Goal: Task Accomplishment & Management: Manage account settings

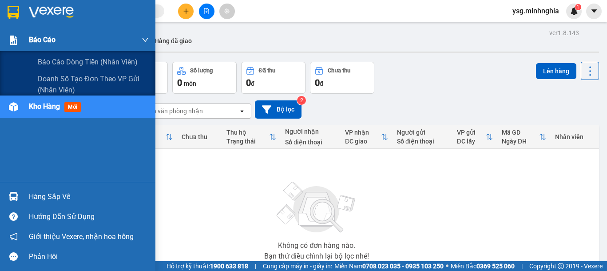
click at [17, 47] on div at bounding box center [14, 40] width 16 height 16
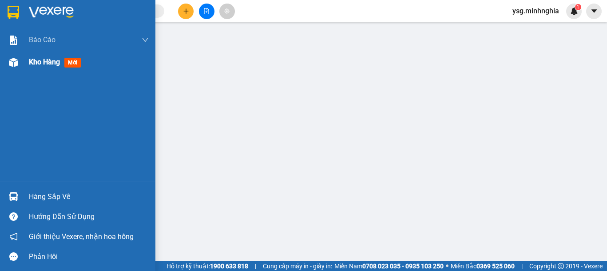
click at [20, 67] on div at bounding box center [14, 63] width 16 height 16
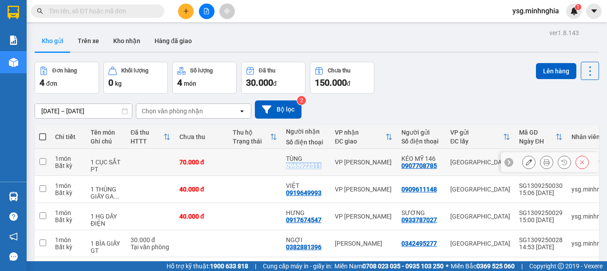
drag, startPoint x: 285, startPoint y: 166, endPoint x: 324, endPoint y: 166, distance: 38.2
click at [324, 166] on td "TÙNG 0965922511" at bounding box center [305, 162] width 49 height 27
checkbox input "true"
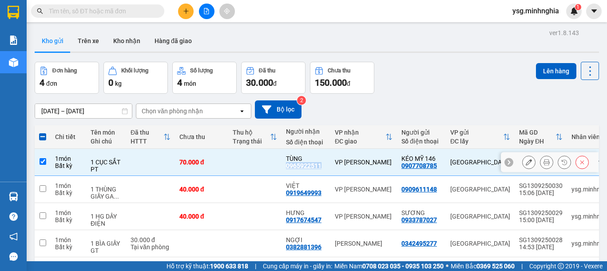
copy div "0965922511"
click at [121, 12] on input "text" at bounding box center [101, 11] width 105 height 10
paste input "0965922511"
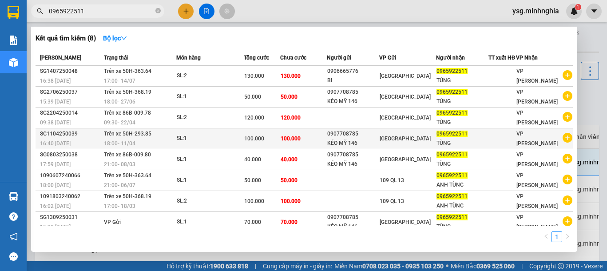
type input "0965922511"
click at [304, 140] on td "100.000" at bounding box center [303, 138] width 47 height 21
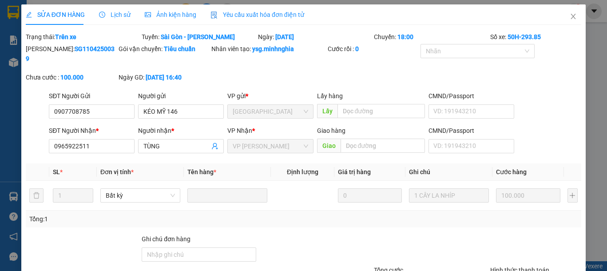
type input "0907708785"
type input "0965922511"
type input "100.000"
click at [569, 23] on span "Close" at bounding box center [573, 16] width 25 height 25
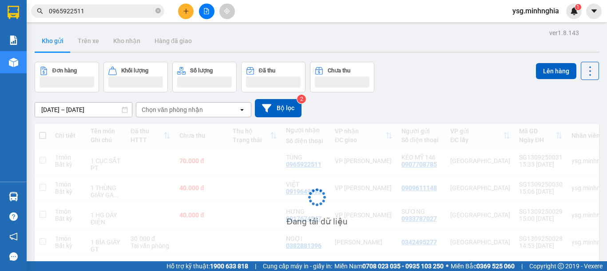
click at [118, 14] on input "0965922511" at bounding box center [101, 11] width 105 height 10
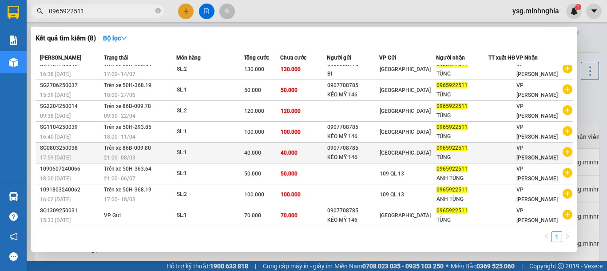
scroll to position [12, 0]
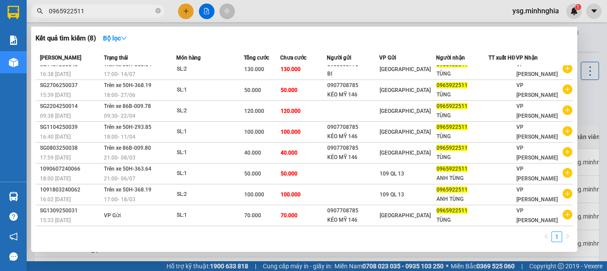
click at [154, 8] on span "0965922511" at bounding box center [97, 10] width 133 height 13
click at [156, 9] on icon "close-circle" at bounding box center [157, 10] width 5 height 5
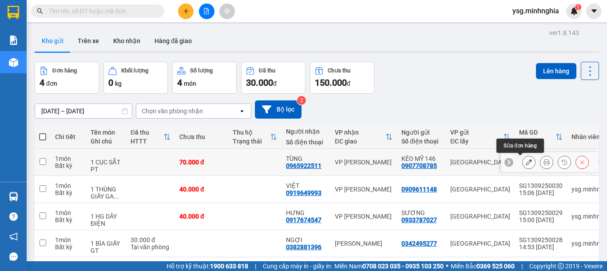
click at [526, 165] on icon at bounding box center [529, 162] width 6 height 6
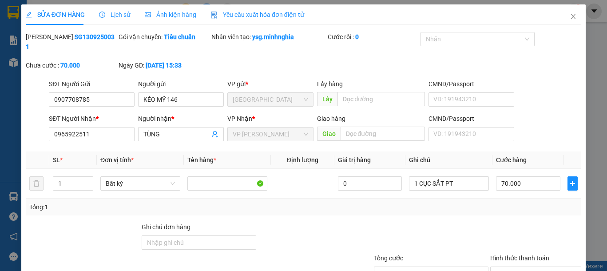
type input "0907708785"
type input "0965922511"
type input "70.000"
click at [517, 177] on input "70.000" at bounding box center [528, 183] width 64 height 14
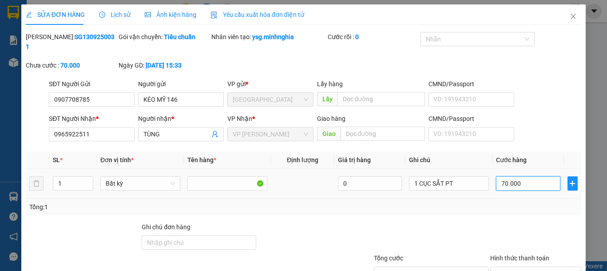
type input "1"
type input "10"
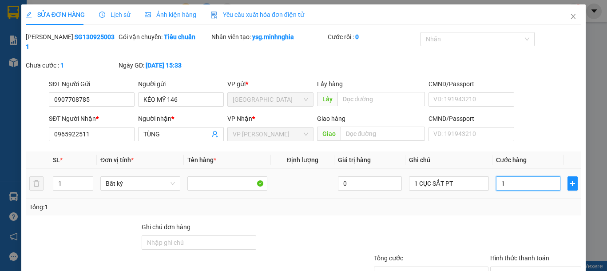
type input "10"
type input "100"
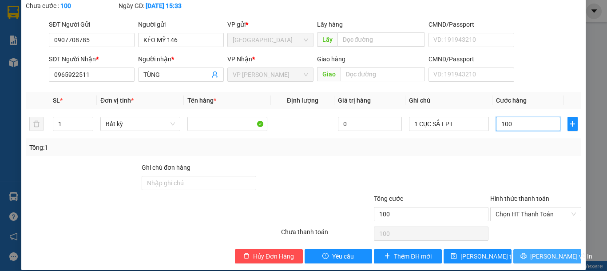
type input "100"
type input "100.000"
click at [556, 249] on button "[PERSON_NAME] và In" at bounding box center [547, 256] width 68 height 14
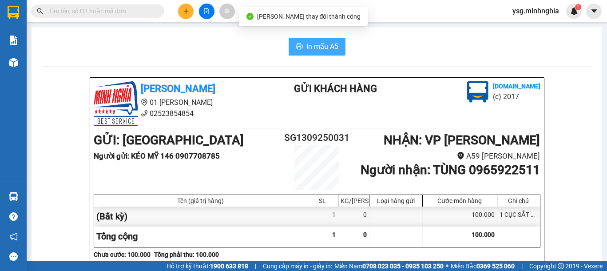
click at [336, 42] on button "In mẫu A5" at bounding box center [317, 47] width 57 height 18
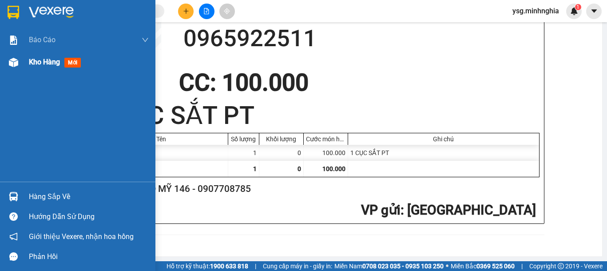
click at [21, 66] on div "Kho hàng mới" at bounding box center [77, 62] width 155 height 22
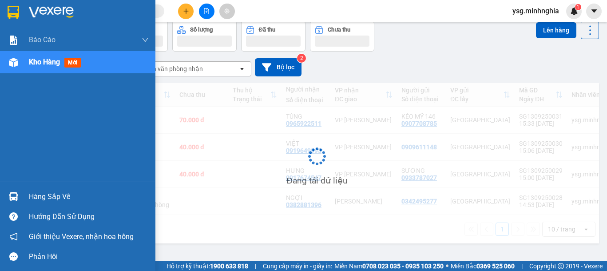
scroll to position [41, 0]
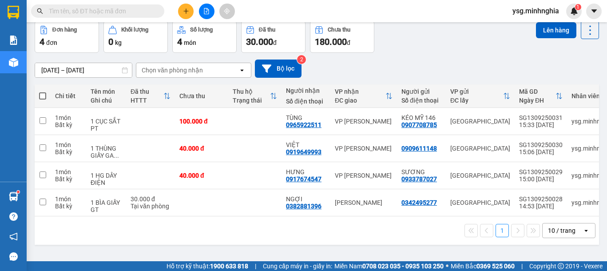
click at [189, 7] on button at bounding box center [186, 12] width 16 height 16
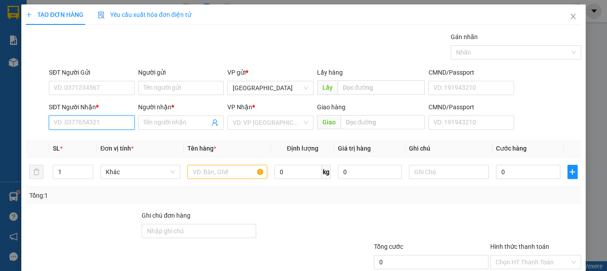
click at [120, 126] on input "SĐT Người Nhận *" at bounding box center [92, 122] width 86 height 14
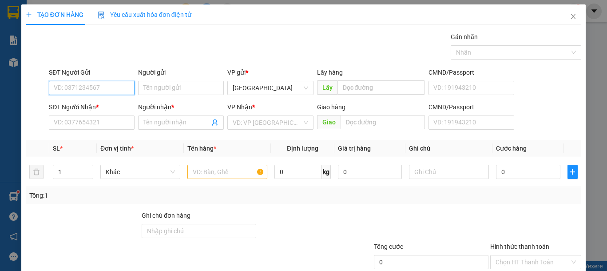
click at [121, 90] on input "SĐT Người Gửi" at bounding box center [92, 88] width 86 height 14
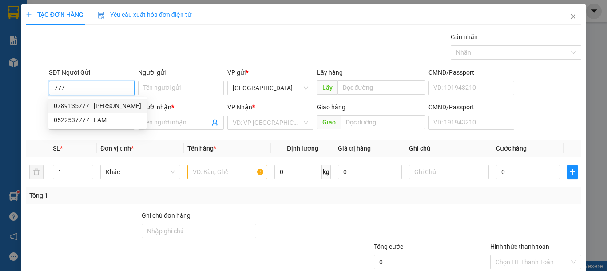
click at [109, 102] on div "0789135777 - BẢO LONG" at bounding box center [97, 106] width 87 height 10
type input "0789135777"
type input "BẢO LONG"
type input "0912528414"
type input "PHÁT"
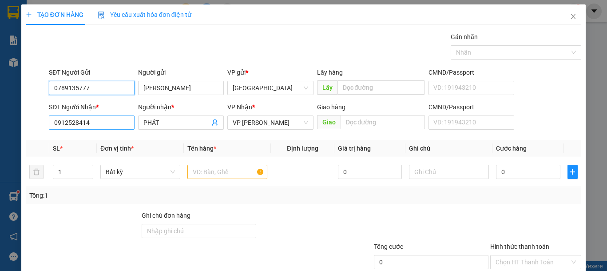
type input "0789135777"
drag, startPoint x: 121, startPoint y: 120, endPoint x: 49, endPoint y: 122, distance: 71.5
click at [49, 122] on input "0912528414" at bounding box center [92, 122] width 86 height 14
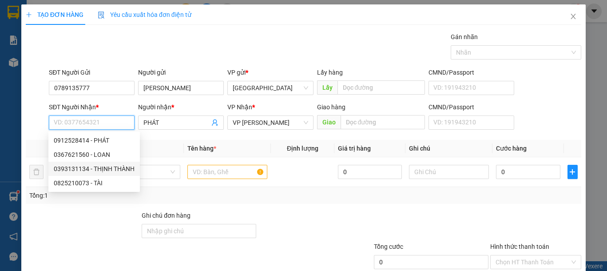
click at [97, 165] on div "0393131134 - THỊNH THÀNH" at bounding box center [94, 169] width 81 height 10
type input "0393131134"
type input "THỊNH THÀNH"
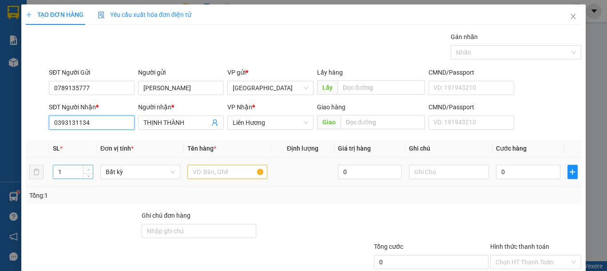
type input "0393131134"
type input "2"
click at [86, 165] on span "Increase Value" at bounding box center [88, 169] width 10 height 8
click at [206, 175] on input "text" at bounding box center [227, 172] width 80 height 14
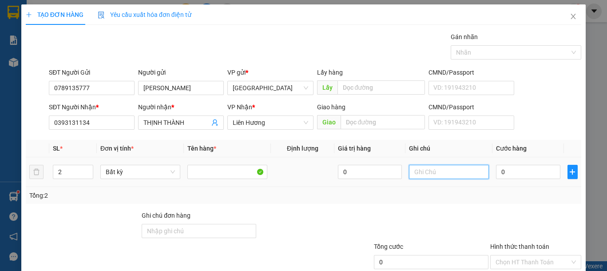
click at [442, 175] on input "text" at bounding box center [449, 172] width 80 height 14
type input "2 THG- LK ĐÈN"
click at [522, 168] on input "0" at bounding box center [528, 172] width 64 height 14
type input "9"
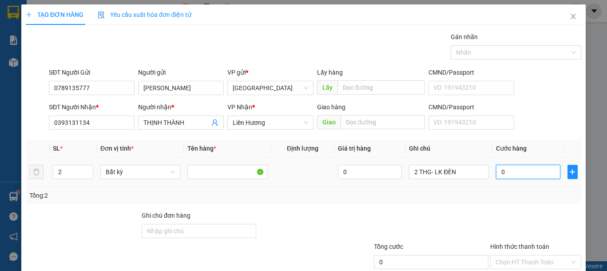
type input "9"
type input "90"
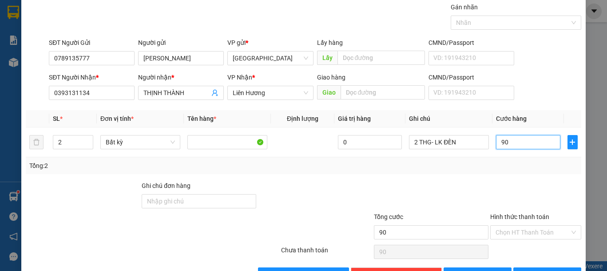
scroll to position [58, 0]
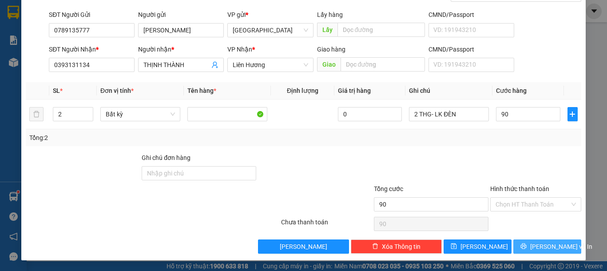
type input "90.000"
click at [561, 241] on button "[PERSON_NAME] và In" at bounding box center [547, 246] width 68 height 14
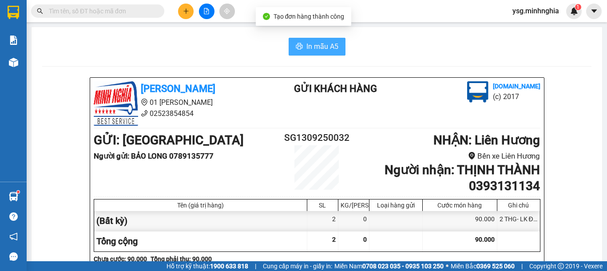
click at [300, 39] on button "In mẫu A5" at bounding box center [317, 47] width 57 height 18
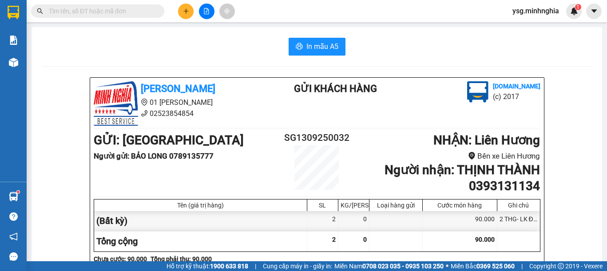
scroll to position [461, 0]
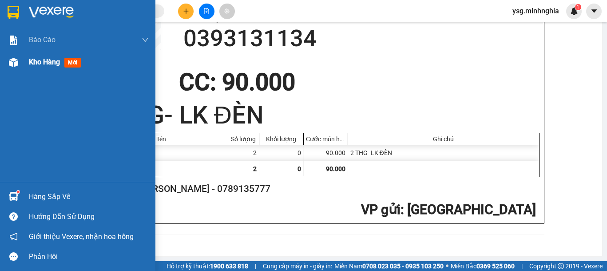
click at [11, 67] on div at bounding box center [14, 63] width 16 height 16
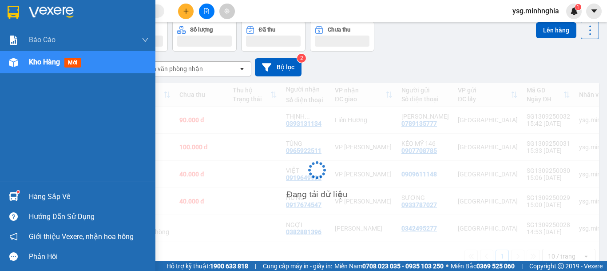
scroll to position [43, 0]
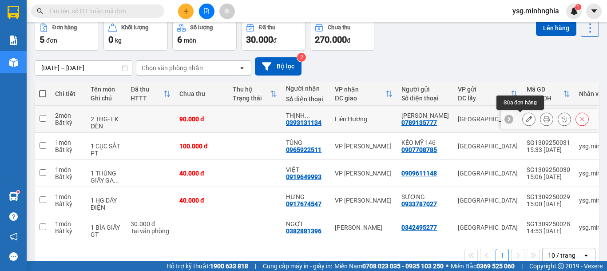
click at [526, 116] on icon at bounding box center [529, 119] width 6 height 6
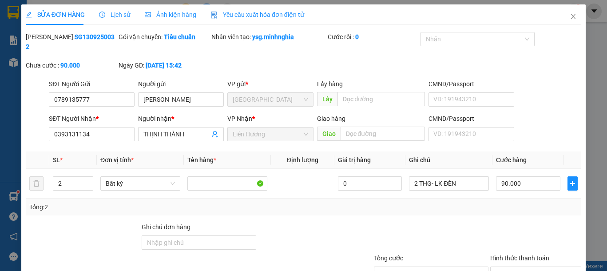
type input "0789135777"
type input "0393131134"
type input "90.000"
click at [569, 15] on icon "close" at bounding box center [572, 16] width 7 height 7
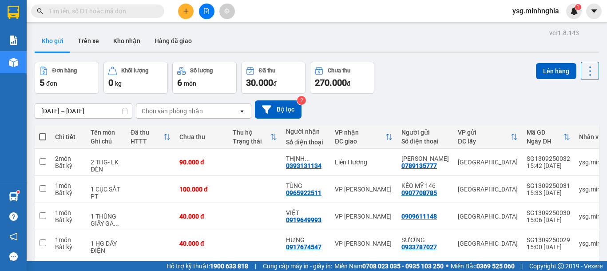
click at [208, 8] on icon "file-add" at bounding box center [206, 11] width 6 height 6
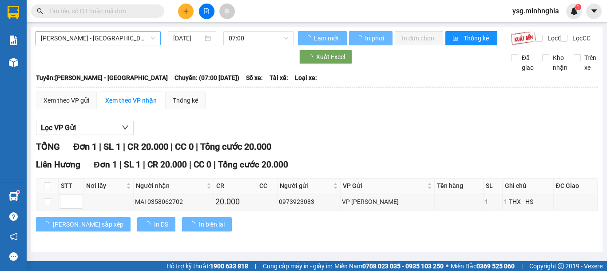
click at [109, 42] on span "[PERSON_NAME] - [GEOGRAPHIC_DATA]" at bounding box center [98, 38] width 115 height 13
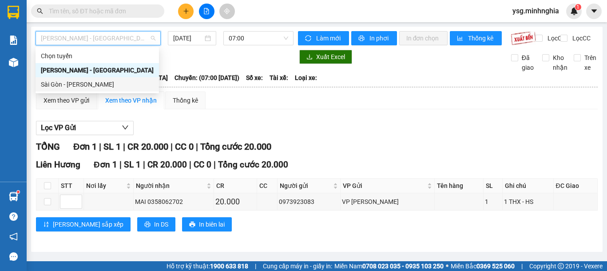
click at [80, 86] on div "Sài Gòn - [PERSON_NAME]" at bounding box center [97, 84] width 113 height 10
type input "[DATE]"
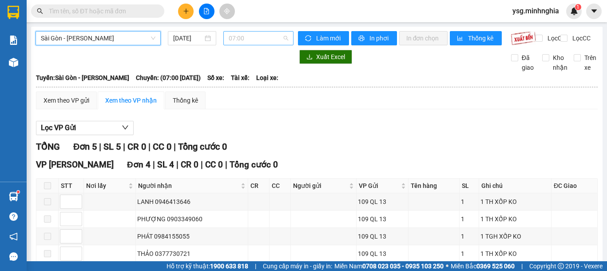
click at [239, 33] on span "07:00" at bounding box center [258, 38] width 59 height 13
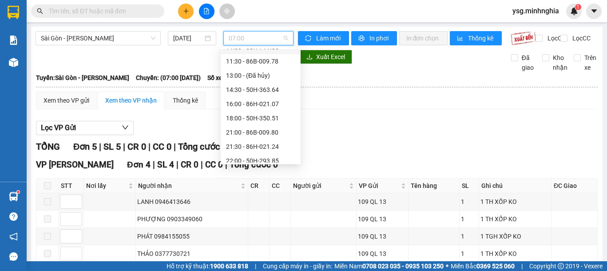
scroll to position [85, 0]
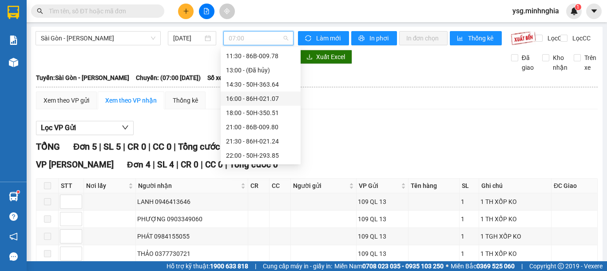
click at [255, 99] on div "16:00 - 86H-021.07" at bounding box center [260, 99] width 69 height 10
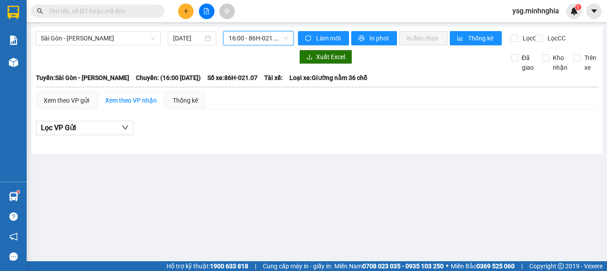
click at [189, 4] on div at bounding box center [206, 12] width 67 height 16
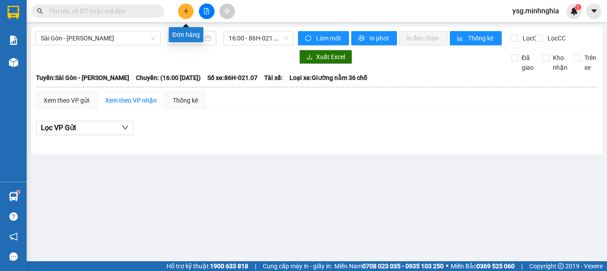
click at [186, 9] on icon "plus" at bounding box center [186, 11] width 6 height 6
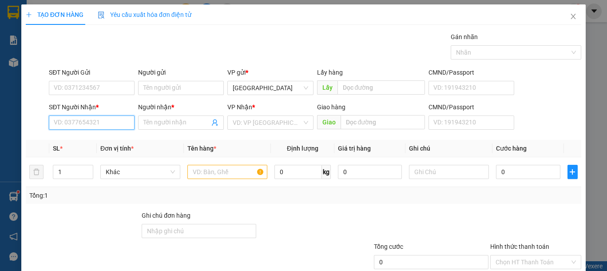
click at [80, 117] on input "SĐT Người Nhận *" at bounding box center [92, 122] width 86 height 14
click at [83, 127] on input "SĐT Người Nhận *" at bounding box center [92, 122] width 86 height 14
click at [79, 122] on input "SĐT Người Nhận *" at bounding box center [92, 122] width 86 height 14
drag, startPoint x: 104, startPoint y: 123, endPoint x: 0, endPoint y: 139, distance: 105.6
click at [0, 139] on div "TẠO ĐƠN HÀNG Yêu cầu xuất hóa đơn điện tử Transit Pickup Surcharge Ids Transit …" at bounding box center [303, 135] width 607 height 271
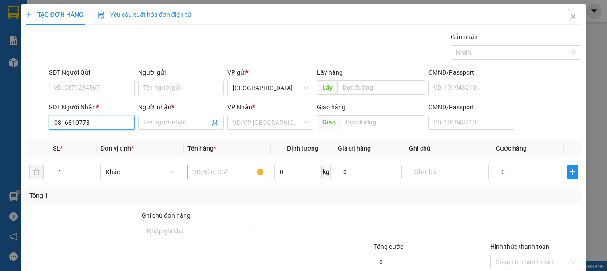
type input "0816810778"
click at [192, 118] on div "Người nhận * Tên người nhận" at bounding box center [181, 117] width 86 height 31
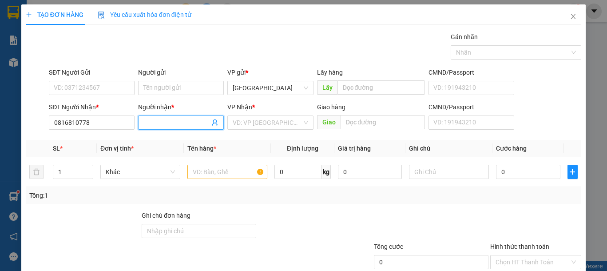
click at [192, 118] on input "Người nhận *" at bounding box center [176, 123] width 66 height 10
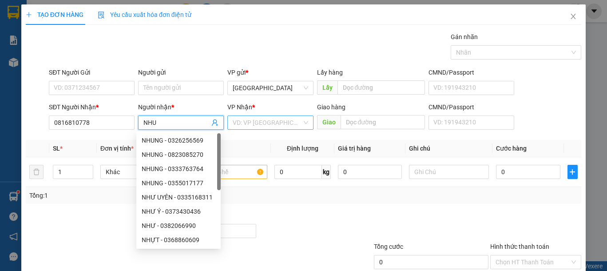
type input "NHU"
click at [265, 119] on input "search" at bounding box center [267, 122] width 69 height 13
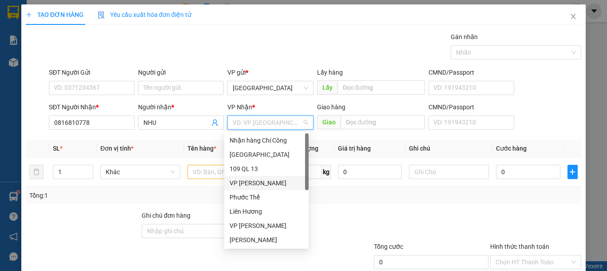
click at [264, 182] on div "[PERSON_NAME]" at bounding box center [266, 183] width 74 height 10
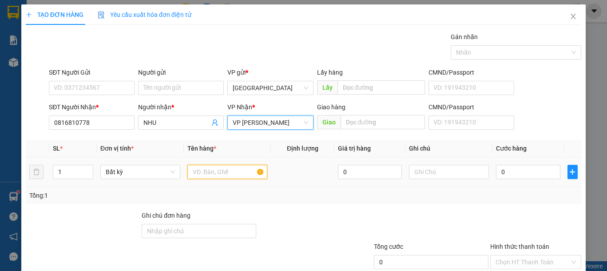
drag, startPoint x: 204, startPoint y: 166, endPoint x: 206, endPoint y: 171, distance: 6.0
click at [202, 170] on input "text" at bounding box center [227, 172] width 80 height 14
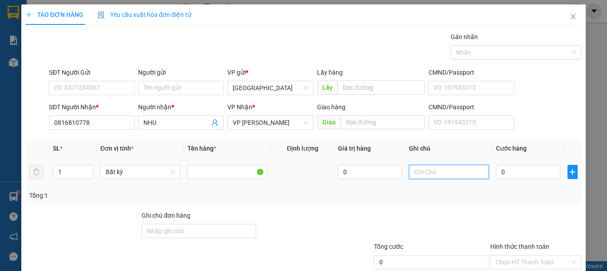
click at [439, 174] on input "text" at bounding box center [449, 172] width 80 height 14
type input "1 TH XỐP ĐL"
click at [520, 172] on input "0" at bounding box center [528, 172] width 64 height 14
type input "8"
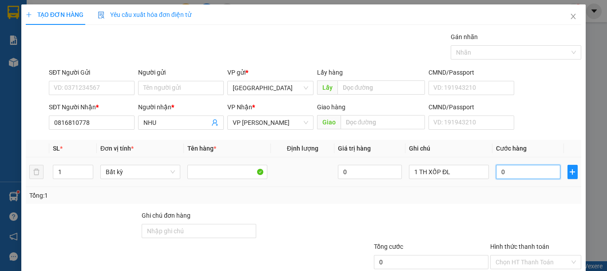
type input "8"
type input "80"
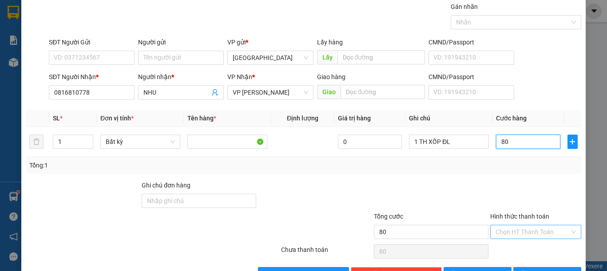
scroll to position [58, 0]
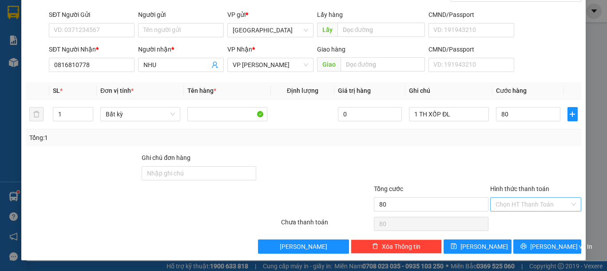
type input "80.000"
click at [501, 208] on input "Hình thức thanh toán" at bounding box center [532, 204] width 74 height 13
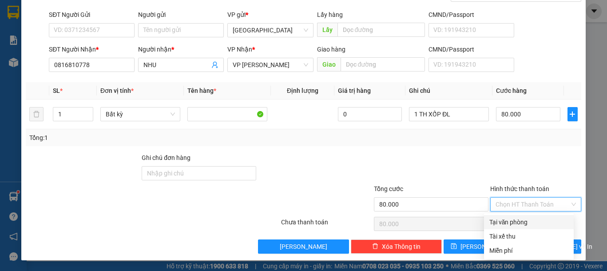
click at [501, 220] on div "Tại văn phòng" at bounding box center [528, 222] width 79 height 10
type input "0"
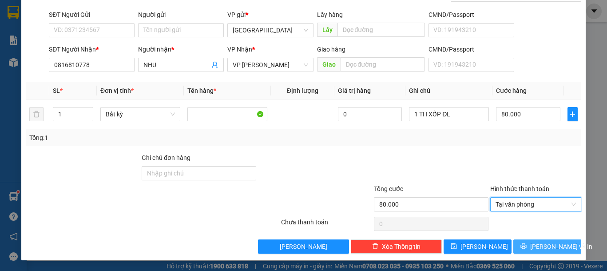
click at [531, 245] on button "[PERSON_NAME] và In" at bounding box center [547, 246] width 68 height 14
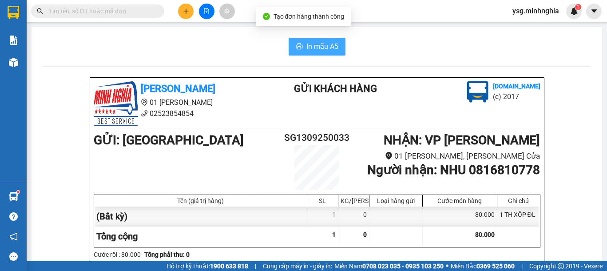
click at [319, 42] on span "In mẫu A5" at bounding box center [322, 46] width 32 height 11
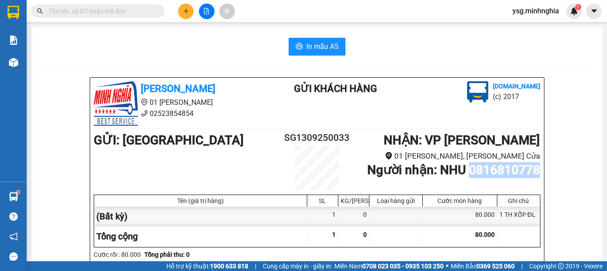
drag, startPoint x: 464, startPoint y: 172, endPoint x: 538, endPoint y: 173, distance: 74.1
click at [538, 173] on div "Minh Nghĩa 01 Đinh Tiên Hoàng 02523854854 Gửi khách hàng Vexere.com (c) 2017 GỬ…" at bounding box center [317, 213] width 454 height 271
copy b "0816810778"
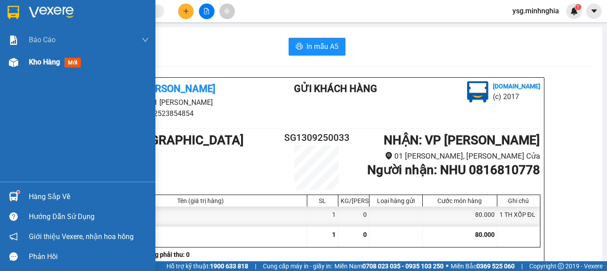
click at [7, 66] on div at bounding box center [14, 63] width 16 height 16
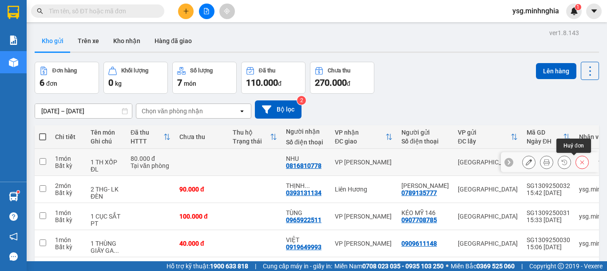
click at [579, 162] on icon at bounding box center [582, 162] width 6 height 6
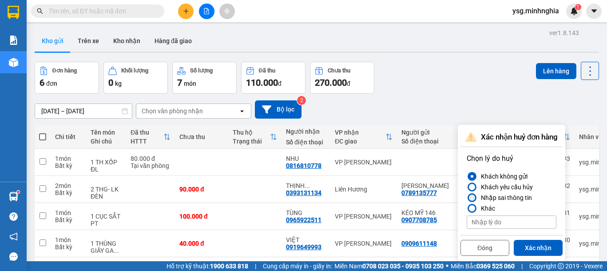
click at [518, 197] on div "Nhập sai thông tin" at bounding box center [504, 197] width 55 height 11
click at [467, 198] on input "Nhập sai thông tin" at bounding box center [467, 198] width 0 height 0
click at [539, 248] on button "Xác nhận" at bounding box center [538, 248] width 49 height 16
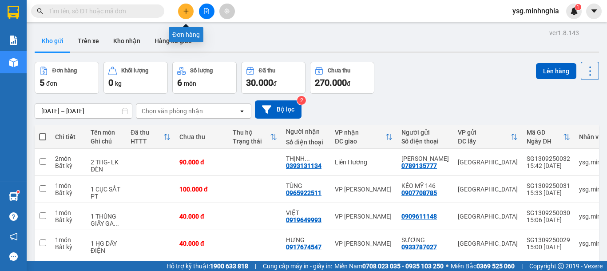
click at [186, 12] on icon "plus" at bounding box center [186, 10] width 0 height 5
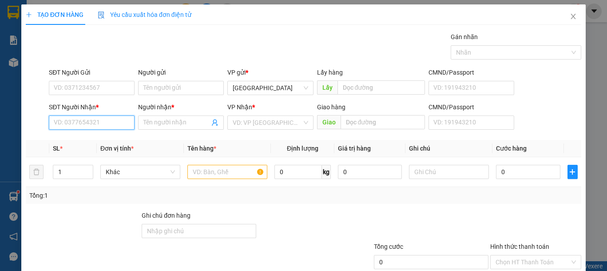
click at [93, 123] on input "SĐT Người Nhận *" at bounding box center [92, 122] width 86 height 14
paste input "0816810778"
type input "0816810778"
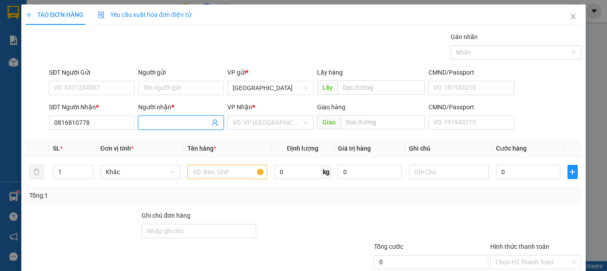
click at [163, 126] on input "Người nhận *" at bounding box center [176, 123] width 66 height 10
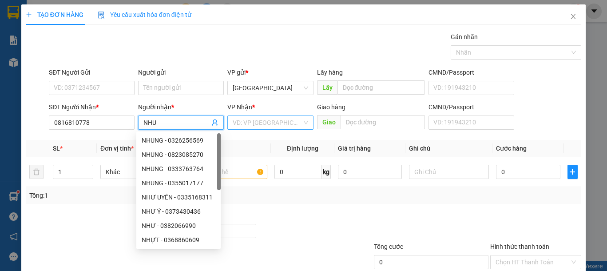
type input "NHU"
click at [261, 123] on input "search" at bounding box center [267, 122] width 69 height 13
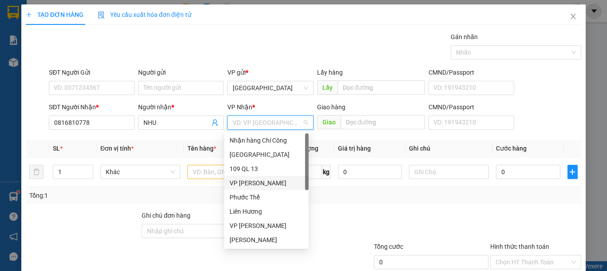
click at [266, 185] on div "VP [PERSON_NAME]" at bounding box center [266, 183] width 74 height 10
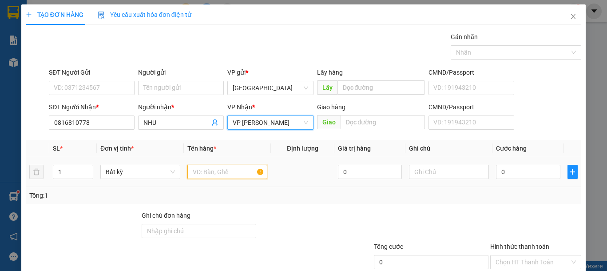
click at [226, 171] on input "text" at bounding box center [227, 172] width 80 height 14
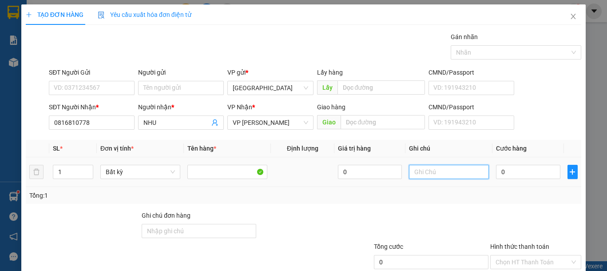
click at [455, 168] on input "text" at bounding box center [449, 172] width 80 height 14
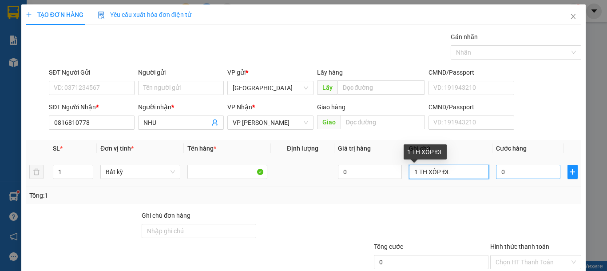
type input "1 TH XỐP ĐL"
click at [504, 168] on input "0" at bounding box center [528, 172] width 64 height 14
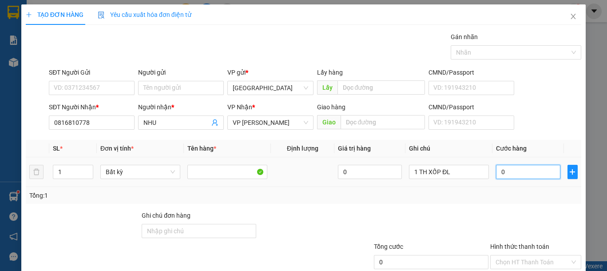
type input "8"
type input "80"
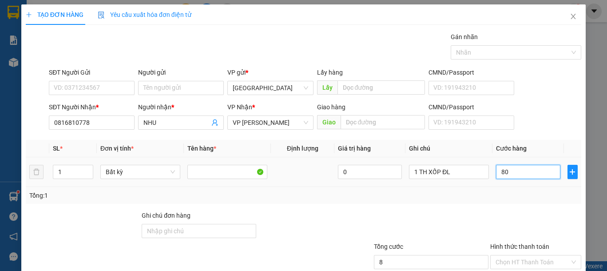
type input "80"
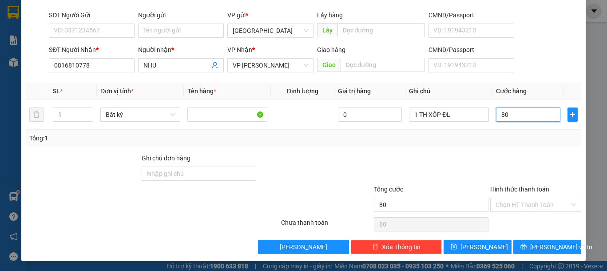
scroll to position [58, 0]
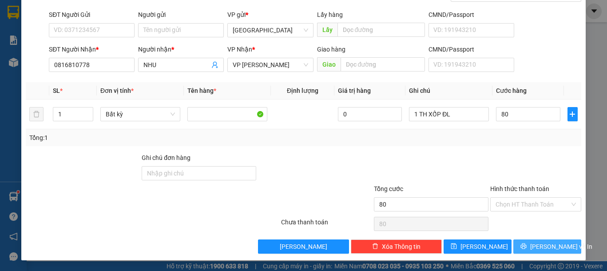
type input "80.000"
click at [544, 244] on span "[PERSON_NAME] và In" at bounding box center [561, 246] width 62 height 10
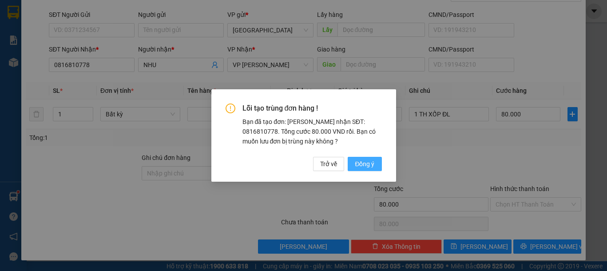
click at [373, 166] on span "Đồng ý" at bounding box center [365, 164] width 20 height 10
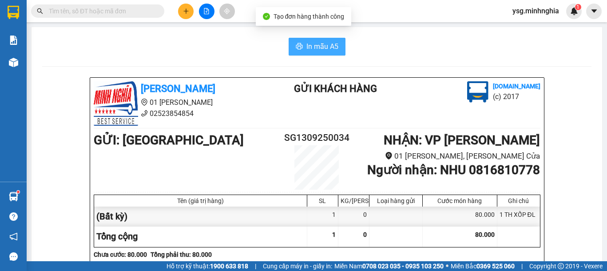
click at [320, 53] on button "In mẫu A5" at bounding box center [317, 47] width 57 height 18
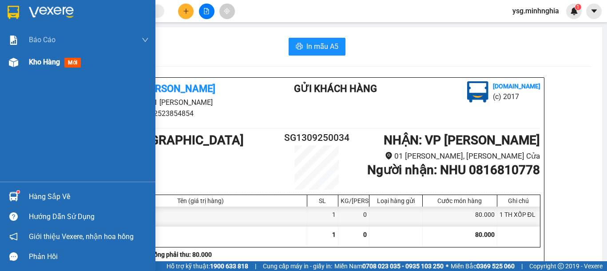
click at [10, 61] on img at bounding box center [13, 62] width 9 height 9
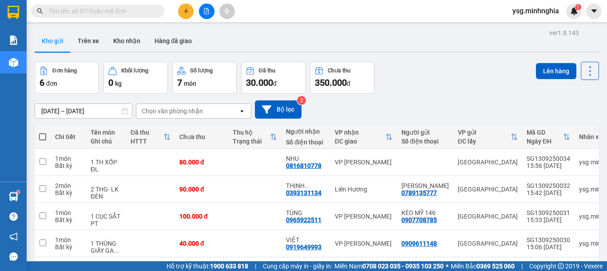
click at [206, 11] on icon "file-add" at bounding box center [206, 11] width 5 height 6
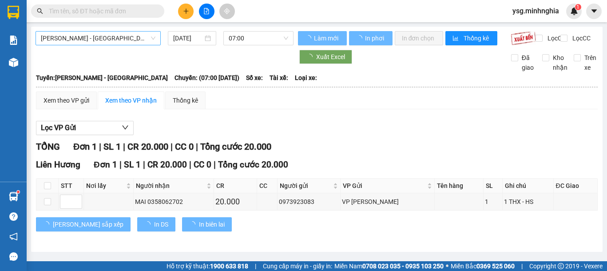
click at [122, 44] on span "[PERSON_NAME] - [GEOGRAPHIC_DATA]" at bounding box center [98, 38] width 115 height 13
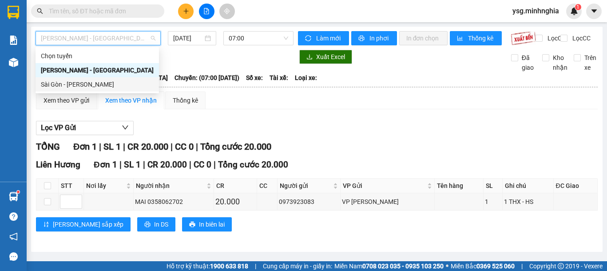
click at [60, 92] on body "Kết quả tìm kiếm ( 8 ) Bộ lọc Mã ĐH Trạng thái Món hàng Tổng cước Chưa cước Ngư…" at bounding box center [303, 135] width 607 height 271
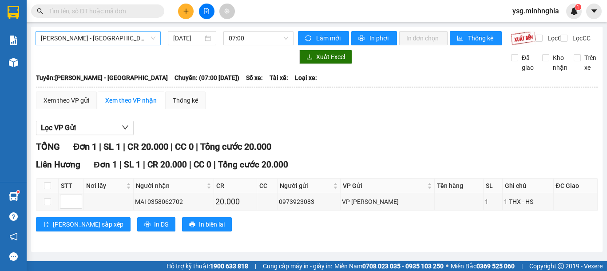
click at [104, 45] on div "[PERSON_NAME] - [GEOGRAPHIC_DATA]" at bounding box center [98, 38] width 125 height 14
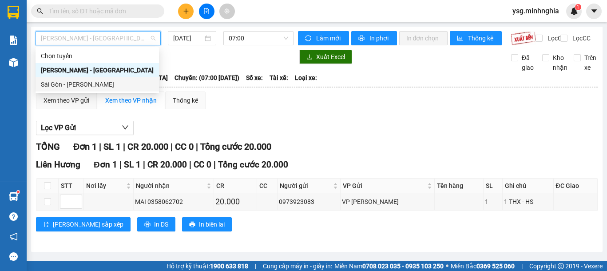
click at [91, 81] on div "Sài Gòn - [PERSON_NAME]" at bounding box center [97, 84] width 113 height 10
type input "[DATE]"
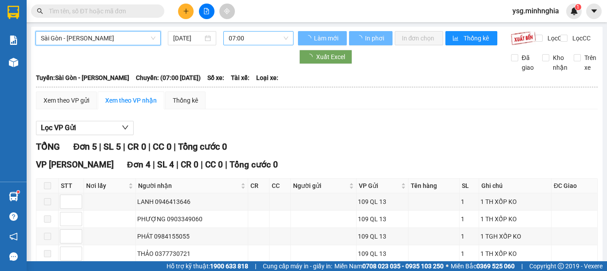
click at [245, 34] on span "07:00" at bounding box center [258, 38] width 59 height 13
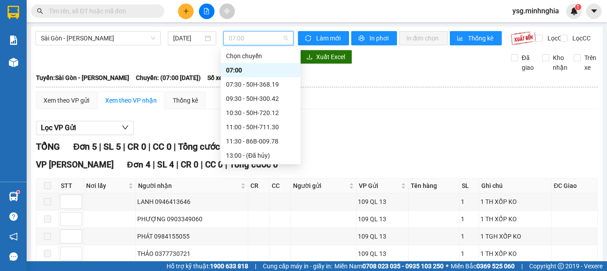
click at [245, 179] on div "16:00 - 86H-021.07" at bounding box center [260, 184] width 69 height 10
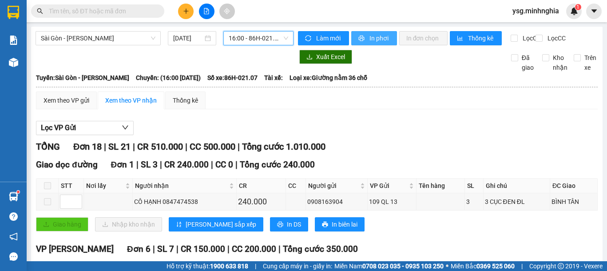
click at [372, 41] on span "In phơi" at bounding box center [379, 38] width 20 height 10
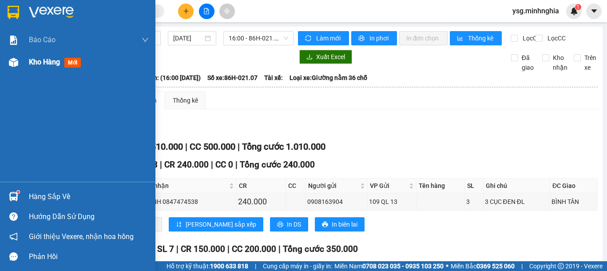
click at [9, 61] on img at bounding box center [13, 62] width 9 height 9
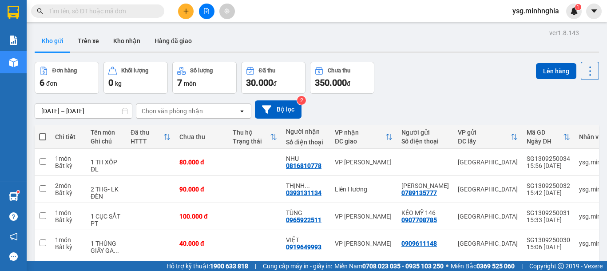
click at [45, 133] on span at bounding box center [42, 136] width 7 height 7
click at [43, 132] on input "checkbox" at bounding box center [43, 132] width 0 height 0
checkbox input "true"
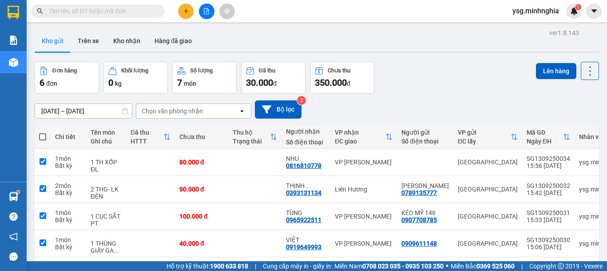
checkbox input "true"
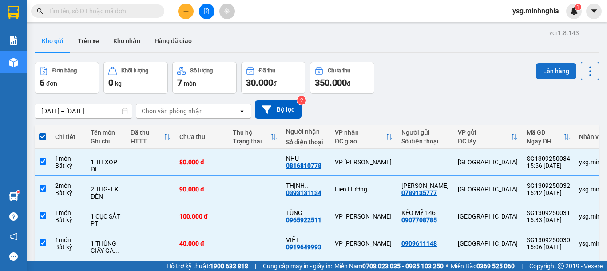
click at [556, 67] on button "Lên hàng" at bounding box center [556, 71] width 40 height 16
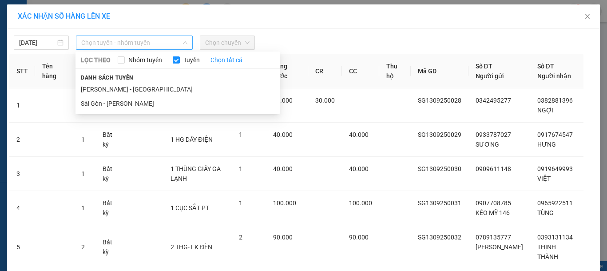
click at [118, 41] on span "Chọn tuyến - nhóm tuyến" at bounding box center [134, 42] width 106 height 13
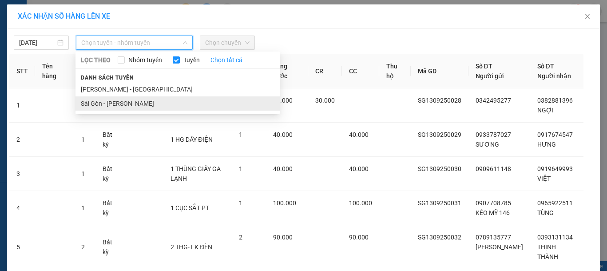
click at [114, 101] on li "Sài Gòn - [PERSON_NAME]" at bounding box center [177, 103] width 204 height 14
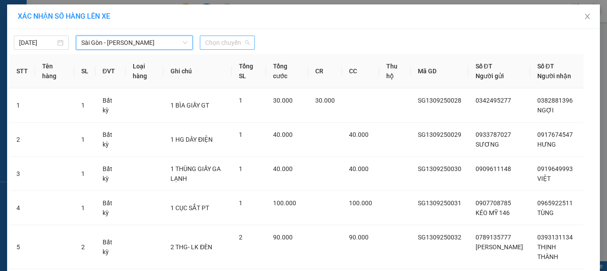
click at [207, 40] on span "Chọn chuyến" at bounding box center [227, 42] width 44 height 13
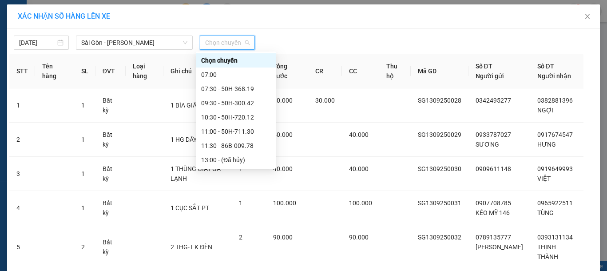
click at [222, 183] on div "16:00 - 86H-021.07" at bounding box center [235, 188] width 69 height 10
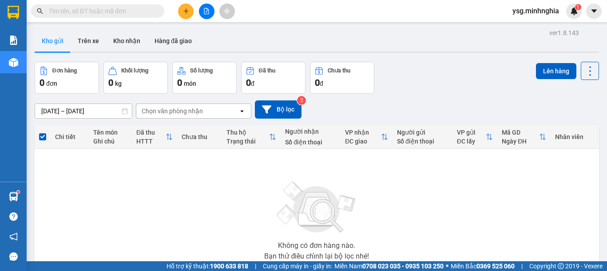
click at [210, 8] on button at bounding box center [207, 12] width 16 height 16
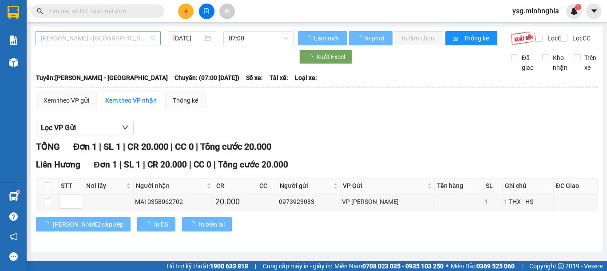
click at [121, 39] on span "[PERSON_NAME] - [GEOGRAPHIC_DATA]" at bounding box center [98, 38] width 115 height 13
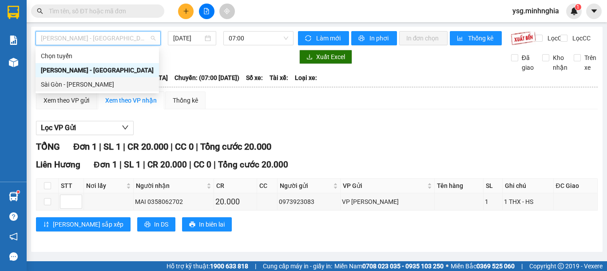
click at [107, 83] on div "Sài Gòn - [PERSON_NAME]" at bounding box center [97, 84] width 113 height 10
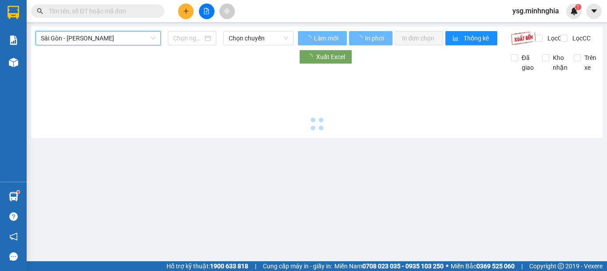
type input "[DATE]"
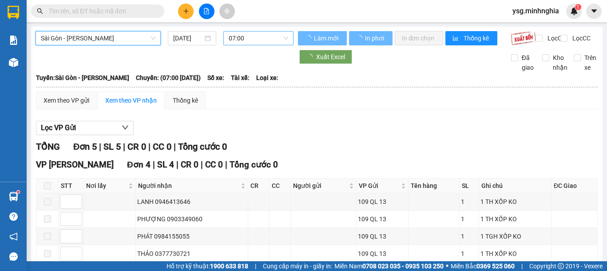
click at [245, 36] on span "07:00" at bounding box center [258, 38] width 59 height 13
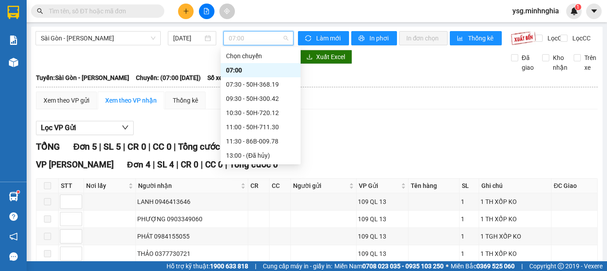
click at [261, 179] on div "16:00 - 86H-021.07" at bounding box center [260, 184] width 69 height 10
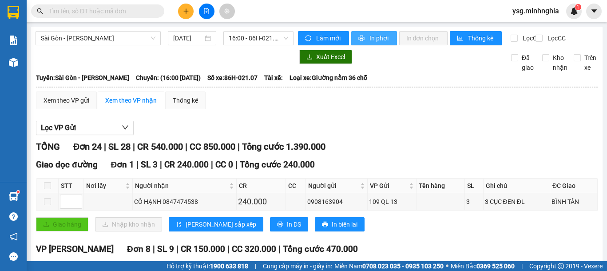
click at [375, 38] on span "In phơi" at bounding box center [379, 38] width 20 height 10
click at [90, 109] on div "Xem theo VP gửi" at bounding box center [66, 100] width 61 height 18
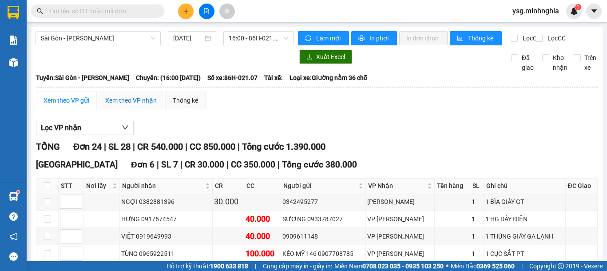
click at [146, 103] on div "Xem theo VP nhận" at bounding box center [130, 100] width 51 height 10
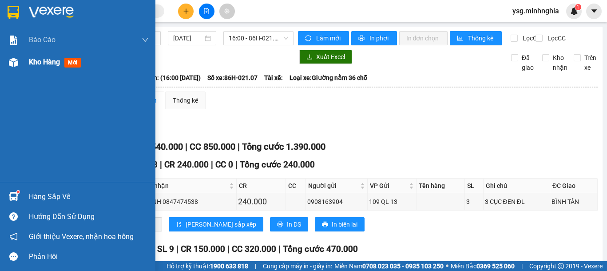
click at [14, 67] on img at bounding box center [13, 62] width 9 height 9
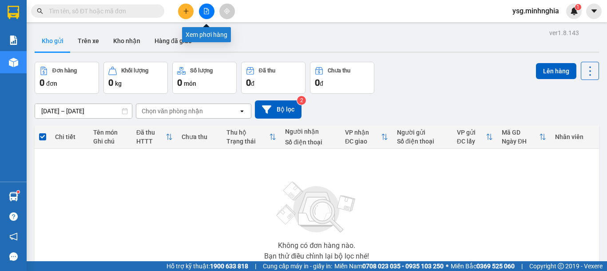
click at [212, 12] on button at bounding box center [207, 12] width 16 height 16
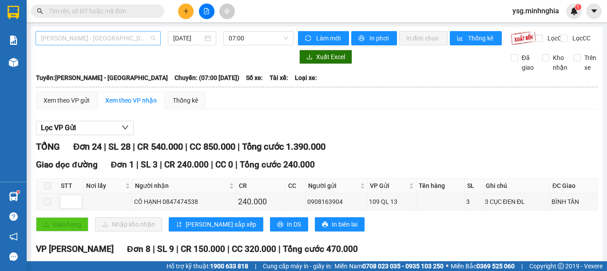
click at [145, 38] on span "[PERSON_NAME] - [GEOGRAPHIC_DATA]" at bounding box center [98, 38] width 115 height 13
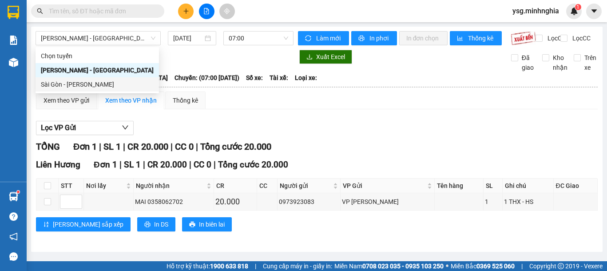
click at [75, 91] on th at bounding box center [317, 87] width 562 height 8
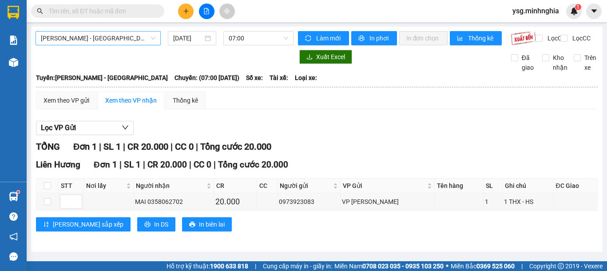
click at [135, 36] on span "[PERSON_NAME] - [GEOGRAPHIC_DATA]" at bounding box center [98, 38] width 115 height 13
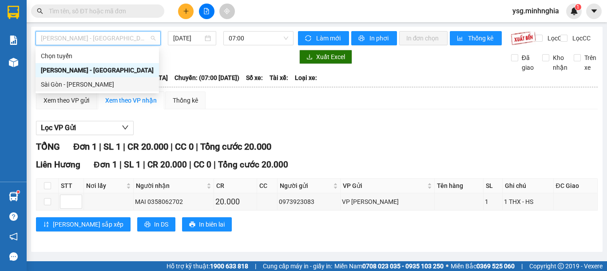
click at [101, 80] on div "Sài Gòn - [PERSON_NAME]" at bounding box center [97, 84] width 113 height 10
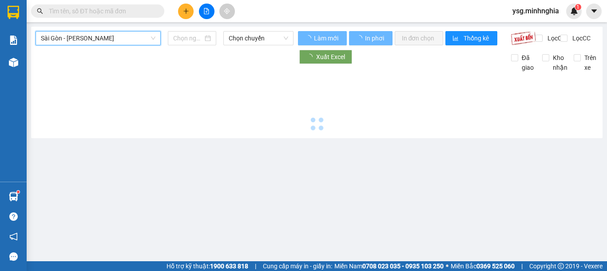
type input "[DATE]"
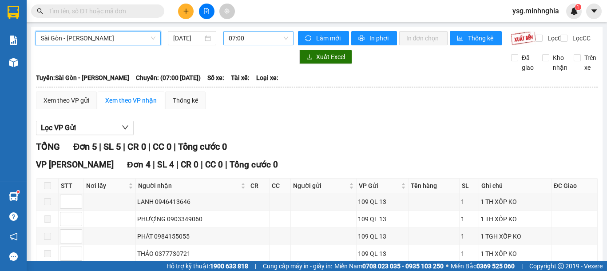
click at [261, 40] on span "07:00" at bounding box center [258, 38] width 59 height 13
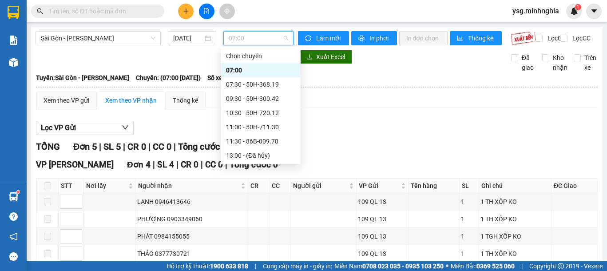
click at [261, 179] on div "16:00 - 86H-021.07" at bounding box center [260, 184] width 69 height 10
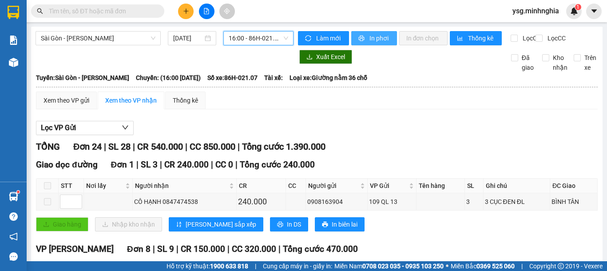
click at [359, 35] on icon "printer" at bounding box center [361, 38] width 6 height 6
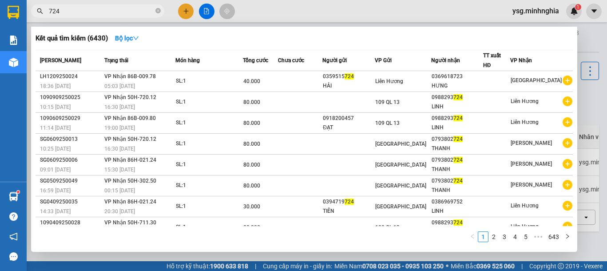
click at [17, 14] on section "Kết quả tìm kiếm ( 6430 ) Bộ lọc Mã ĐH Trạng thái Món hàng Tổng cước Chưa cước …" at bounding box center [303, 135] width 607 height 271
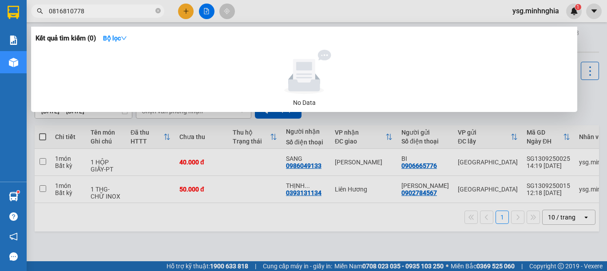
type input "0816810778"
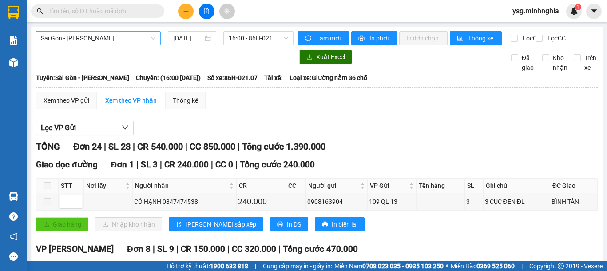
drag, startPoint x: 136, startPoint y: 38, endPoint x: 135, endPoint y: 46, distance: 7.6
click at [136, 39] on span "Sài Gòn - [PERSON_NAME]" at bounding box center [98, 38] width 115 height 13
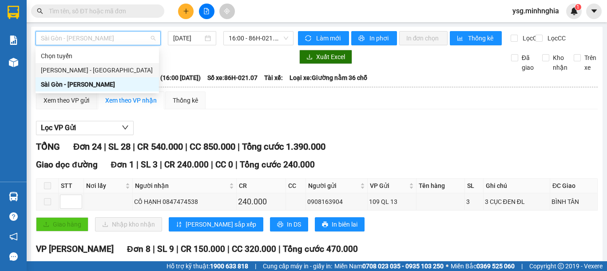
click at [109, 70] on div "Phan Rí - Sài Gòn" at bounding box center [97, 70] width 113 height 10
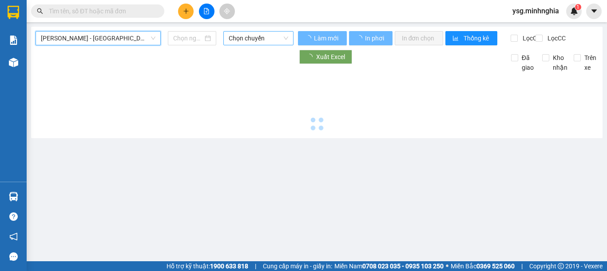
type input "13/09/2025"
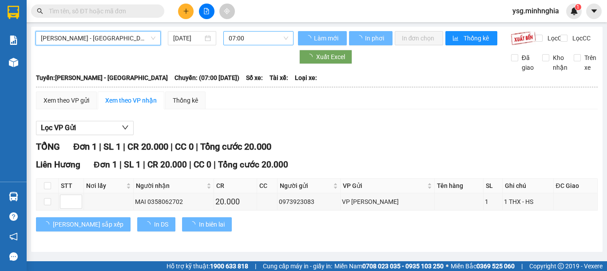
click at [267, 41] on span "07:00" at bounding box center [258, 38] width 59 height 13
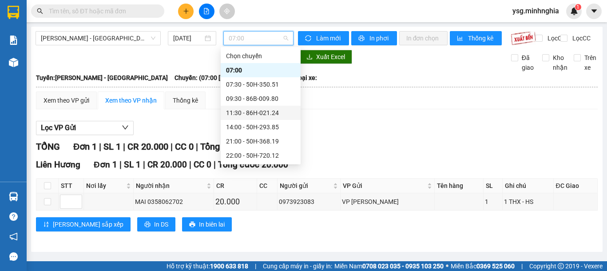
click at [255, 108] on div "11:30 - 86H-021.24" at bounding box center [260, 113] width 69 height 10
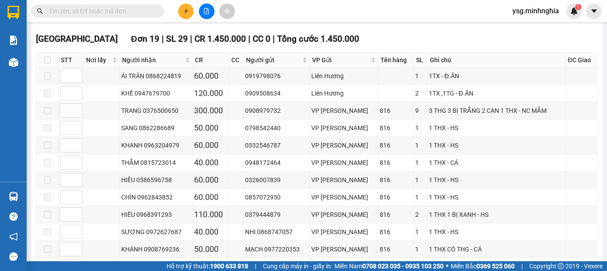
scroll to position [237, 0]
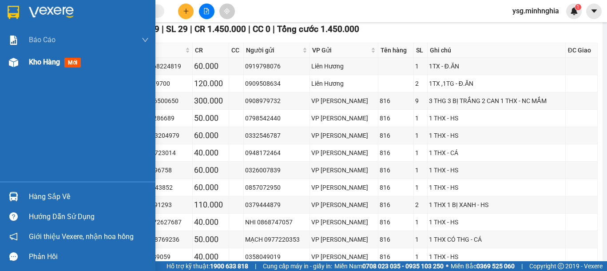
click at [10, 62] on img at bounding box center [13, 62] width 9 height 9
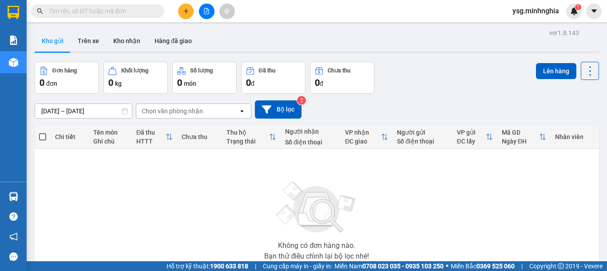
drag, startPoint x: 265, startPoint y: 244, endPoint x: 476, endPoint y: 217, distance: 213.3
click at [476, 217] on div "Không có đơn hàng nào. Bạn thử điều chỉnh lại bộ lọc nhé!" at bounding box center [316, 217] width 555 height 133
click at [183, 9] on icon "plus" at bounding box center [186, 11] width 6 height 6
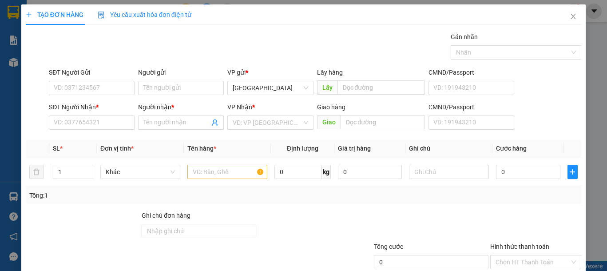
drag, startPoint x: 117, startPoint y: 103, endPoint x: 117, endPoint y: 114, distance: 10.2
click at [117, 111] on div "SĐT Người Nhận *" at bounding box center [92, 107] width 86 height 10
click at [117, 115] on input "SĐT Người Nhận *" at bounding box center [92, 122] width 86 height 14
click at [119, 120] on input "SĐT Người Nhận *" at bounding box center [92, 122] width 86 height 14
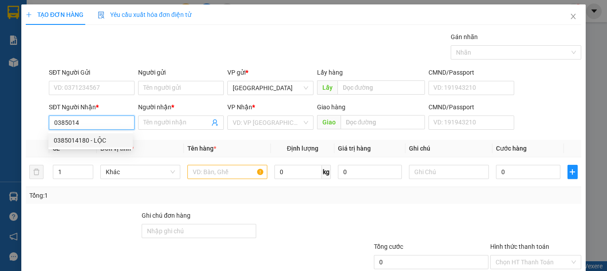
click at [111, 137] on div "0385014180 - LỘC" at bounding box center [91, 140] width 74 height 10
type input "0385014180"
type input "LỘC"
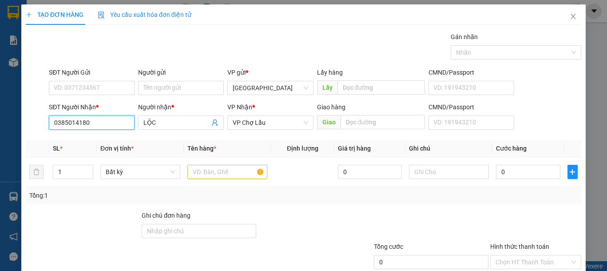
type input "0385014180"
click at [107, 95] on div "SĐT Người Gửi VD: 0371234567" at bounding box center [92, 82] width 86 height 31
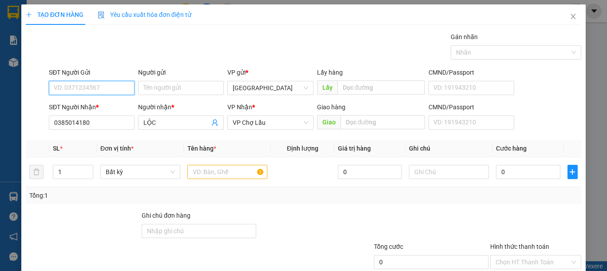
click at [103, 92] on input "SĐT Người Gửi" at bounding box center [92, 88] width 86 height 14
type input "0933710627"
click at [212, 178] on input "text" at bounding box center [227, 172] width 80 height 14
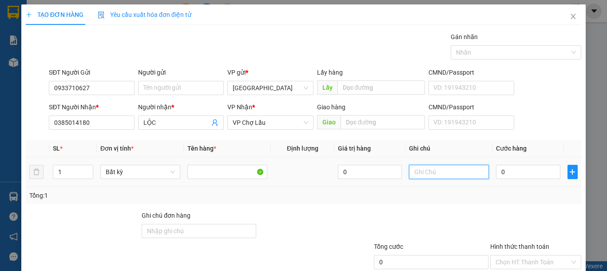
click at [427, 176] on input "text" at bounding box center [449, 172] width 80 height 14
type input "1 THG PT"
click at [521, 172] on input "0" at bounding box center [528, 172] width 64 height 14
type input "4"
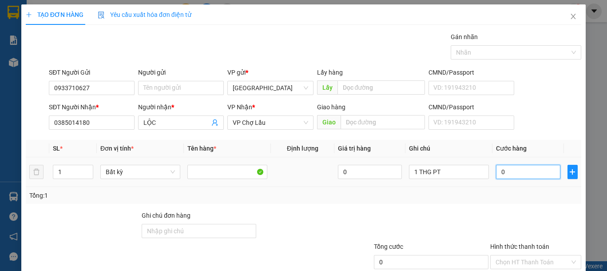
type input "4"
type input "40"
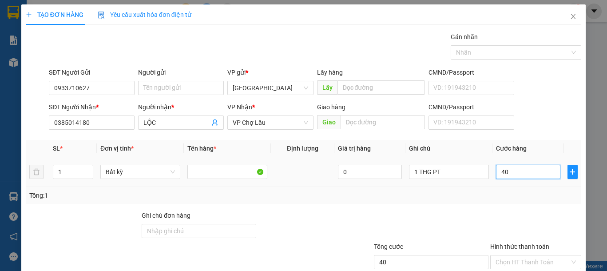
scroll to position [58, 0]
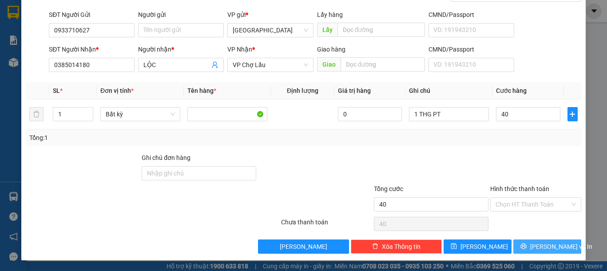
type input "40.000"
click at [545, 244] on span "[PERSON_NAME] và In" at bounding box center [561, 246] width 62 height 10
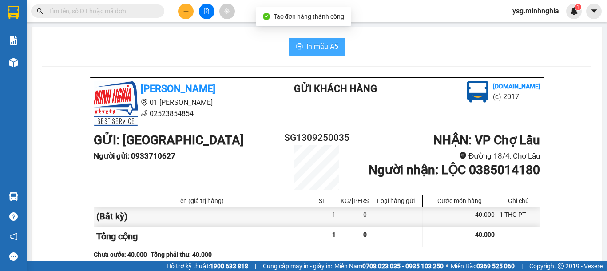
click at [327, 52] on span "In mẫu A5" at bounding box center [322, 46] width 32 height 11
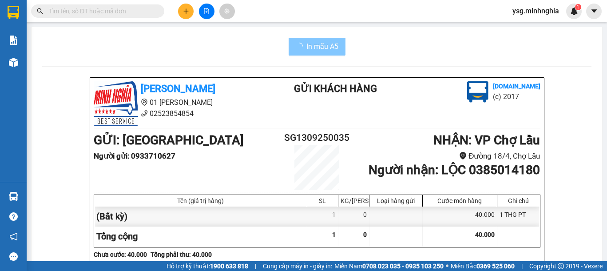
scroll to position [456, 0]
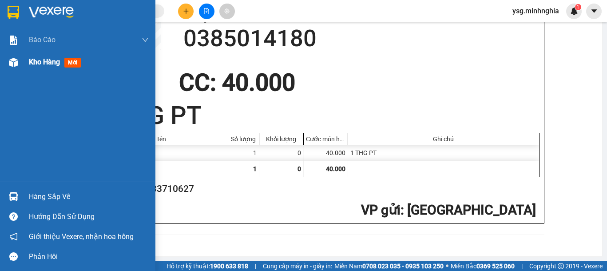
click at [20, 65] on div at bounding box center [14, 63] width 16 height 16
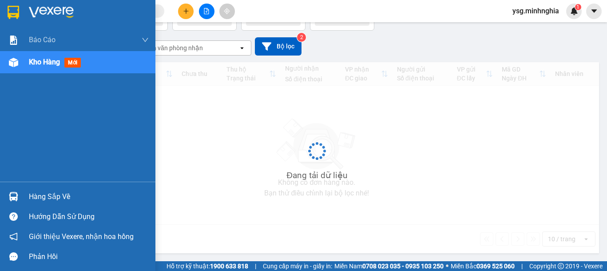
scroll to position [41, 0]
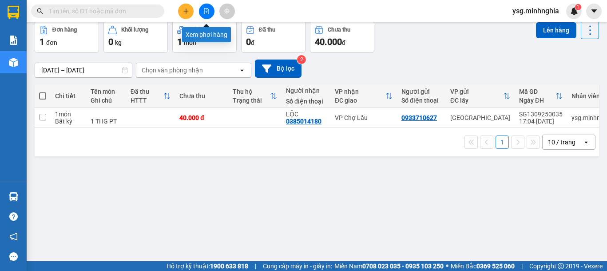
click at [211, 11] on button at bounding box center [207, 12] width 16 height 16
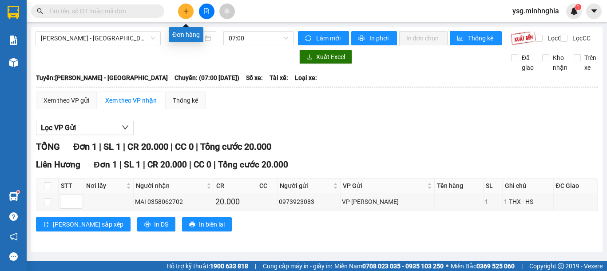
click at [190, 9] on button at bounding box center [186, 12] width 16 height 16
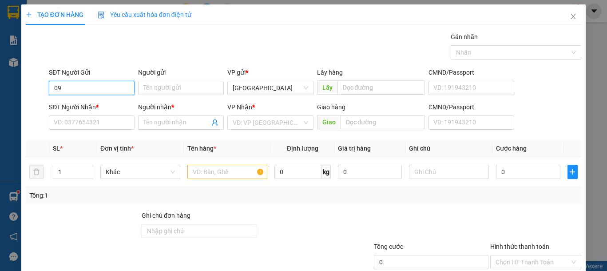
type input "0"
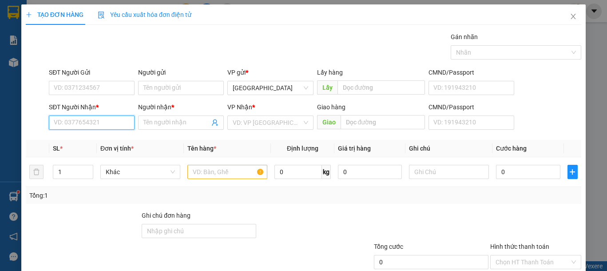
click at [116, 120] on input "SĐT Người Nhận *" at bounding box center [92, 122] width 86 height 14
type input "0917360237"
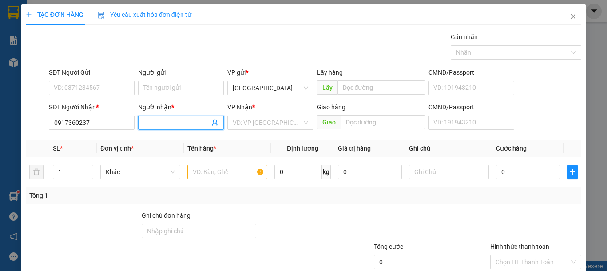
click at [168, 123] on input "Người nhận *" at bounding box center [176, 123] width 66 height 10
type input "HANH XE"
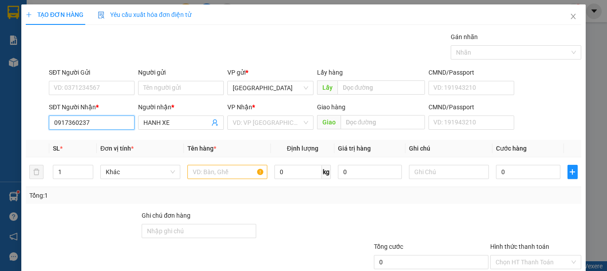
drag, startPoint x: 95, startPoint y: 124, endPoint x: 0, endPoint y: 142, distance: 96.7
click at [0, 142] on div "TẠO ĐƠN HÀNG Yêu cầu xuất hóa đơn điện tử Transit Pickup Surcharge Ids Transit …" at bounding box center [303, 135] width 607 height 271
drag, startPoint x: 568, startPoint y: 17, endPoint x: 249, endPoint y: 14, distance: 319.2
click at [569, 17] on icon "close" at bounding box center [572, 16] width 7 height 7
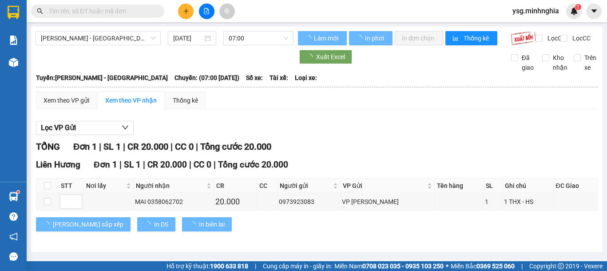
click at [125, 12] on input "text" at bounding box center [101, 11] width 105 height 10
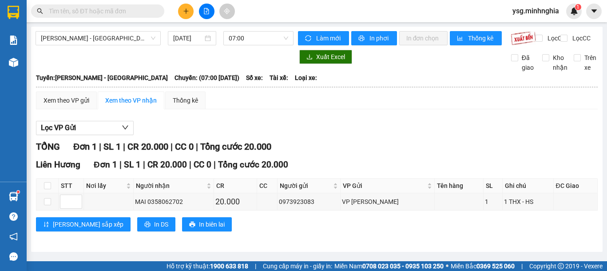
paste input "0332546787"
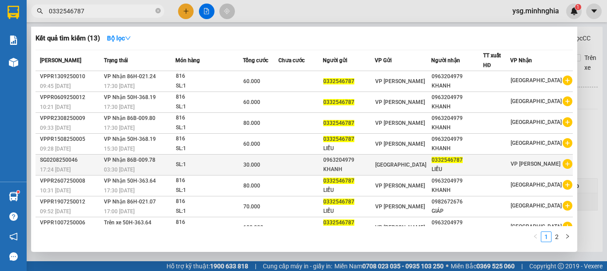
type input "0332546787"
click at [290, 170] on td at bounding box center [300, 164] width 44 height 21
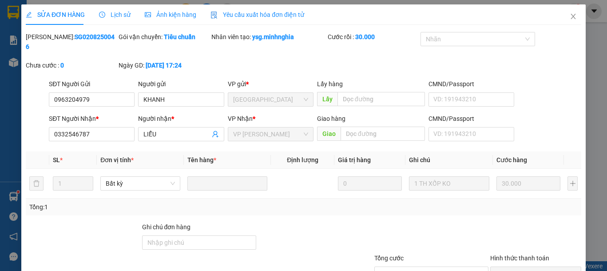
type input "0963204979"
type input "0332546787"
type input "30.000"
click at [569, 17] on span "Close" at bounding box center [573, 16] width 25 height 25
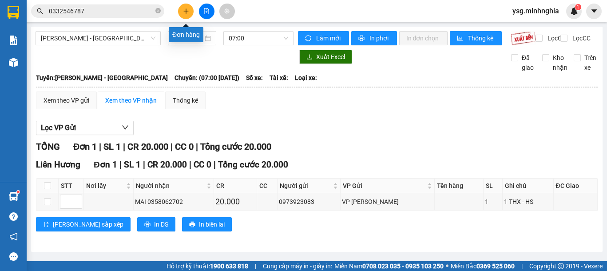
click at [186, 12] on icon "plus" at bounding box center [186, 10] width 0 height 5
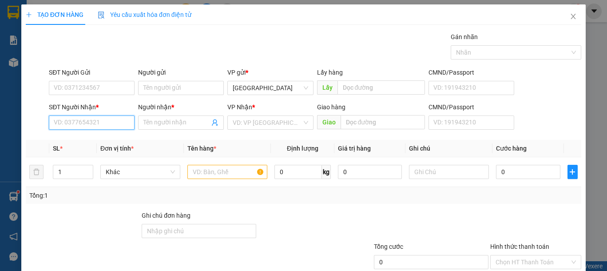
click at [91, 127] on input "SĐT Người Nhận *" at bounding box center [92, 122] width 86 height 14
click at [103, 136] on div "0979581510 - TRÌNH" at bounding box center [91, 140] width 74 height 10
type input "0979581510"
type input "TRÌNH"
type input "0979581510"
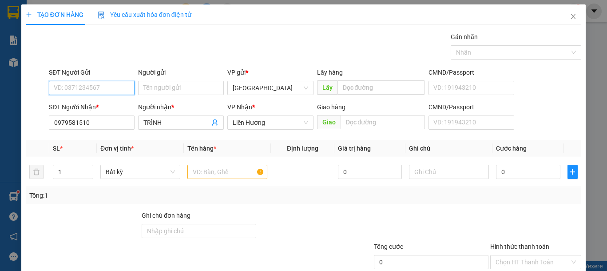
click at [116, 87] on input "SĐT Người Gửi" at bounding box center [92, 88] width 86 height 14
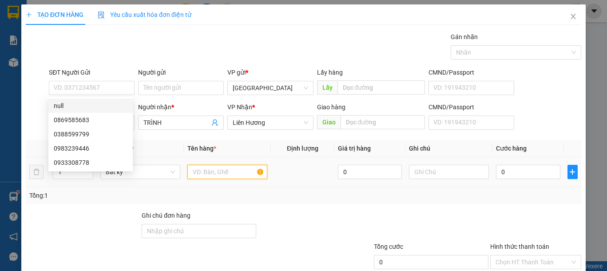
click at [210, 178] on input "text" at bounding box center [227, 172] width 80 height 14
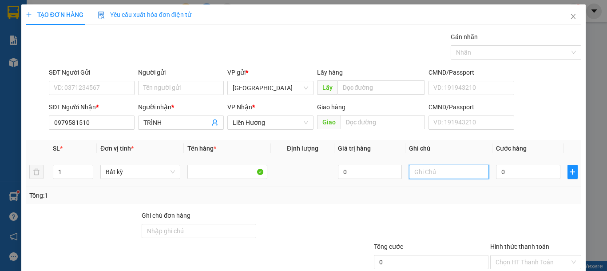
click at [440, 174] on input "text" at bounding box center [449, 172] width 80 height 14
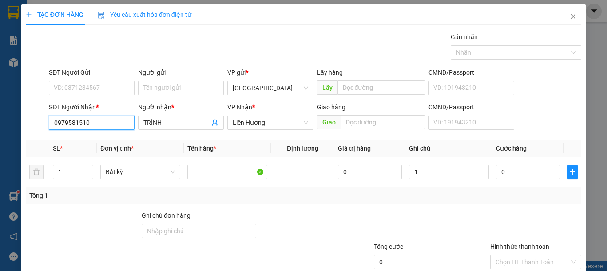
drag, startPoint x: 99, startPoint y: 125, endPoint x: 36, endPoint y: 132, distance: 63.4
click at [36, 132] on div "SĐT Người Nhận * 0979581510 0979581510 Người nhận * TRÌNH VP Nhận * Liên Hương …" at bounding box center [303, 117] width 557 height 31
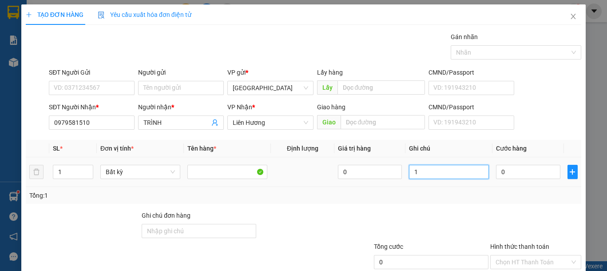
click at [455, 171] on input "1" at bounding box center [449, 172] width 80 height 14
type input "1 KIỆN GIẤY-NHÔM"
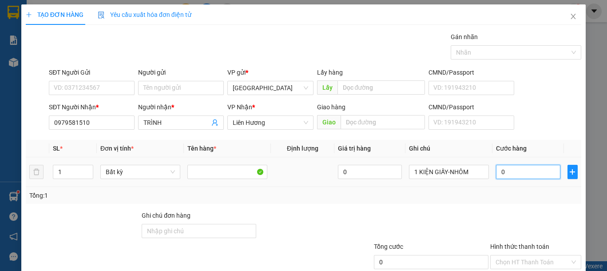
click at [502, 172] on input "0" at bounding box center [528, 172] width 64 height 14
type input "5"
type input "50"
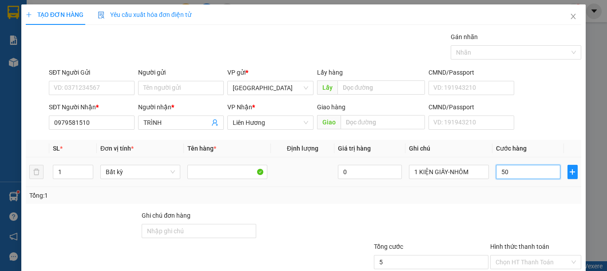
type input "50"
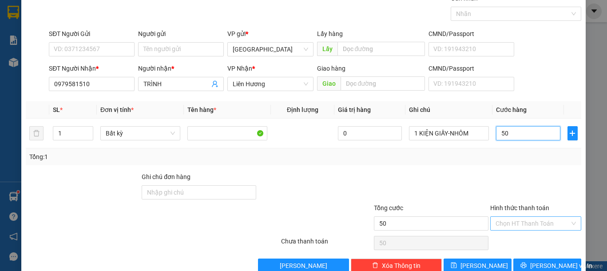
scroll to position [58, 0]
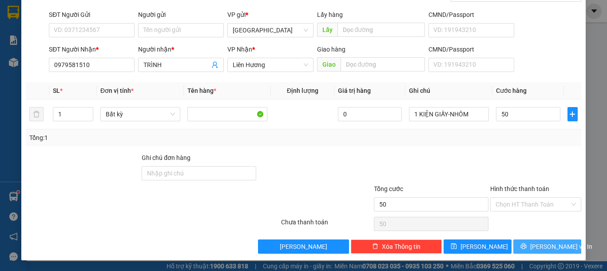
type input "50.000"
click at [548, 246] on span "[PERSON_NAME] và In" at bounding box center [561, 246] width 62 height 10
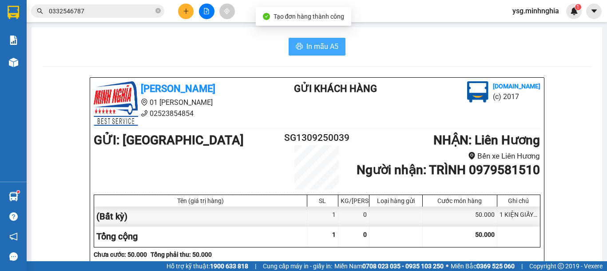
click at [312, 45] on span "In mẫu A5" at bounding box center [322, 46] width 32 height 11
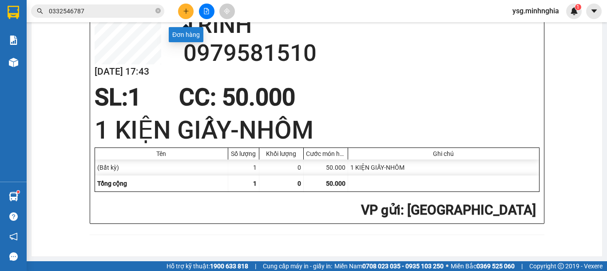
click at [190, 15] on button at bounding box center [186, 12] width 16 height 16
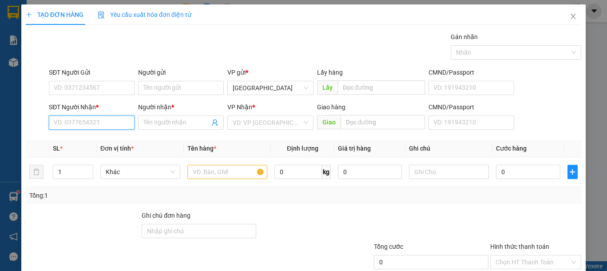
click at [82, 124] on input "SĐT Người Nhận *" at bounding box center [92, 122] width 86 height 14
type input "0917360237"
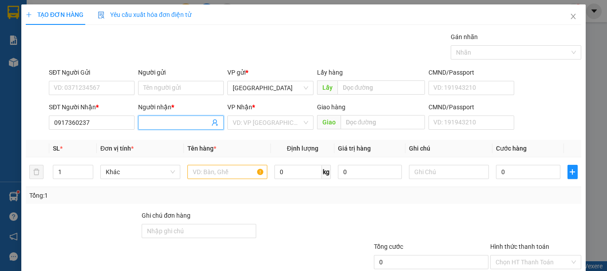
click at [165, 123] on input "Người nhận *" at bounding box center [176, 123] width 66 height 10
type input "HANH XE"
click at [290, 116] on input "search" at bounding box center [267, 122] width 69 height 13
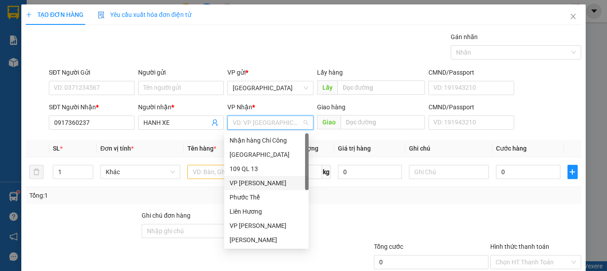
click at [257, 182] on div "VP [PERSON_NAME]" at bounding box center [266, 183] width 74 height 10
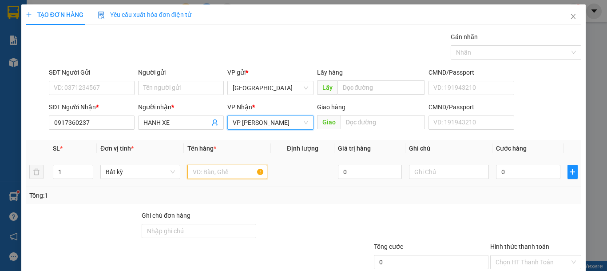
click at [229, 167] on input "text" at bounding box center [227, 172] width 80 height 14
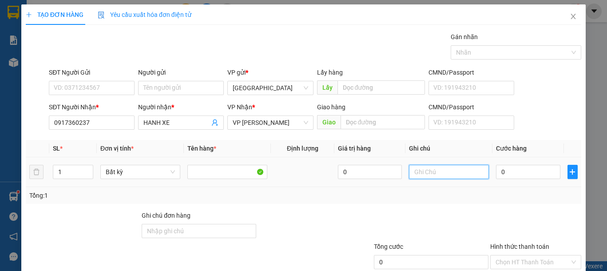
click at [445, 173] on input "text" at bounding box center [449, 172] width 80 height 14
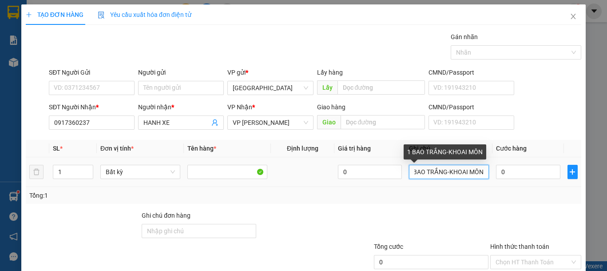
scroll to position [0, 8]
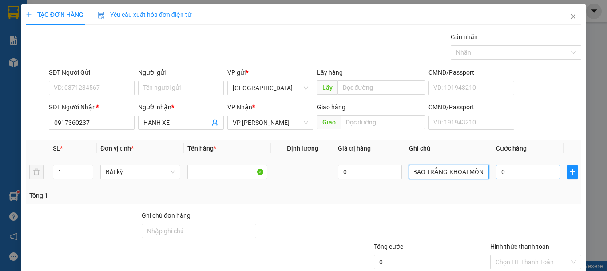
type input "1 BAO TRẮNG-KHOAI MÔN"
click at [508, 172] on input "0" at bounding box center [528, 172] width 64 height 14
type input "5"
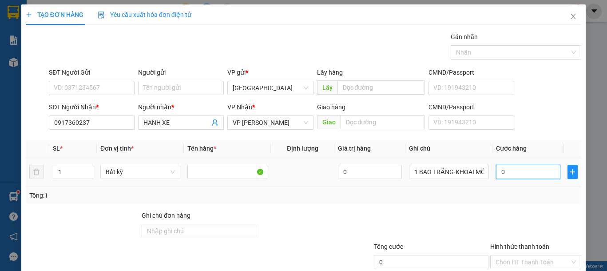
type input "5"
type input "50"
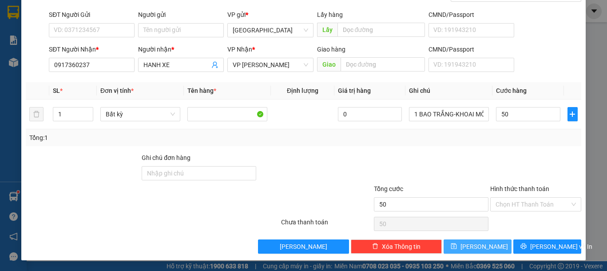
type input "50.000"
click at [480, 249] on span "Lưu" at bounding box center [483, 246] width 47 height 10
type input "0"
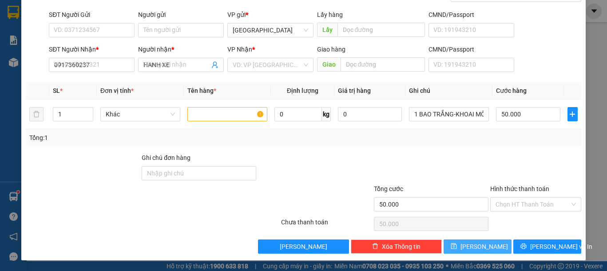
type input "0"
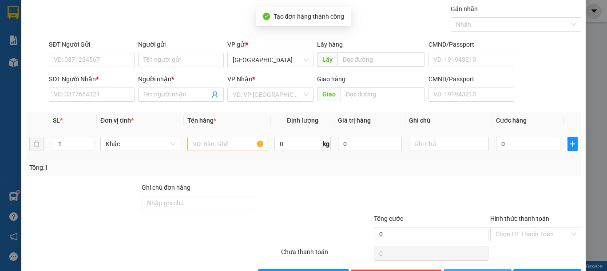
scroll to position [0, 0]
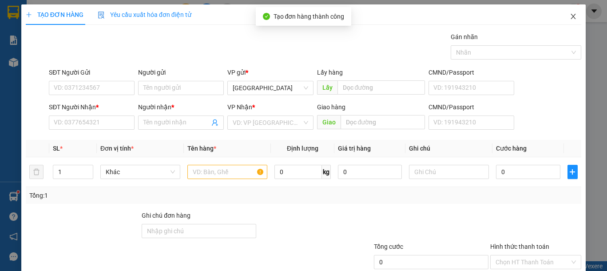
click at [570, 15] on span "Close" at bounding box center [573, 16] width 25 height 25
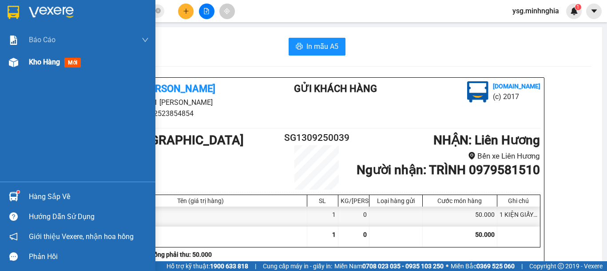
click at [8, 62] on div at bounding box center [14, 63] width 16 height 16
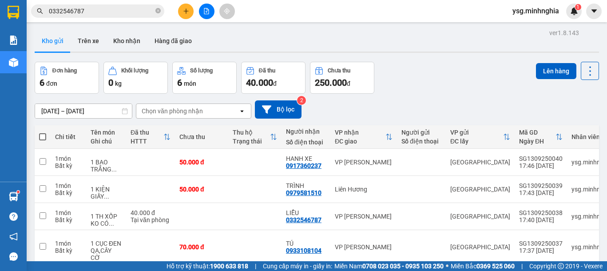
scroll to position [11, 0]
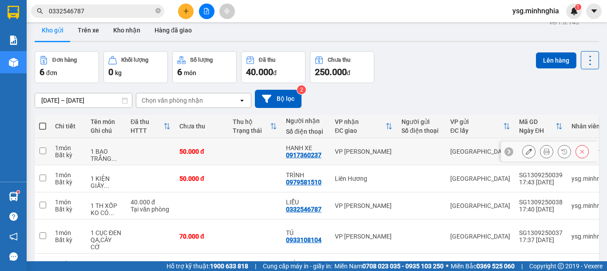
click at [243, 152] on td at bounding box center [254, 151] width 53 height 27
checkbox input "true"
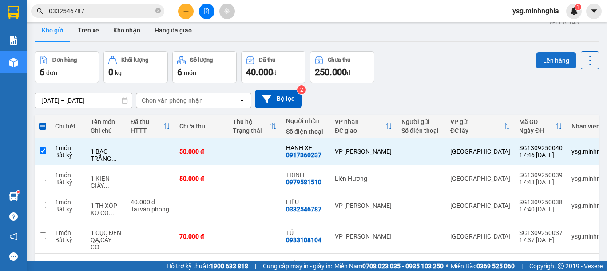
click at [555, 55] on button "Lên hàng" at bounding box center [556, 60] width 40 height 16
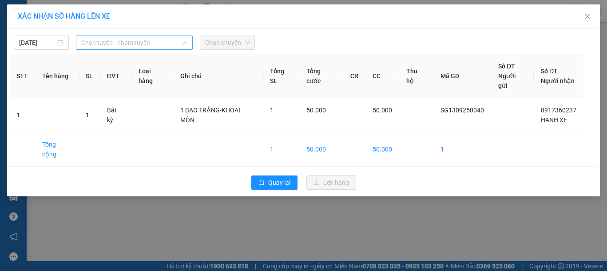
click at [153, 43] on span "Chọn tuyến - nhóm tuyến" at bounding box center [134, 42] width 106 height 13
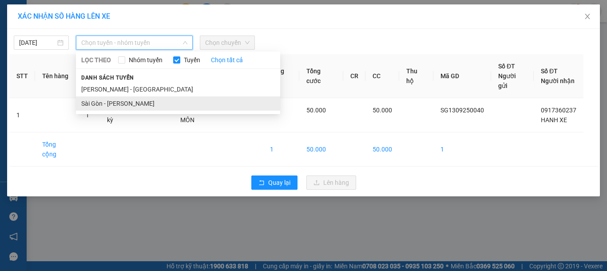
click at [115, 107] on li "Sài Gòn - Phan Rí" at bounding box center [178, 103] width 204 height 14
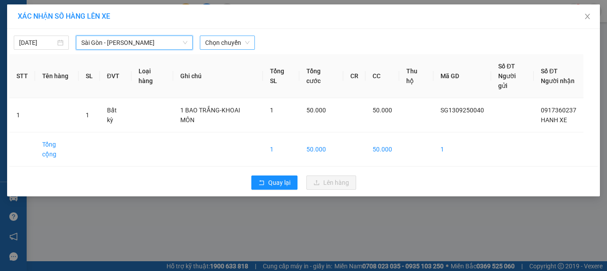
click at [241, 44] on span "Chọn chuyến" at bounding box center [227, 42] width 44 height 13
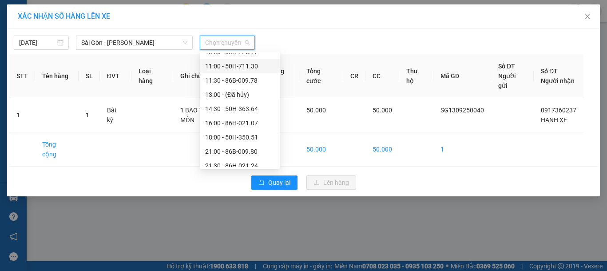
scroll to position [85, 0]
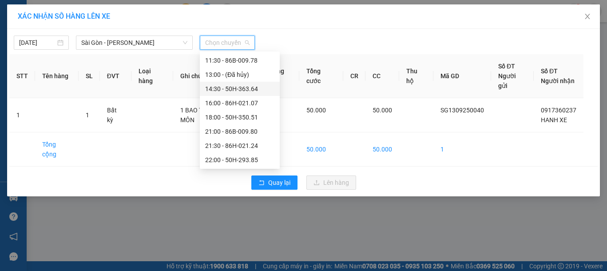
click at [233, 87] on div "14:30 - 50H-363.64" at bounding box center [239, 89] width 69 height 10
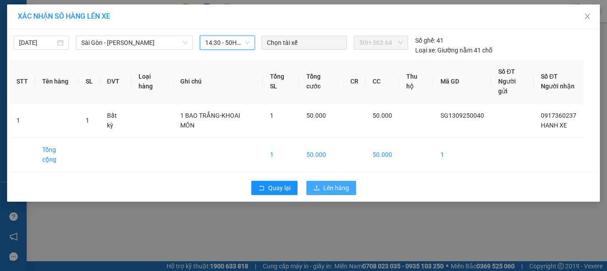
click at [343, 183] on span "Lên hàng" at bounding box center [336, 188] width 26 height 10
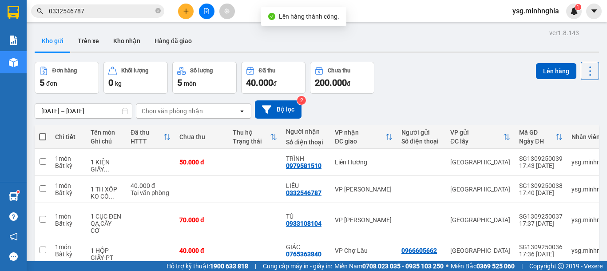
click at [203, 11] on button at bounding box center [207, 12] width 16 height 16
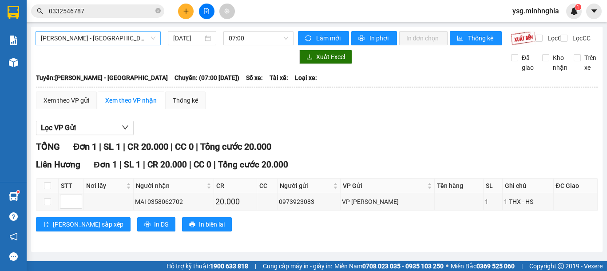
click at [106, 38] on span "Phan Rí - Sài Gòn" at bounding box center [98, 38] width 115 height 13
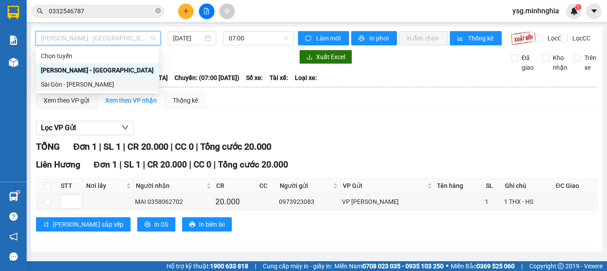
click at [87, 86] on div "Sài Gòn - Phan Rí" at bounding box center [97, 84] width 113 height 10
type input "13/09/2025"
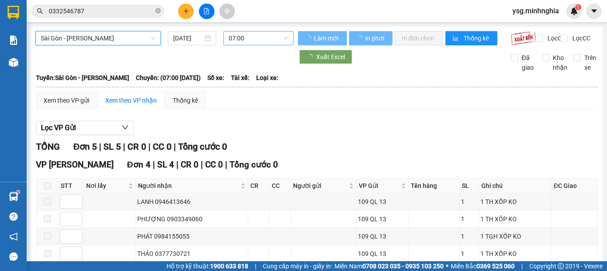
click at [260, 38] on span "07:00" at bounding box center [258, 38] width 59 height 13
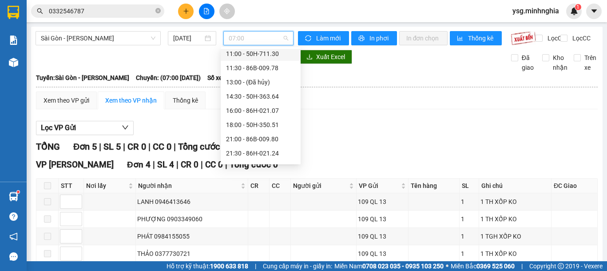
scroll to position [85, 0]
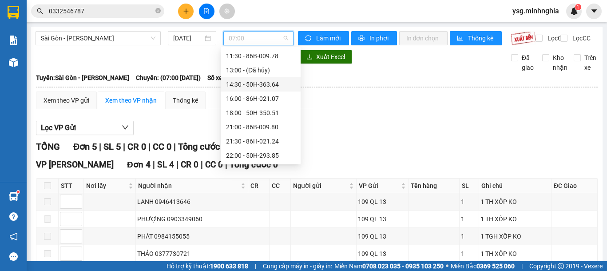
click at [251, 83] on div "14:30 - 50H-363.64" at bounding box center [260, 84] width 69 height 10
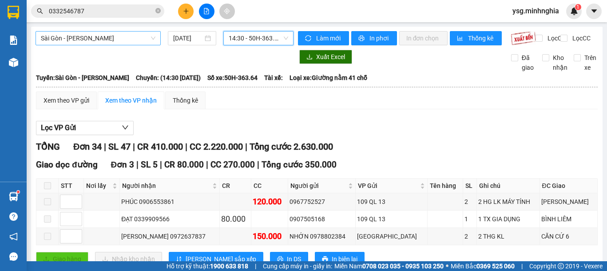
click at [87, 44] on span "Sài Gòn - Phan Rí" at bounding box center [98, 38] width 115 height 13
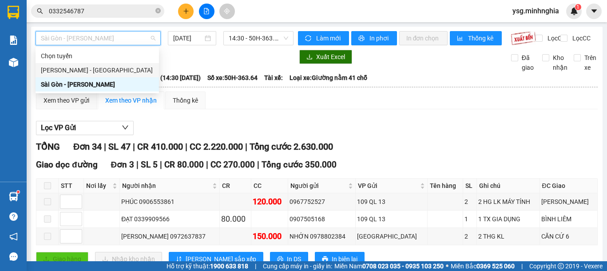
click at [66, 74] on div "Phan Rí - Sài Gòn" at bounding box center [97, 70] width 113 height 10
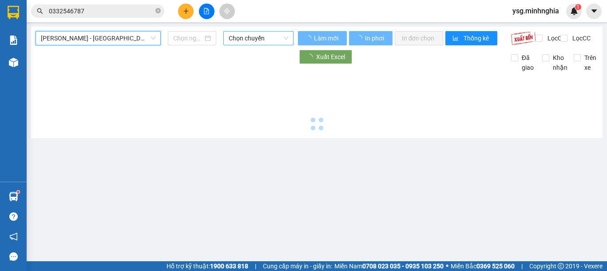
type input "13/09/2025"
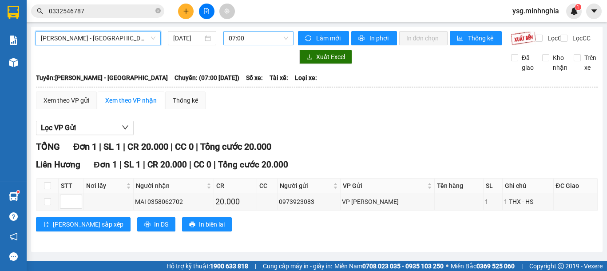
click at [248, 40] on span "07:00" at bounding box center [258, 38] width 59 height 13
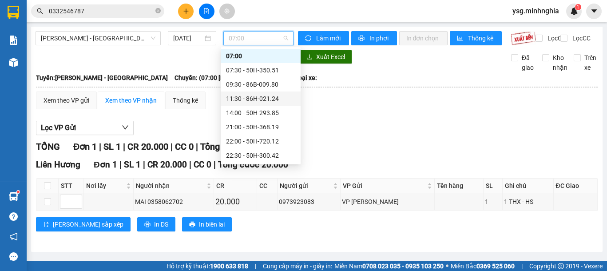
click at [260, 91] on div "11:30 - 86H-021.24" at bounding box center [261, 98] width 80 height 14
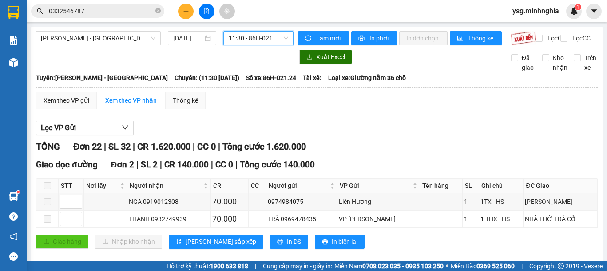
scroll to position [500, 0]
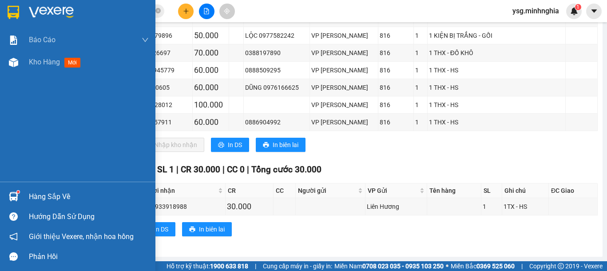
click at [1, 78] on div "Báo cáo Báo cáo dòng tiền (nhân viên) Doanh số tạo đơn theo VP gửi (nhân viên) …" at bounding box center [77, 105] width 155 height 153
click at [6, 61] on div at bounding box center [14, 63] width 16 height 16
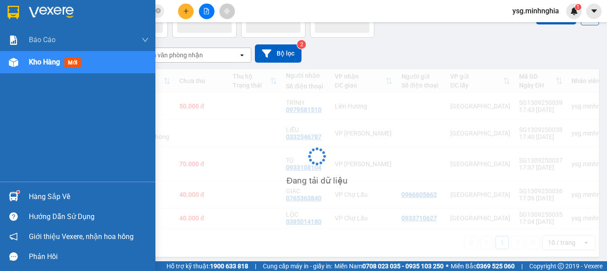
scroll to position [56, 0]
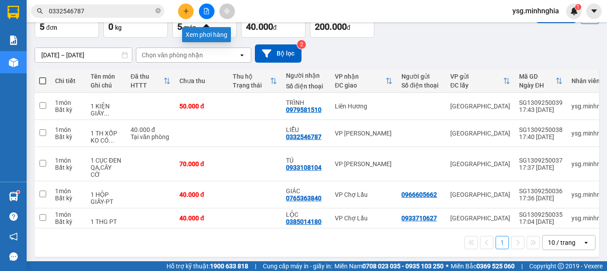
click at [209, 13] on icon "file-add" at bounding box center [206, 11] width 6 height 6
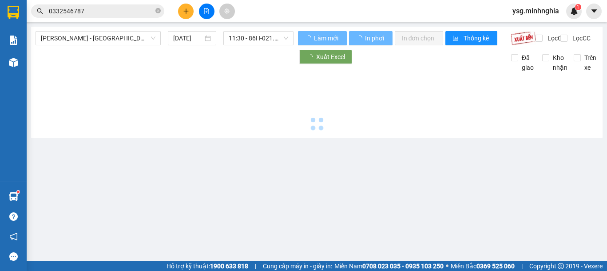
click at [99, 40] on span "Phan Rí - Sài Gòn" at bounding box center [98, 38] width 115 height 13
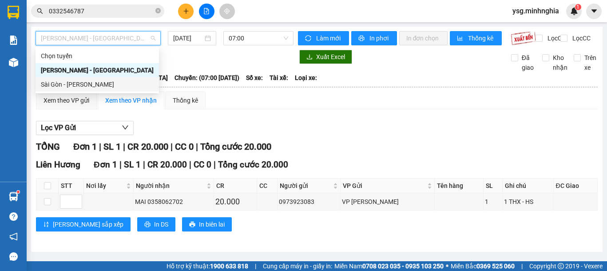
click at [87, 84] on div "Sài Gòn - Phan Rí" at bounding box center [97, 84] width 113 height 10
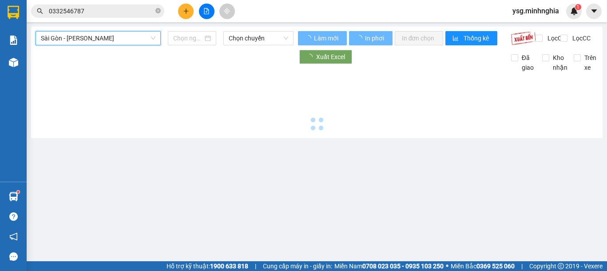
type input "13/09/2025"
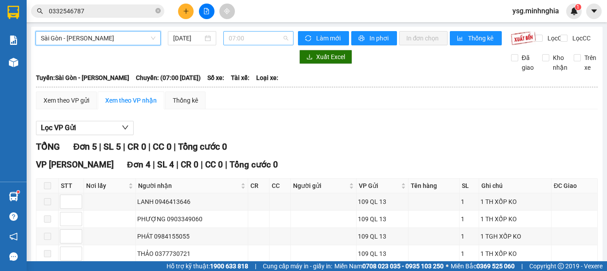
click at [249, 36] on span "07:00" at bounding box center [258, 38] width 59 height 13
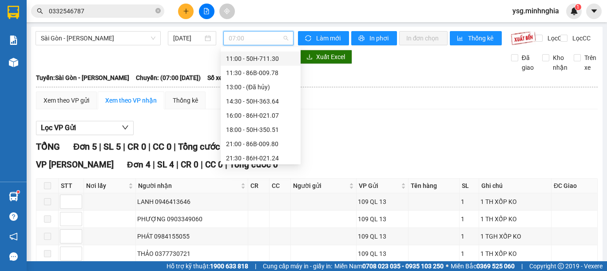
scroll to position [85, 0]
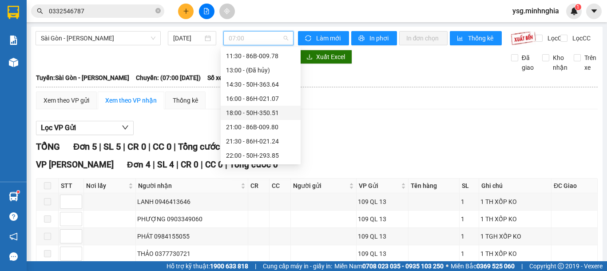
click at [263, 112] on div "18:00 - 50H-350.51" at bounding box center [260, 113] width 69 height 10
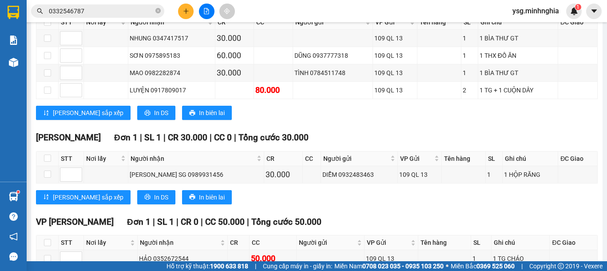
scroll to position [562, 0]
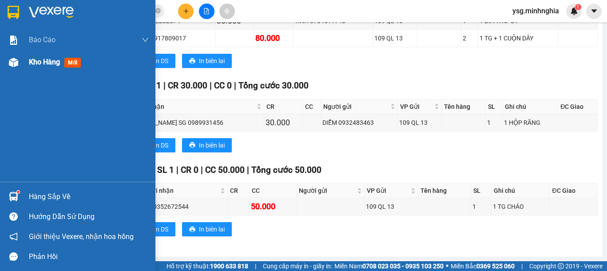
click at [12, 66] on img at bounding box center [13, 62] width 9 height 9
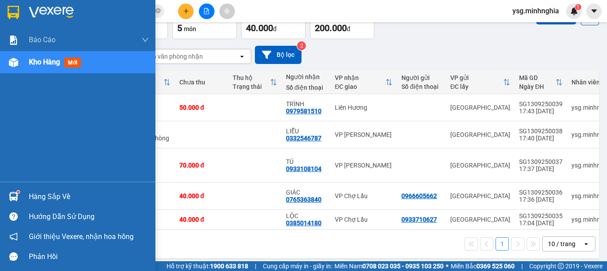
scroll to position [56, 0]
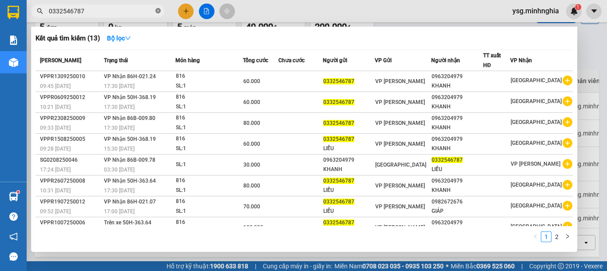
click at [160, 11] on icon "close-circle" at bounding box center [157, 10] width 5 height 5
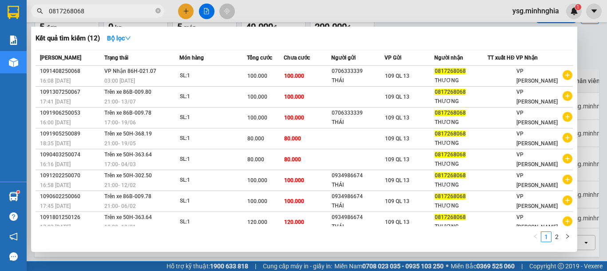
type input "0817268068"
click at [187, 13] on div at bounding box center [303, 135] width 607 height 271
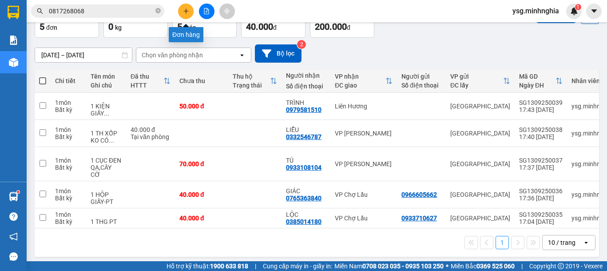
click at [186, 13] on icon "plus" at bounding box center [186, 11] width 6 height 6
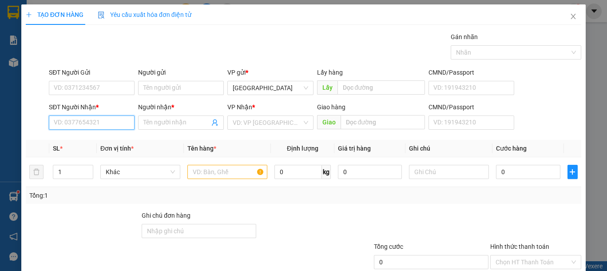
click at [83, 122] on input "SĐT Người Nhận *" at bounding box center [92, 122] width 86 height 14
type input "0817268068"
click at [569, 19] on icon "close" at bounding box center [572, 16] width 7 height 7
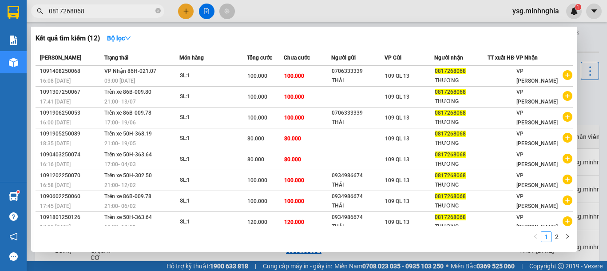
click at [112, 12] on input "0817268068" at bounding box center [101, 11] width 105 height 10
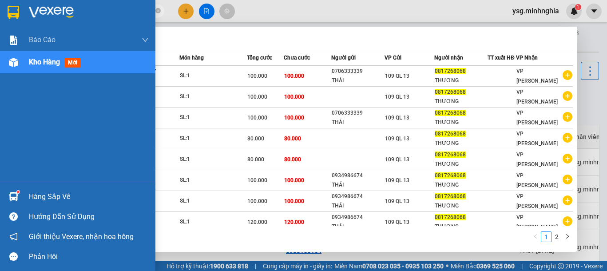
drag, startPoint x: 113, startPoint y: 12, endPoint x: 55, endPoint y: 5, distance: 58.6
click at [20, 9] on section "Kết quả tìm kiếm ( 12 ) Bộ lọc Mã ĐH Trạng thái Món hàng Tổng cước Chưa cước Ng…" at bounding box center [303, 135] width 607 height 271
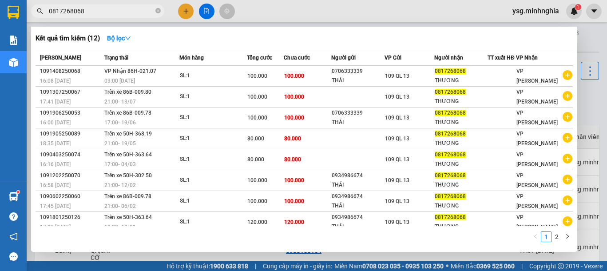
click at [192, 15] on div at bounding box center [303, 135] width 607 height 271
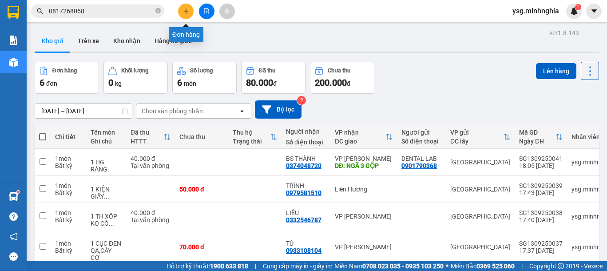
click at [186, 12] on icon "plus" at bounding box center [186, 10] width 0 height 5
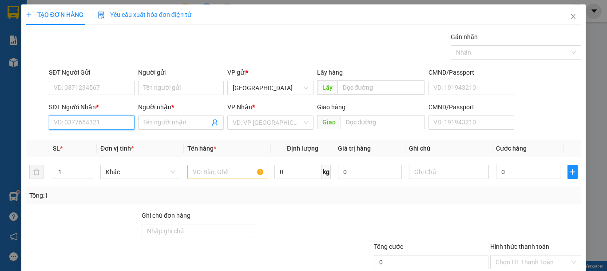
paste input "0817268068"
type input "0817268068"
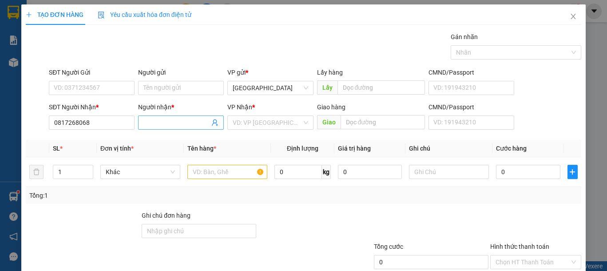
click at [181, 120] on input "Người nhận *" at bounding box center [176, 123] width 66 height 10
type input "THƯƠNG"
click at [284, 125] on input "search" at bounding box center [267, 122] width 69 height 13
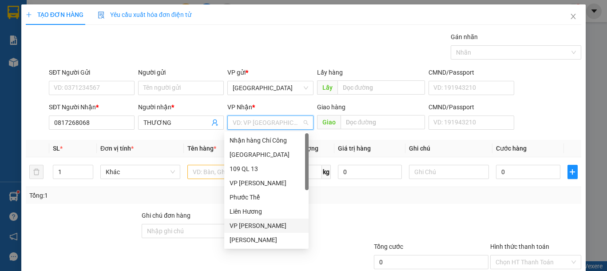
drag, startPoint x: 252, startPoint y: 224, endPoint x: 231, endPoint y: 188, distance: 41.6
click at [252, 225] on div "VP [PERSON_NAME]" at bounding box center [266, 226] width 74 height 10
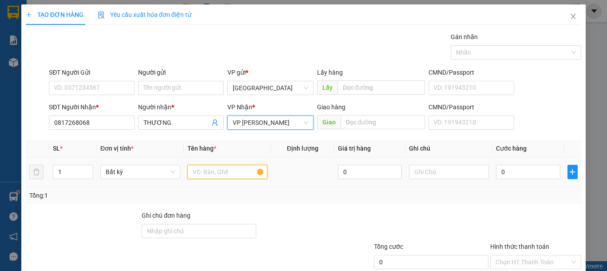
click at [218, 166] on input "text" at bounding box center [227, 172] width 80 height 14
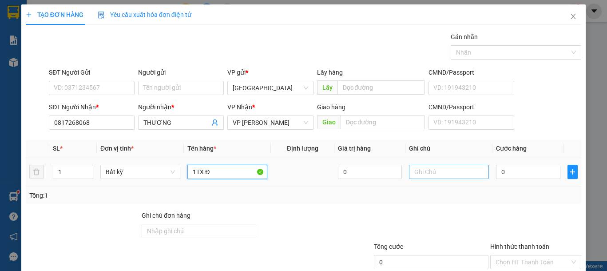
type input "1TX ĐL"
drag, startPoint x: 212, startPoint y: 175, endPoint x: 198, endPoint y: 168, distance: 16.1
click at [188, 169] on input "1TX ĐL" at bounding box center [227, 172] width 80 height 14
type input "1TX ĐL"
drag, startPoint x: 245, startPoint y: 171, endPoint x: 467, endPoint y: 171, distance: 221.9
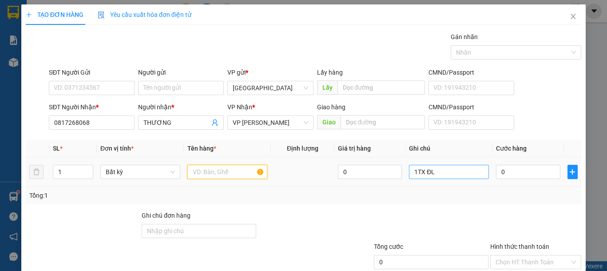
click at [248, 171] on input "text" at bounding box center [227, 172] width 80 height 14
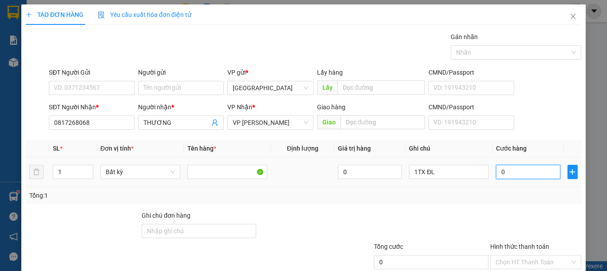
click at [496, 176] on input "0" at bounding box center [528, 172] width 64 height 14
type input "1"
type input "10"
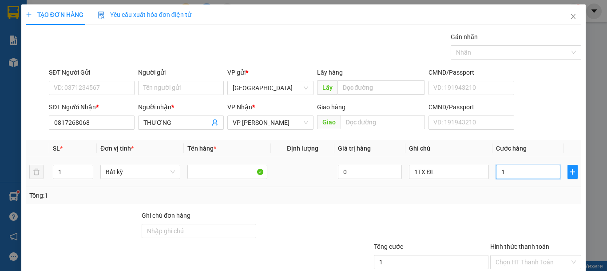
type input "10"
type input "100"
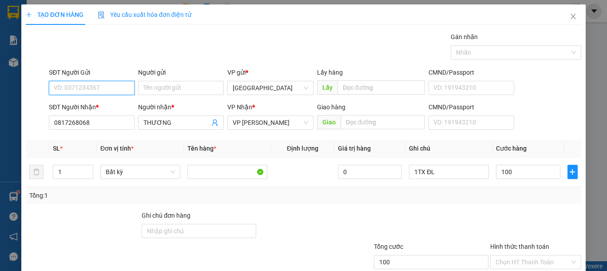
type input "100.000"
click at [73, 84] on input "SĐT Người Gửi" at bounding box center [92, 88] width 86 height 14
click at [81, 107] on div "0706333339 - THÁI" at bounding box center [91, 106] width 74 height 10
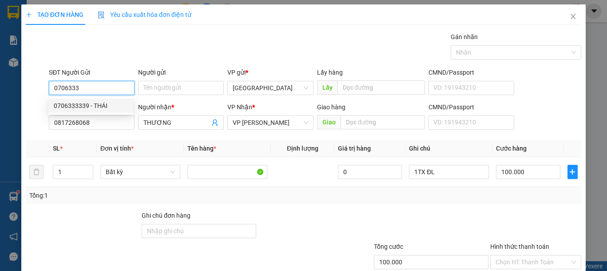
type input "0706333339"
type input "THÁI"
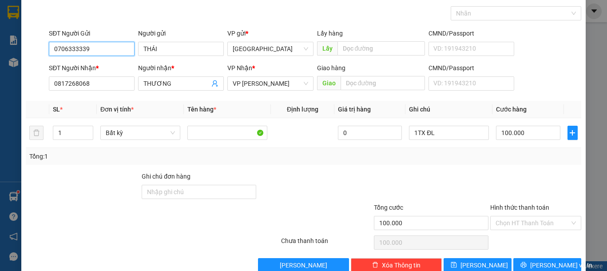
scroll to position [58, 0]
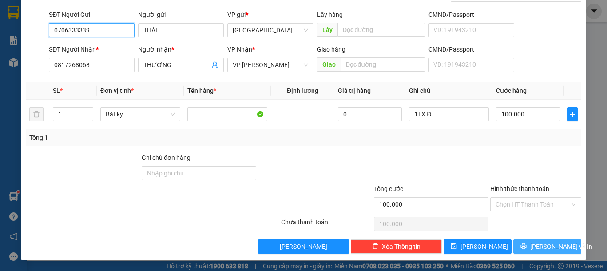
type input "0706333339"
drag, startPoint x: 528, startPoint y: 246, endPoint x: 500, endPoint y: 193, distance: 60.0
click at [526, 245] on icon "printer" at bounding box center [523, 246] width 6 height 6
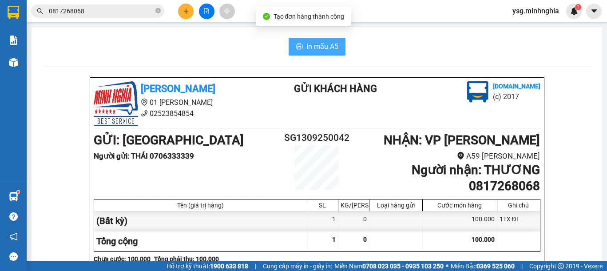
click at [334, 47] on button "In mẫu A5" at bounding box center [317, 47] width 57 height 18
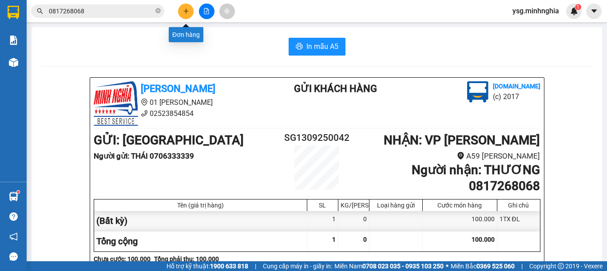
click at [187, 14] on button at bounding box center [186, 12] width 16 height 16
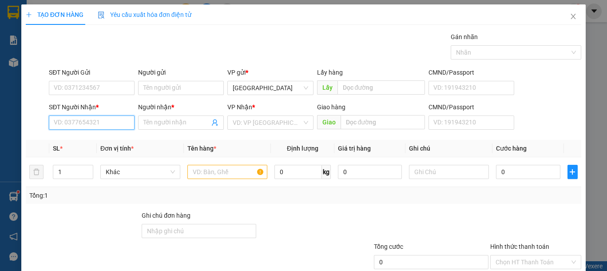
click at [93, 122] on input "SĐT Người Nhận *" at bounding box center [92, 122] width 86 height 14
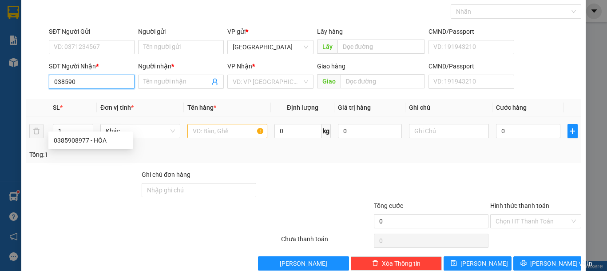
scroll to position [58, 0]
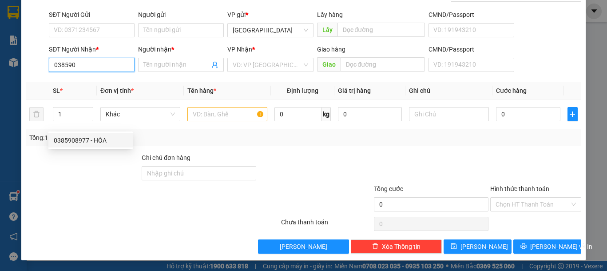
click at [96, 137] on div "0385908977 - HÒA" at bounding box center [91, 140] width 74 height 10
type input "0385908977"
type input "HÒA"
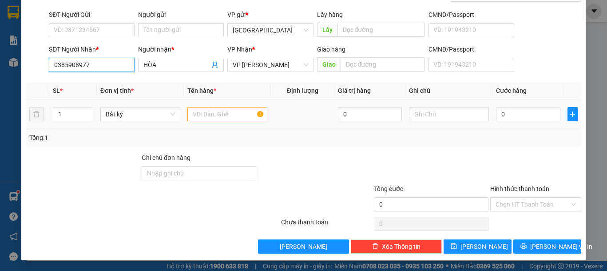
type input "0385908977"
click at [226, 113] on input "text" at bounding box center [227, 114] width 80 height 14
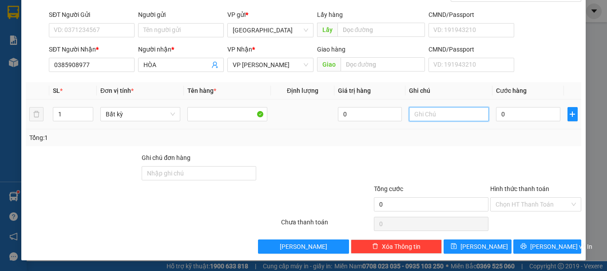
click at [424, 113] on input "text" at bounding box center [449, 114] width 80 height 14
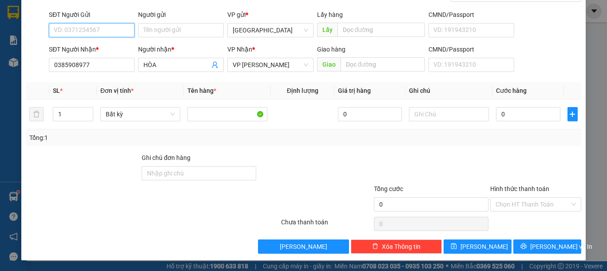
click at [115, 28] on input "SĐT Người Gửi" at bounding box center [92, 30] width 86 height 14
click at [115, 47] on div "0916792238 - KIỆT" at bounding box center [91, 48] width 74 height 10
type input "0916792238"
type input "KIỆT"
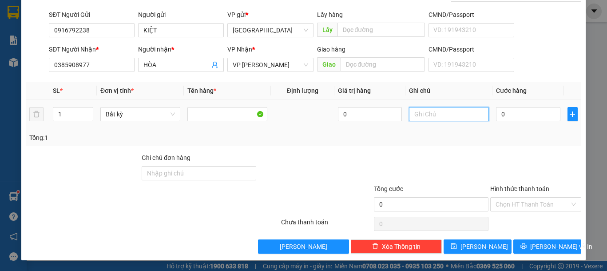
click at [436, 110] on input "text" at bounding box center [449, 114] width 80 height 14
type input "1 KIỆN GIẤY-BẾP TỪ"
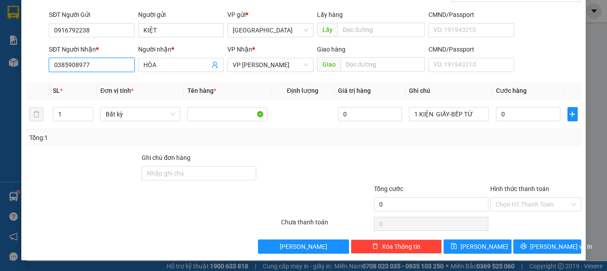
drag, startPoint x: 102, startPoint y: 61, endPoint x: 0, endPoint y: 71, distance: 102.2
click at [0, 71] on div "TẠO ĐƠN HÀNG Yêu cầu xuất hóa đơn điện tử Transit Pickup Surcharge Ids Transit …" at bounding box center [303, 135] width 607 height 271
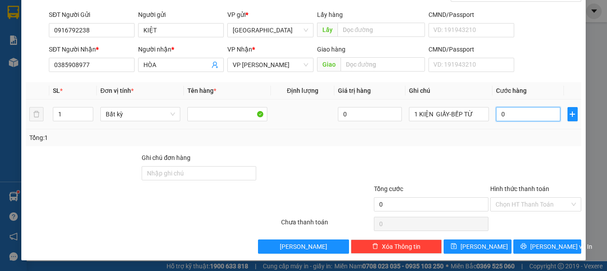
click at [514, 112] on input "0" at bounding box center [528, 114] width 64 height 14
type input "4"
type input "40"
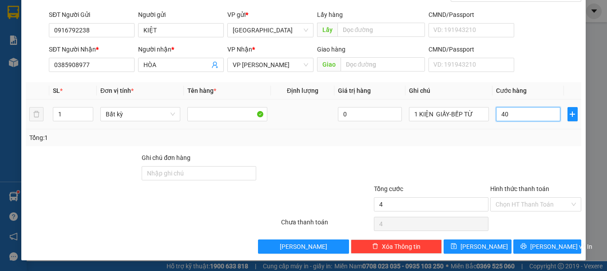
type input "40"
drag, startPoint x: 506, startPoint y: 115, endPoint x: 478, endPoint y: 116, distance: 27.6
click at [478, 116] on tr "1 Bất kỳ 0 1 KIỆN GIẤY-BẾP TỪ 40" at bounding box center [303, 114] width 555 height 30
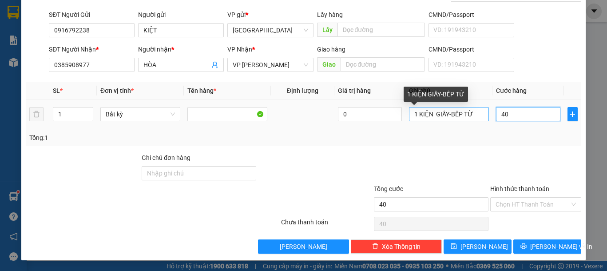
type input "5"
type input "50"
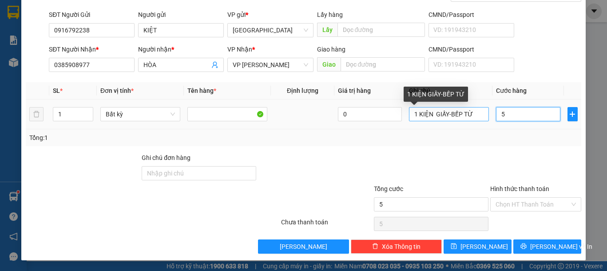
type input "50"
type input "50.000"
click at [477, 112] on input "1 KIỆN GIẤY-BẾP TỪ" at bounding box center [449, 114] width 80 height 14
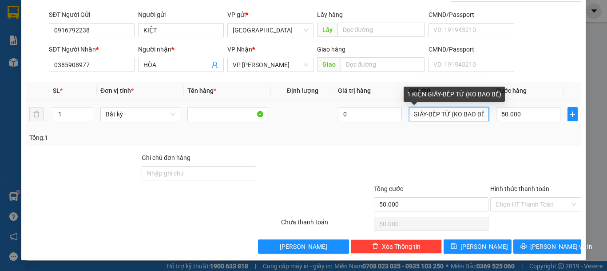
scroll to position [0, 24]
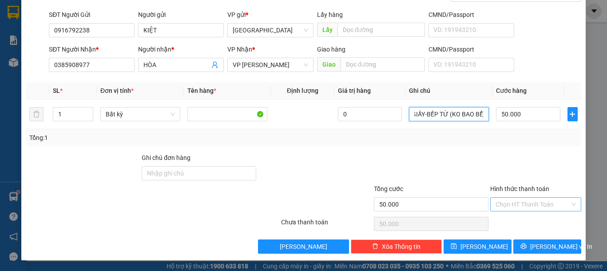
type input "1 KIỆN GIẤY-BẾP TỪ (KO BAO BỂ)"
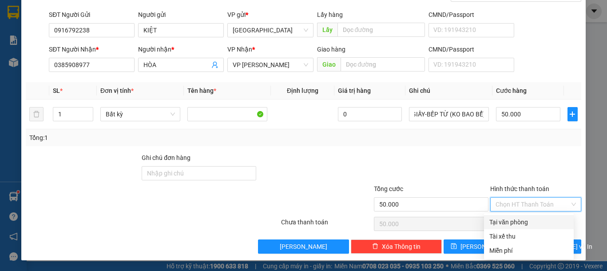
click at [514, 200] on input "Hình thức thanh toán" at bounding box center [532, 204] width 74 height 13
click at [510, 219] on div "Tại văn phòng" at bounding box center [528, 222] width 79 height 10
type input "0"
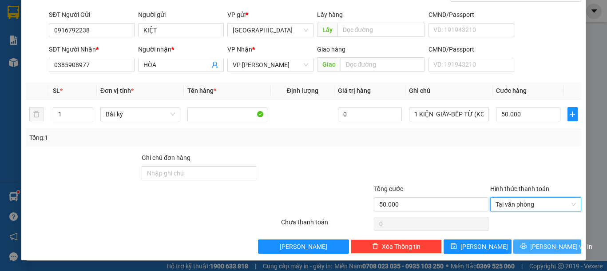
click at [525, 244] on icon "printer" at bounding box center [523, 246] width 6 height 6
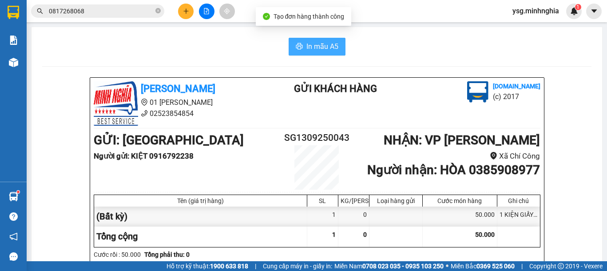
click at [311, 50] on span "In mẫu A5" at bounding box center [322, 46] width 32 height 11
click at [331, 41] on span "In mẫu A5" at bounding box center [322, 46] width 32 height 11
click at [325, 46] on span "In mẫu A5" at bounding box center [322, 46] width 32 height 11
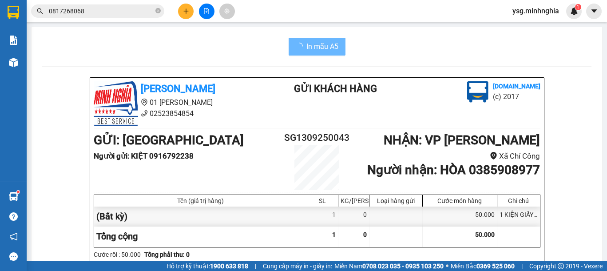
scroll to position [456, 0]
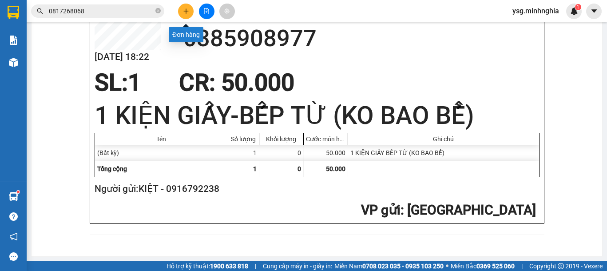
click at [180, 8] on button at bounding box center [186, 12] width 16 height 16
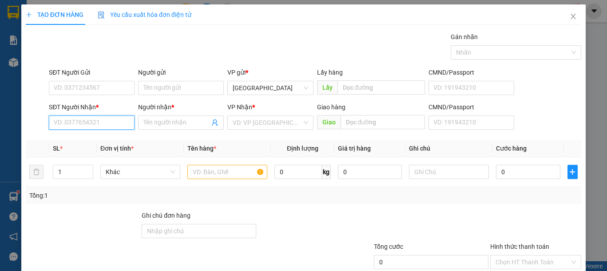
click at [77, 117] on input "SĐT Người Nhận *" at bounding box center [92, 122] width 86 height 14
click at [102, 140] on div "0932652654 - TÚ MAY" at bounding box center [91, 140] width 74 height 10
type input "0932652654"
type input "TÚ MAY"
type input "0932652654"
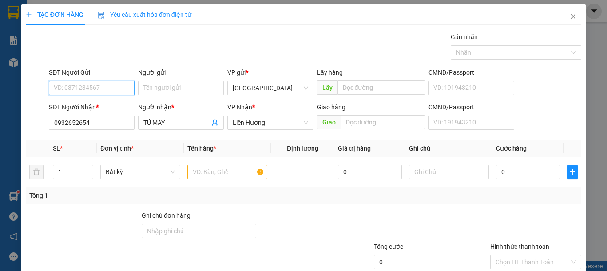
click at [91, 90] on input "SĐT Người Gửi" at bounding box center [92, 88] width 86 height 14
click at [108, 103] on div "0933871479 - THỨC" at bounding box center [91, 106] width 74 height 10
type input "0933871479"
type input "THỨC"
drag, startPoint x: 215, startPoint y: 180, endPoint x: 218, endPoint y: 174, distance: 6.8
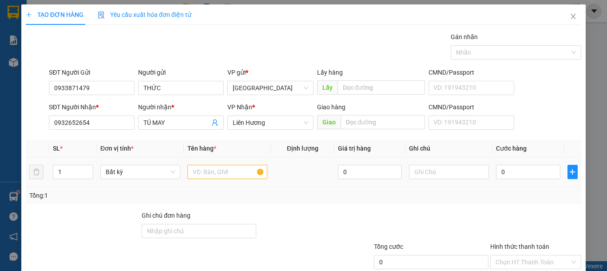
click at [216, 180] on div at bounding box center [227, 172] width 80 height 18
click at [218, 174] on input "text" at bounding box center [227, 172] width 80 height 14
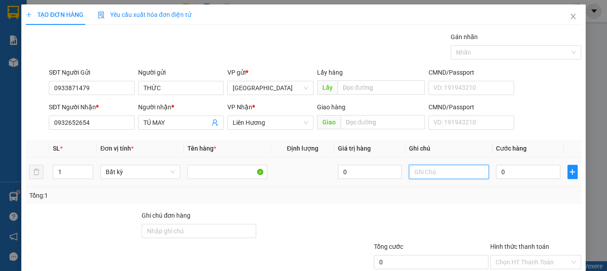
click at [418, 169] on input "text" at bounding box center [449, 172] width 80 height 14
click at [418, 170] on input "text" at bounding box center [449, 172] width 80 height 14
type input "1 BỊ ĐEN PT"
click at [512, 178] on input "0" at bounding box center [528, 172] width 64 height 14
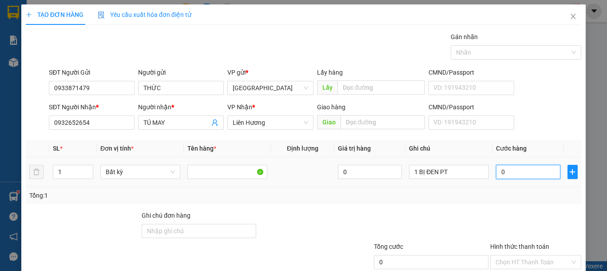
type input "4"
type input "40"
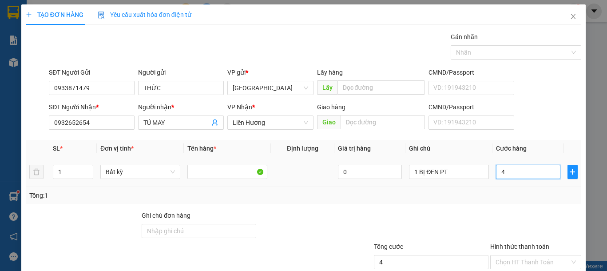
type input "40"
type input "40.000"
click at [449, 179] on div "1 BỊ ĐEN PT" at bounding box center [449, 172] width 80 height 18
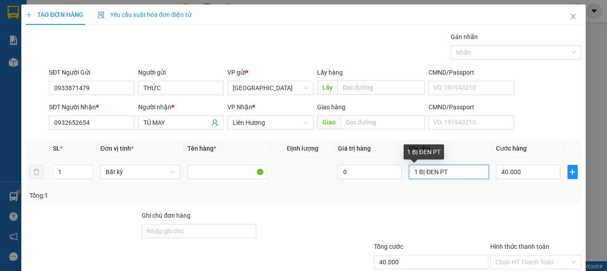
drag, startPoint x: 450, startPoint y: 173, endPoint x: 413, endPoint y: 173, distance: 36.4
click at [413, 173] on input "1 BỊ ĐEN PT" at bounding box center [449, 172] width 80 height 14
type input "1 HỘP GIẤY PT"
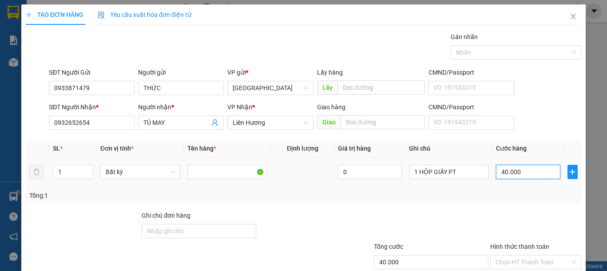
click at [532, 168] on input "40.000" at bounding box center [528, 172] width 64 height 14
type input "3"
type input "30"
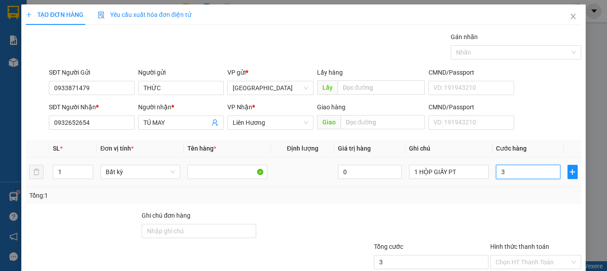
type input "30"
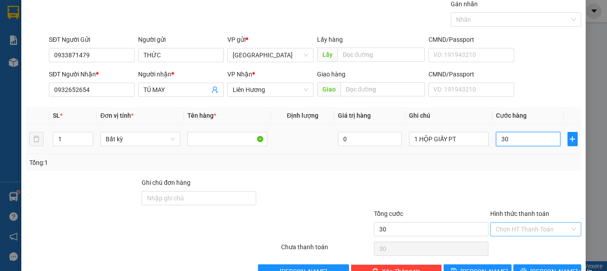
scroll to position [58, 0]
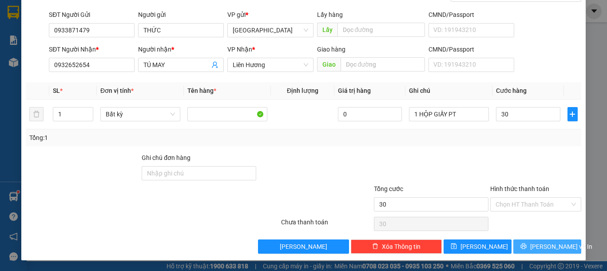
type input "30.000"
click at [542, 243] on div "Transit Pickup Surcharge Ids Transit Deliver Surcharge Ids Transit Deliver Surc…" at bounding box center [303, 113] width 555 height 279
click at [542, 244] on span "[PERSON_NAME] và In" at bounding box center [561, 246] width 62 height 10
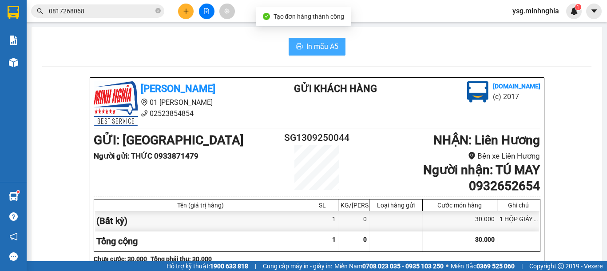
click at [316, 50] on span "In mẫu A5" at bounding box center [322, 46] width 32 height 11
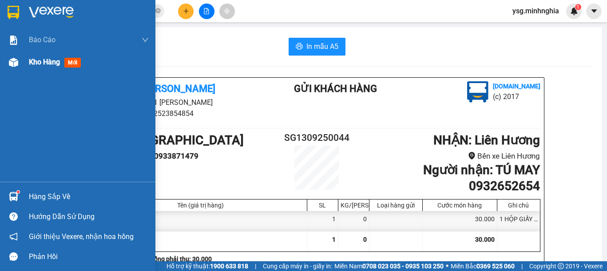
click at [6, 71] on div "Kho hàng mới" at bounding box center [77, 62] width 155 height 22
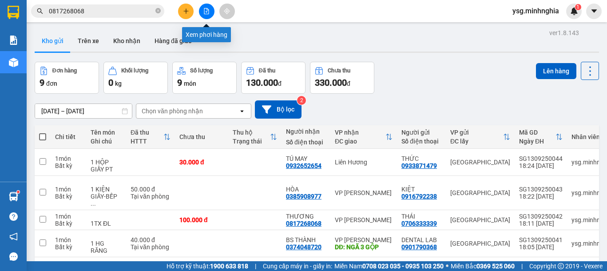
click at [210, 13] on button at bounding box center [207, 12] width 16 height 16
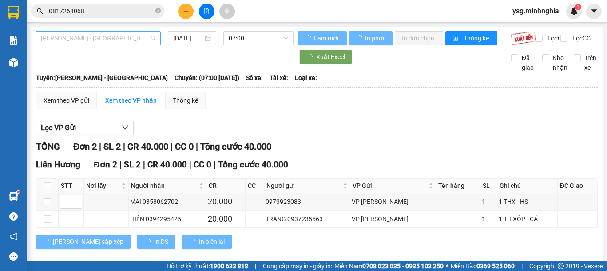
click at [89, 37] on span "[PERSON_NAME] - [GEOGRAPHIC_DATA]" at bounding box center [98, 38] width 115 height 13
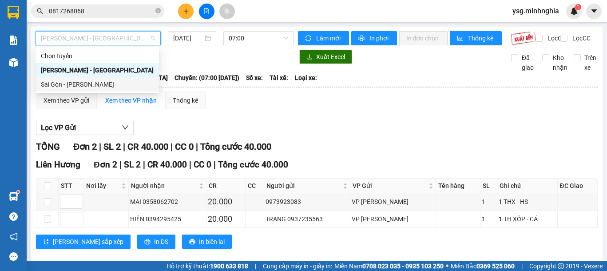
click at [74, 91] on div "Sài Gòn - [PERSON_NAME]" at bounding box center [97, 84] width 123 height 14
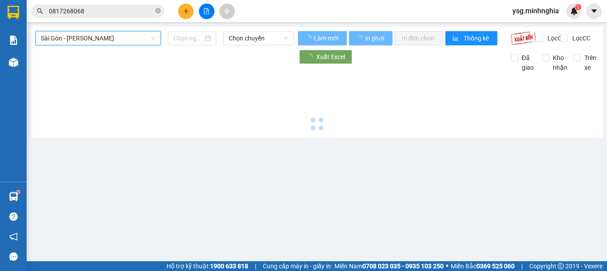
type input "[DATE]"
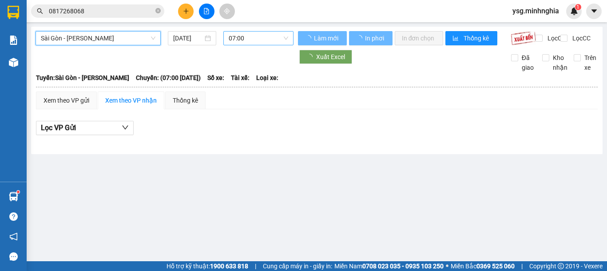
click at [241, 43] on span "07:00" at bounding box center [258, 38] width 59 height 13
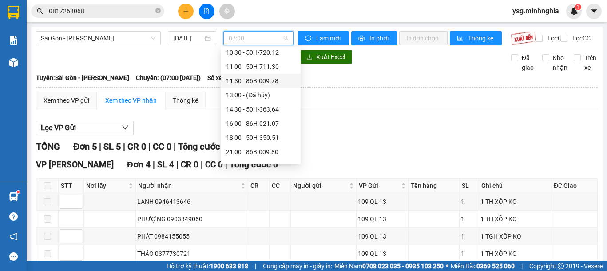
scroll to position [85, 0]
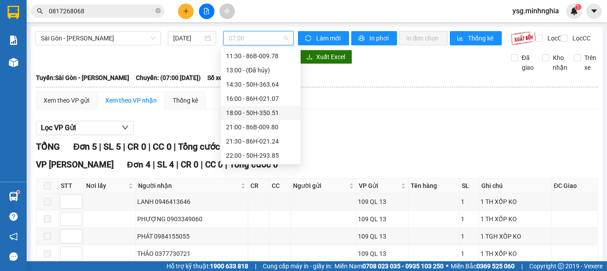
click at [257, 117] on div "18:00 - 50H-350.51" at bounding box center [260, 113] width 69 height 10
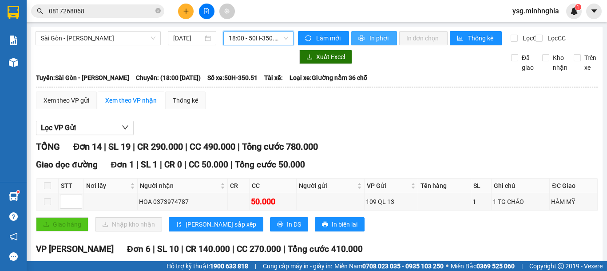
click at [376, 39] on span "In phơi" at bounding box center [379, 38] width 20 height 10
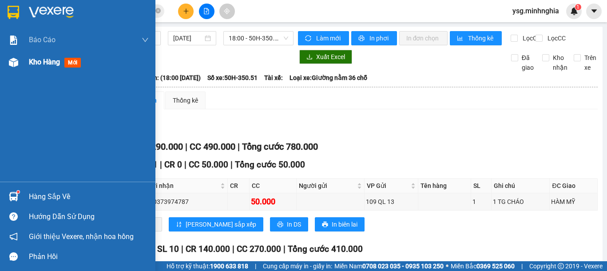
click at [20, 63] on div at bounding box center [14, 63] width 16 height 16
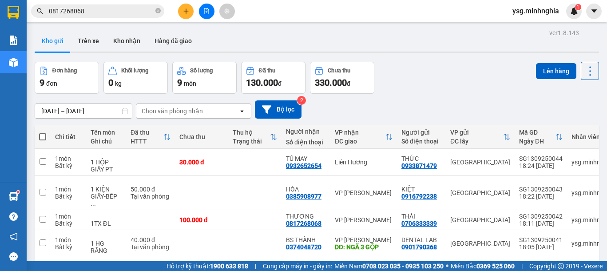
click at [41, 136] on span at bounding box center [42, 136] width 7 height 7
click at [43, 132] on input "checkbox" at bounding box center [43, 132] width 0 height 0
checkbox input "true"
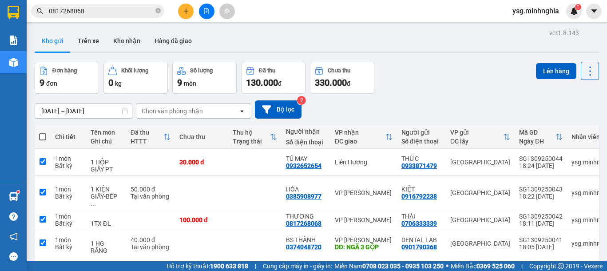
checkbox input "true"
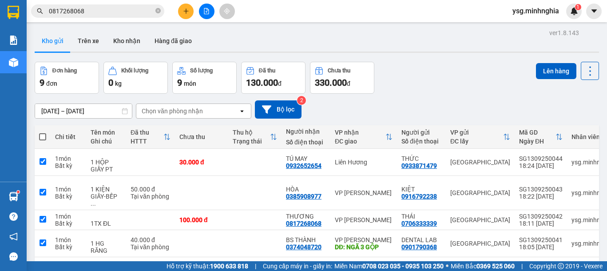
checkbox input "true"
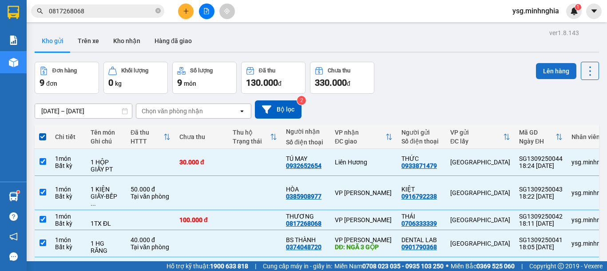
click at [553, 71] on button "Lên hàng" at bounding box center [556, 71] width 40 height 16
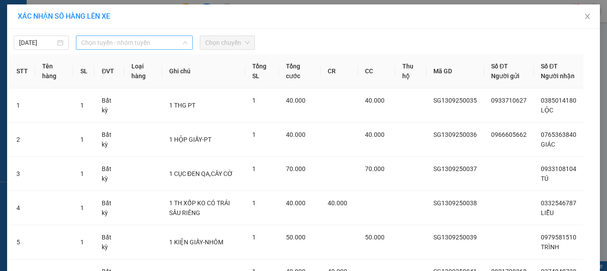
click at [128, 42] on span "Chọn tuyến - nhóm tuyến" at bounding box center [134, 42] width 106 height 13
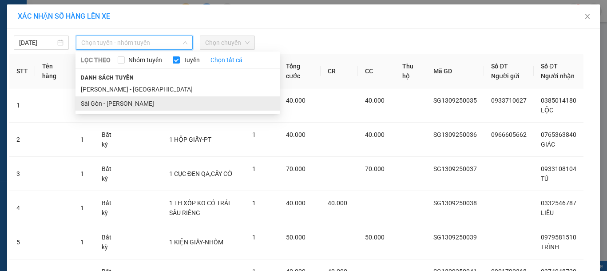
click at [101, 106] on li "Sài Gòn - [PERSON_NAME]" at bounding box center [177, 103] width 204 height 14
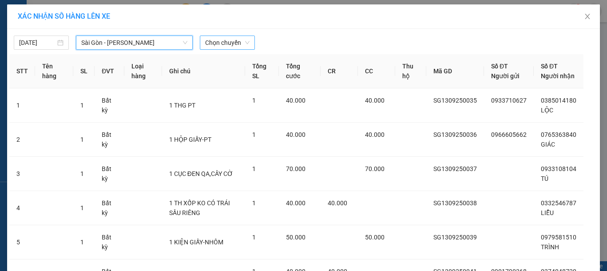
click at [227, 46] on span "Chọn chuyến" at bounding box center [227, 42] width 44 height 13
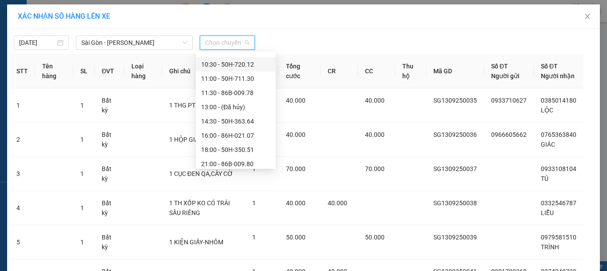
scroll to position [85, 0]
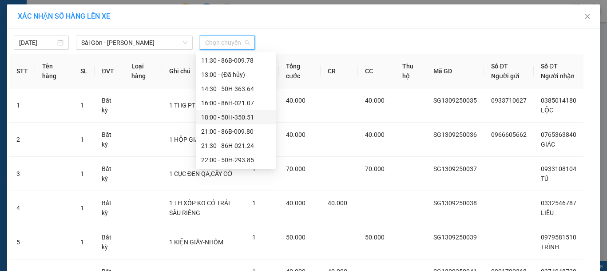
click at [239, 115] on div "18:00 - 50H-350.51" at bounding box center [235, 117] width 69 height 10
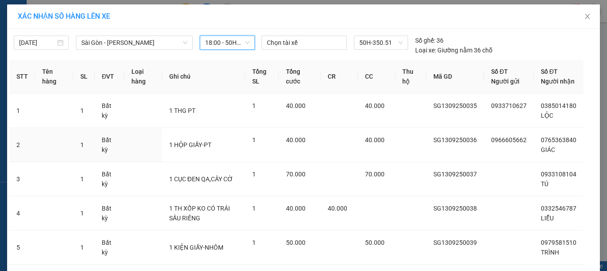
scroll to position [225, 0]
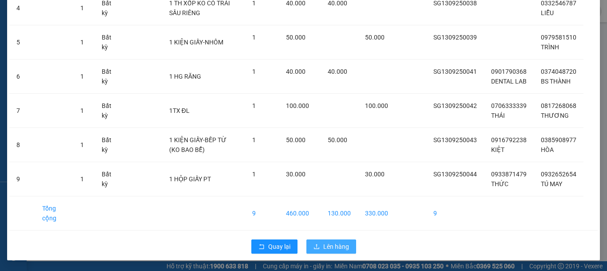
click at [323, 245] on span "Lên hàng" at bounding box center [336, 246] width 26 height 10
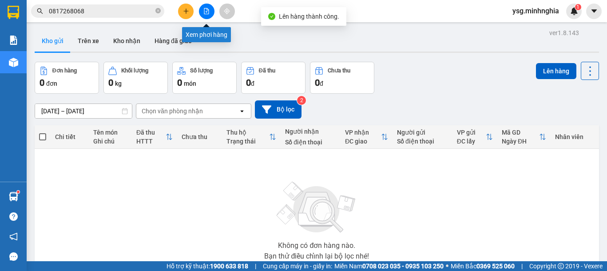
click at [210, 10] on button at bounding box center [207, 12] width 16 height 16
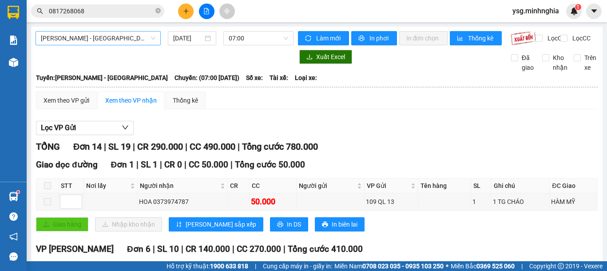
click at [105, 41] on span "[PERSON_NAME] - [GEOGRAPHIC_DATA]" at bounding box center [98, 38] width 115 height 13
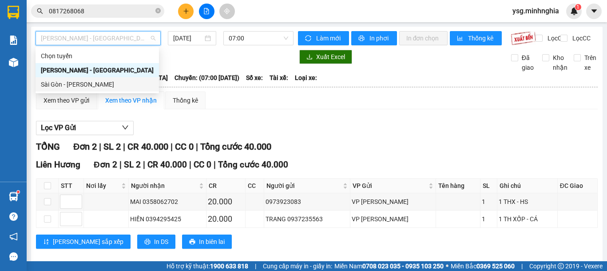
click at [87, 86] on div "Sài Gòn - [PERSON_NAME]" at bounding box center [97, 84] width 113 height 10
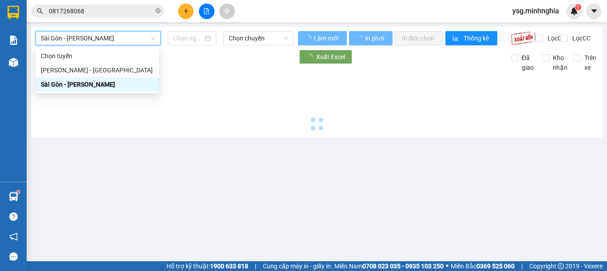
type input "[DATE]"
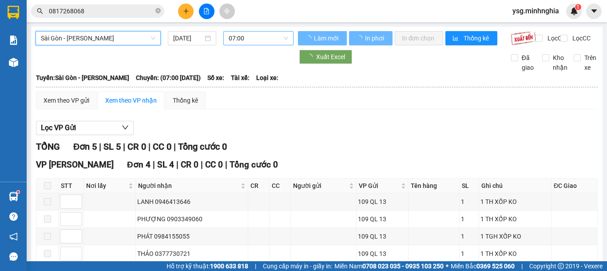
click at [245, 39] on span "07:00" at bounding box center [258, 38] width 59 height 13
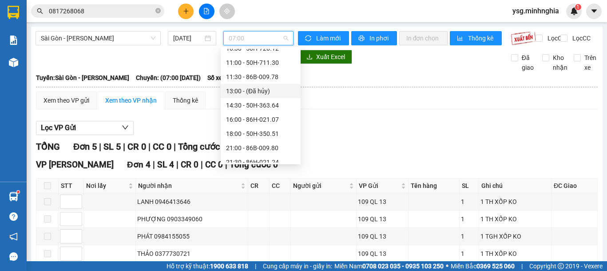
scroll to position [85, 0]
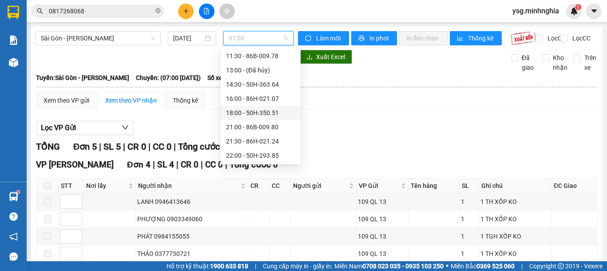
click at [253, 115] on div "18:00 - 50H-350.51" at bounding box center [260, 113] width 69 height 10
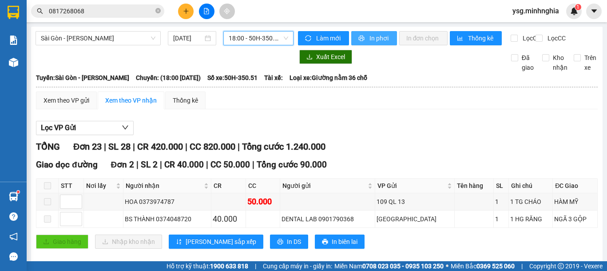
click at [376, 35] on span "In phơi" at bounding box center [379, 38] width 20 height 10
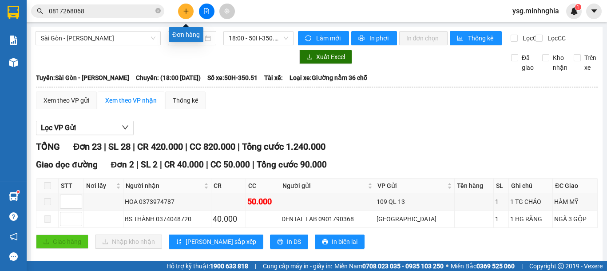
click at [187, 12] on icon "plus" at bounding box center [186, 11] width 6 height 6
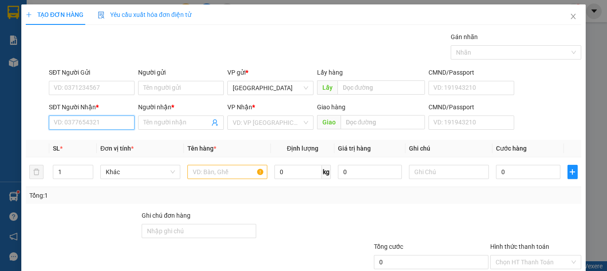
click at [66, 123] on input "SĐT Người Nhận *" at bounding box center [92, 122] width 86 height 14
click at [95, 138] on div "0918552602 - TRÍ" at bounding box center [91, 140] width 74 height 10
type input "0918552602"
type input "TRÍ"
type input "0918552602"
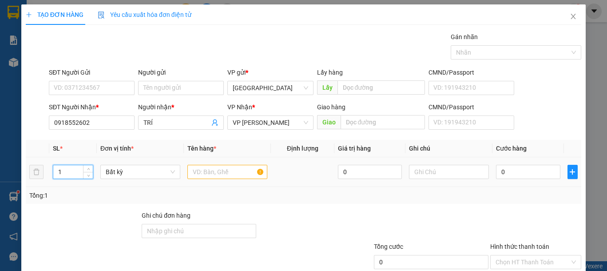
click at [46, 174] on tr "1 Bất kỳ 0 0" at bounding box center [303, 172] width 555 height 30
type input "5"
click at [237, 178] on input "text" at bounding box center [227, 172] width 80 height 14
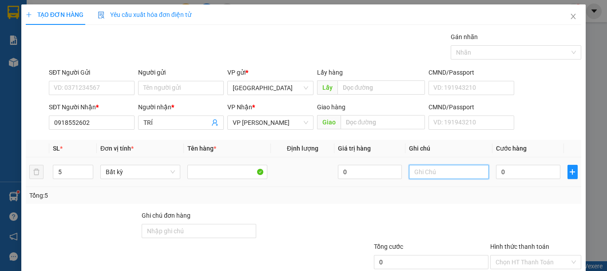
click at [435, 174] on input "text" at bounding box center [449, 172] width 80 height 14
type input "4 BAO 1 TÚM -VẢI"
click at [514, 174] on input "0" at bounding box center [528, 172] width 64 height 14
type input "3"
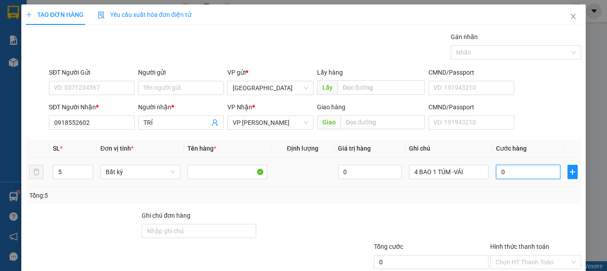
type input "3"
type input "35"
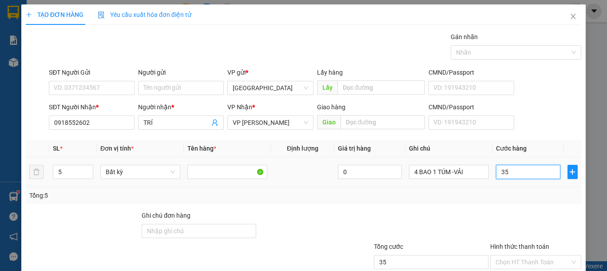
type input "350"
type input "350.000"
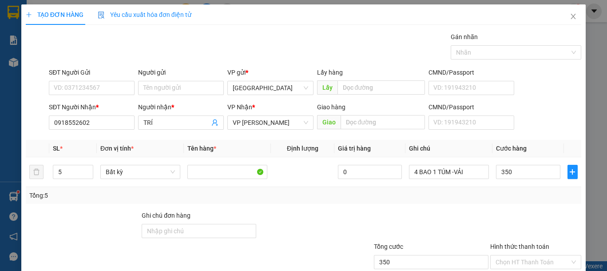
type input "350.000"
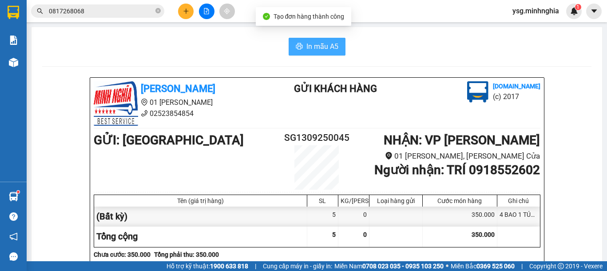
click at [322, 48] on span "In mẫu A5" at bounding box center [322, 46] width 32 height 11
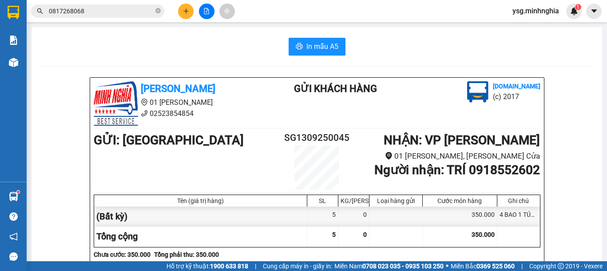
click at [183, 11] on icon "plus" at bounding box center [186, 11] width 6 height 6
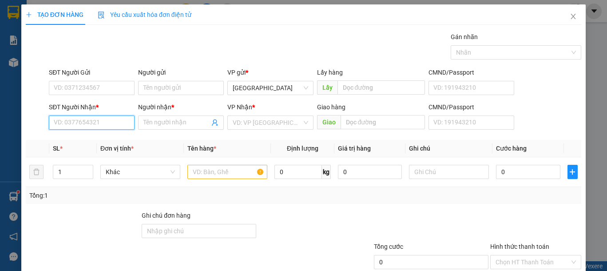
click at [96, 127] on input "SĐT Người Nhận *" at bounding box center [92, 122] width 86 height 14
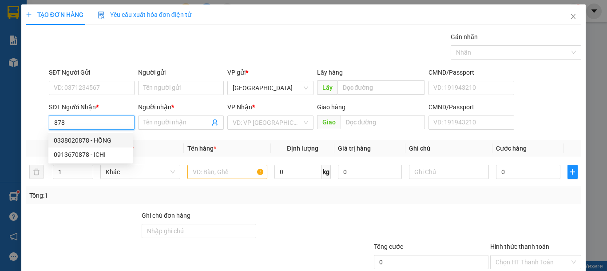
drag, startPoint x: 105, startPoint y: 143, endPoint x: 165, endPoint y: 170, distance: 65.8
click at [106, 143] on div "0338020878 - HỒNG" at bounding box center [91, 140] width 74 height 10
type input "0338020878"
type input "HỒNG"
type input "CÂY XĂNG KIM TÀI"
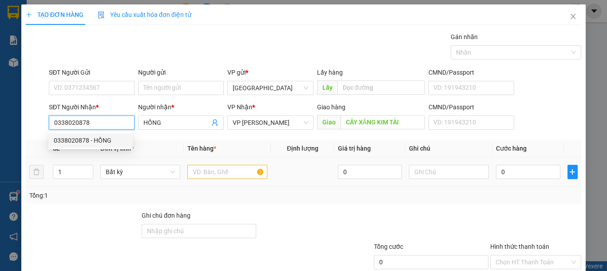
type input "0338020878"
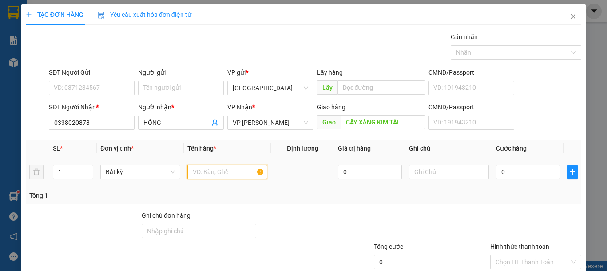
click at [202, 174] on input "text" at bounding box center [227, 172] width 80 height 14
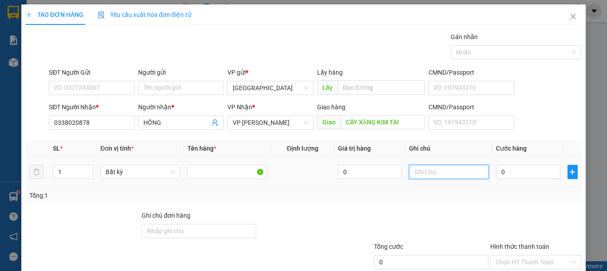
click at [418, 176] on input "text" at bounding box center [449, 172] width 80 height 14
type input "1 BAO XANH VẢI"
click at [521, 176] on input "0" at bounding box center [528, 172] width 64 height 14
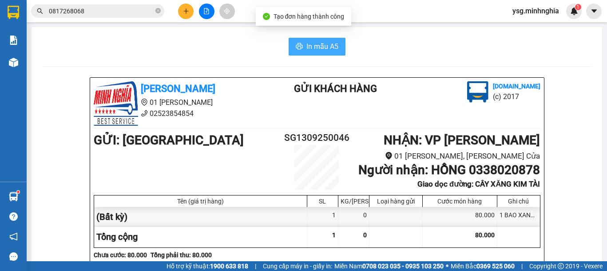
click at [318, 53] on button "In mẫu A5" at bounding box center [317, 47] width 57 height 18
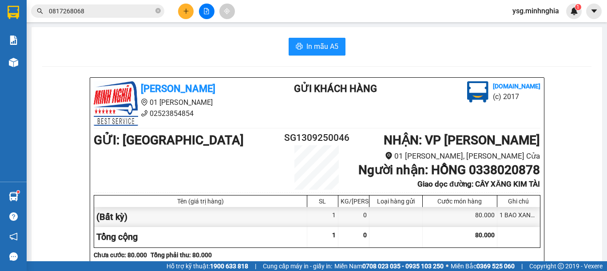
click at [188, 9] on icon "plus" at bounding box center [186, 11] width 6 height 6
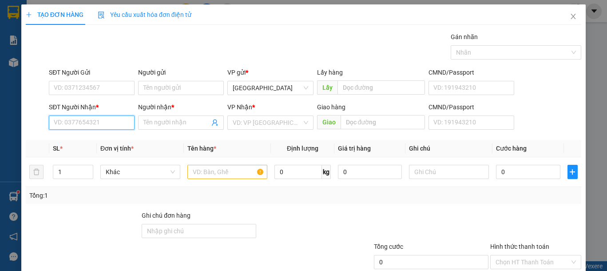
click at [69, 117] on input "SĐT Người Nhận *" at bounding box center [92, 122] width 86 height 14
drag, startPoint x: 85, startPoint y: 143, endPoint x: 131, endPoint y: 157, distance: 47.6
click at [86, 143] on div "0938541172 - TRINH" at bounding box center [97, 140] width 87 height 10
type input "0938541172"
type input "TRINH"
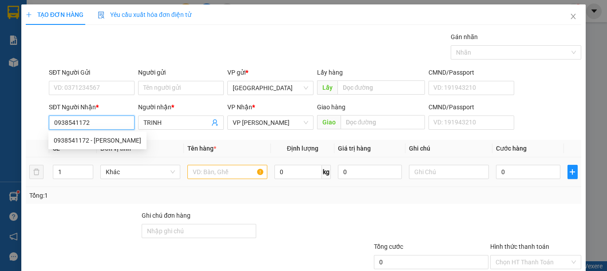
type input "0938541172"
click at [216, 173] on input "text" at bounding box center [227, 172] width 80 height 14
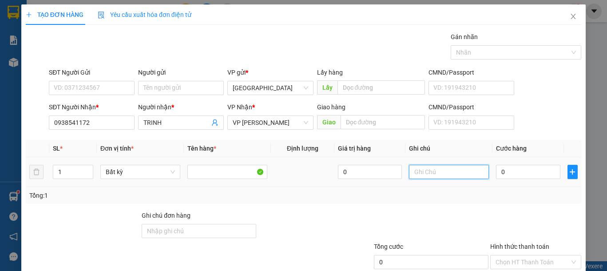
click at [455, 171] on input "text" at bounding box center [449, 172] width 80 height 14
type input "1 BAO XANH VẢI"
click at [492, 172] on td "0" at bounding box center [527, 172] width 71 height 30
click at [497, 170] on input "0" at bounding box center [528, 172] width 64 height 14
type input "8"
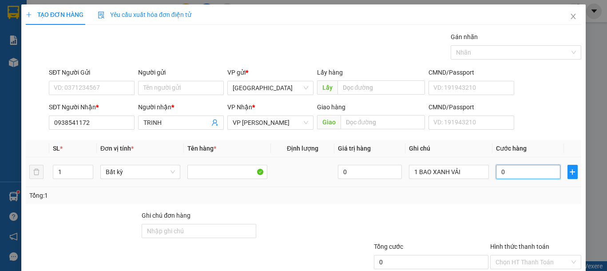
type input "8"
type input "80"
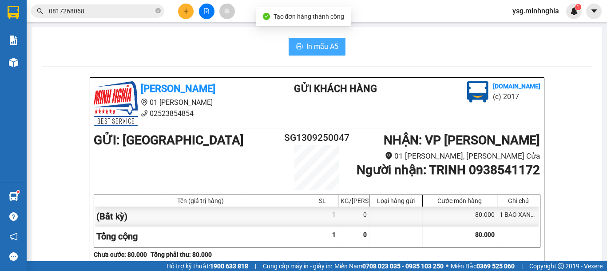
click at [307, 39] on button "In mẫu A5" at bounding box center [317, 47] width 57 height 18
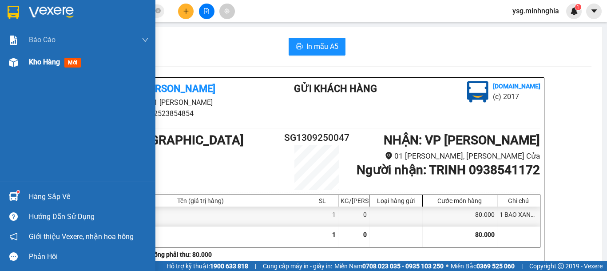
click at [8, 68] on div at bounding box center [14, 63] width 16 height 16
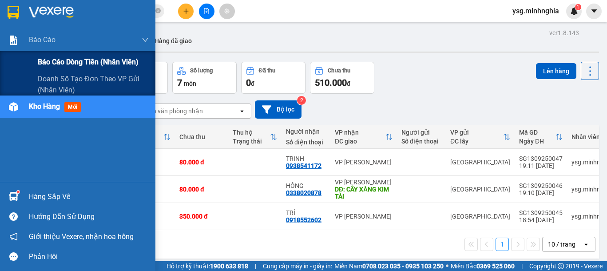
click at [98, 61] on span "Báo cáo dòng tiền (nhân viên)" at bounding box center [88, 61] width 101 height 11
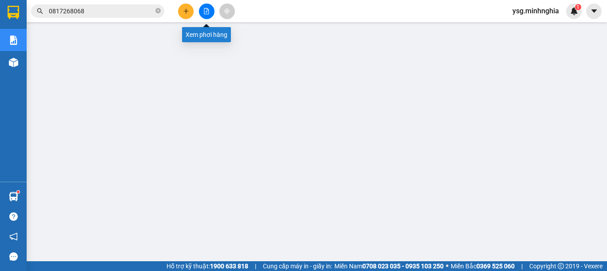
click at [206, 9] on icon "file-add" at bounding box center [206, 11] width 6 height 6
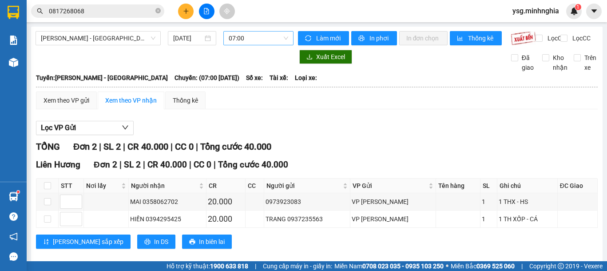
click at [253, 36] on span "07:00" at bounding box center [258, 38] width 59 height 13
click at [178, 8] on div at bounding box center [206, 12] width 67 height 16
click at [188, 12] on icon "plus" at bounding box center [186, 11] width 6 height 6
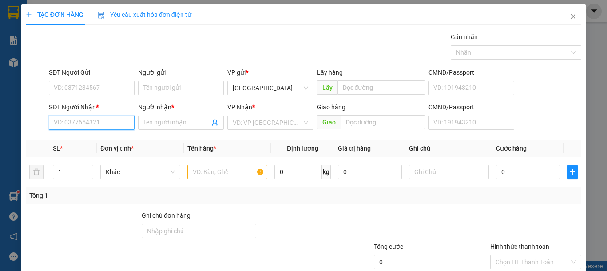
click at [82, 128] on input "SĐT Người Nhận *" at bounding box center [92, 122] width 86 height 14
click at [93, 135] on div "0772802691 - A NĂM" at bounding box center [91, 140] width 74 height 10
type input "0772802691"
type input "A NĂM"
type input "0772802691"
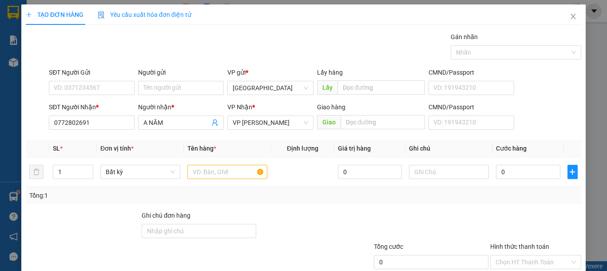
click at [103, 96] on div "SĐT Người Gửi VD: 0371234567" at bounding box center [92, 82] width 86 height 31
click at [106, 93] on input "SĐT Người Gửi" at bounding box center [92, 88] width 86 height 14
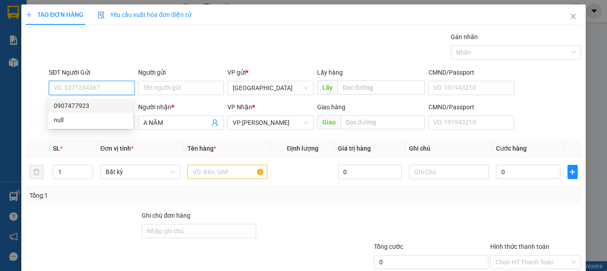
click at [103, 106] on div "0907477923" at bounding box center [91, 106] width 74 height 10
type input "0907477923"
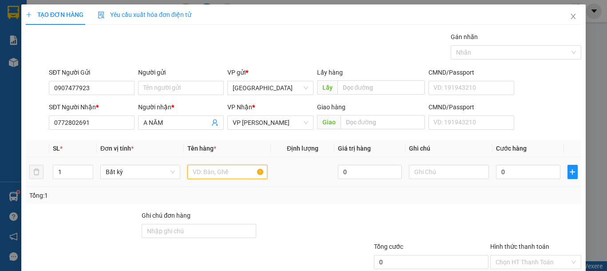
click at [216, 166] on input "text" at bounding box center [227, 172] width 80 height 14
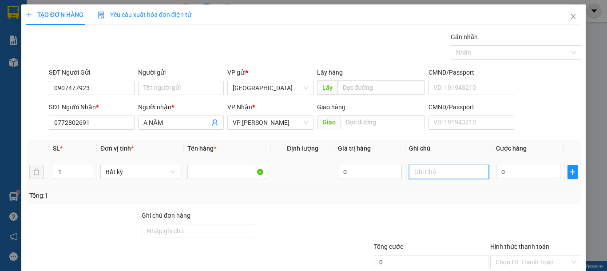
click at [451, 170] on input "text" at bounding box center [449, 172] width 80 height 14
type input "1 KIỆN -LOA(KO BAO BỂ)"
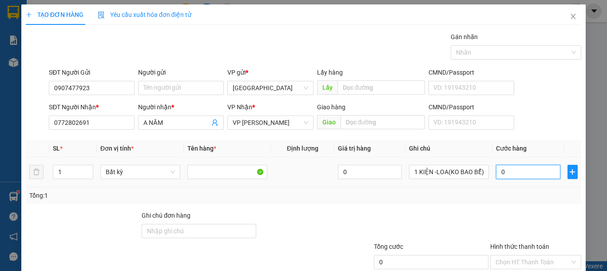
click at [523, 171] on input "0" at bounding box center [528, 172] width 64 height 14
type input "5"
type input "50"
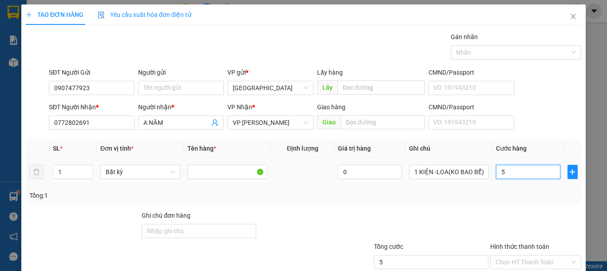
type input "50"
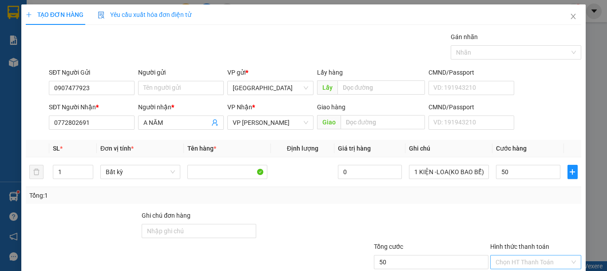
click at [542, 255] on input "Hình thức thanh toán" at bounding box center [532, 261] width 74 height 13
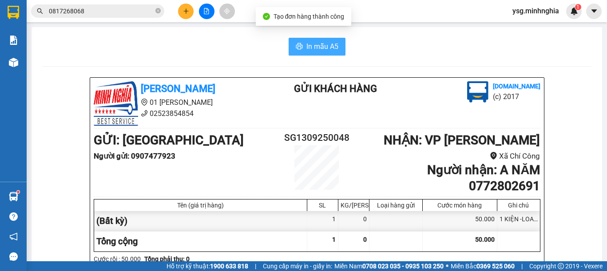
click at [306, 46] on span "In mẫu A5" at bounding box center [322, 46] width 32 height 11
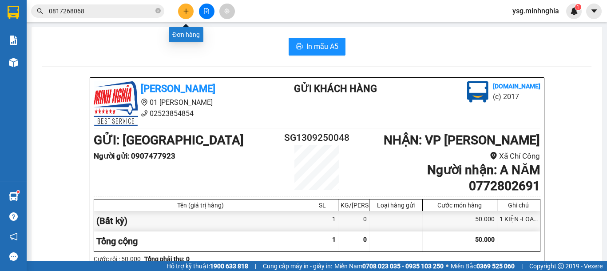
click at [190, 15] on button at bounding box center [186, 12] width 16 height 16
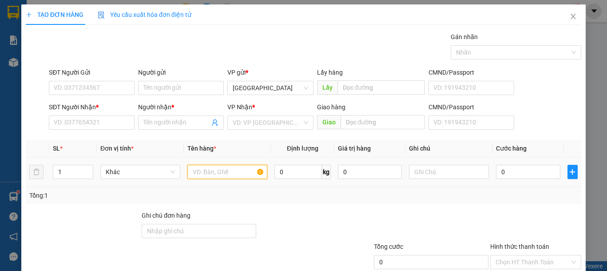
click at [216, 170] on input "text" at bounding box center [227, 172] width 80 height 14
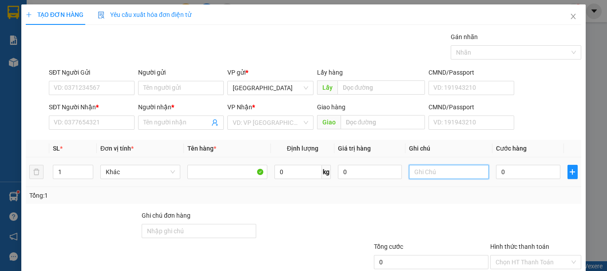
click at [424, 174] on input "text" at bounding box center [449, 172] width 80 height 14
type input "1 TH XỐP TRÁI CÂY"
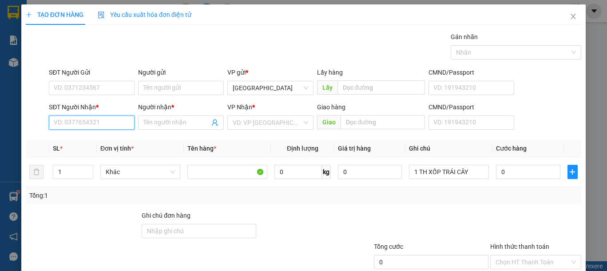
click at [105, 119] on input "SĐT Người Nhận *" at bounding box center [92, 122] width 86 height 14
click at [105, 136] on div "0339499279 - TRUNG" at bounding box center [91, 140] width 74 height 10
type input "0339499279"
type input "TRUNG"
type input "0339499279"
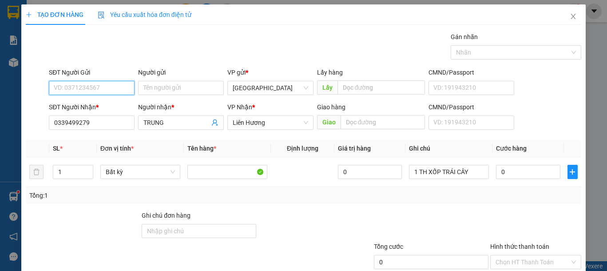
click at [120, 87] on input "SĐT Người Gửi" at bounding box center [92, 88] width 86 height 14
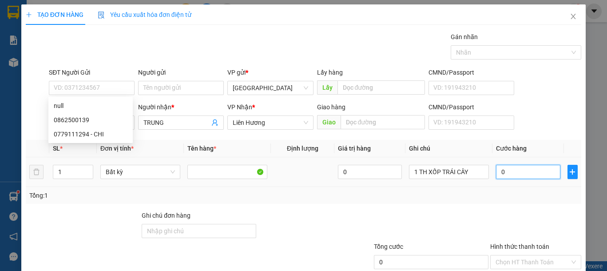
click at [523, 165] on input "0" at bounding box center [528, 172] width 64 height 14
type input "8"
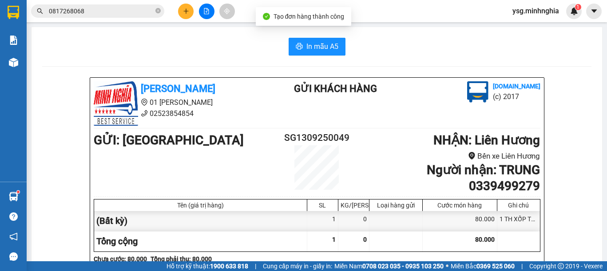
click at [306, 41] on span "In mẫu A5" at bounding box center [322, 46] width 32 height 11
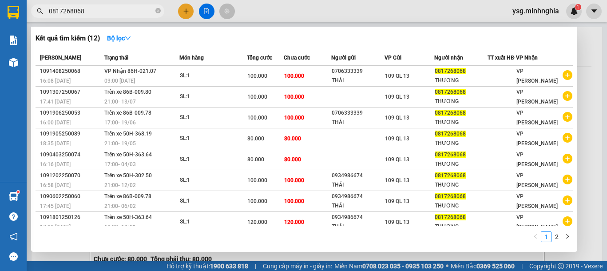
click at [130, 9] on input "0817268068" at bounding box center [101, 11] width 105 height 10
paste input "0339499279"
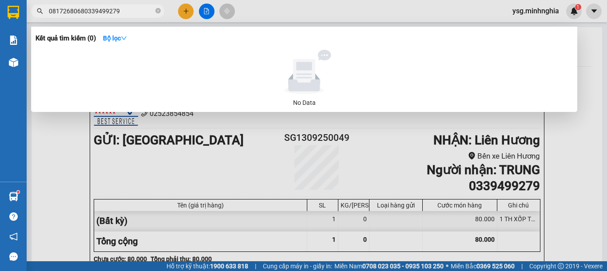
drag, startPoint x: 128, startPoint y: 9, endPoint x: 0, endPoint y: 5, distance: 127.9
click at [0, 5] on section "Kết quả tìm kiếm ( 0 ) Bộ lọc No Data 08172680680339499279 ysg.minhnghia 1 Báo …" at bounding box center [303, 135] width 607 height 271
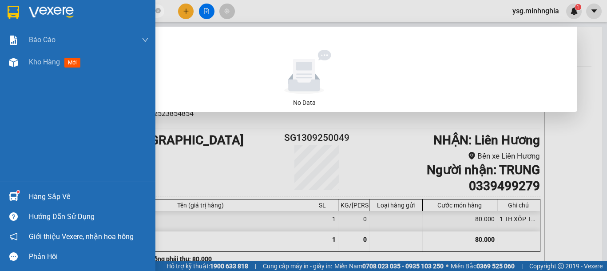
paste input "text"
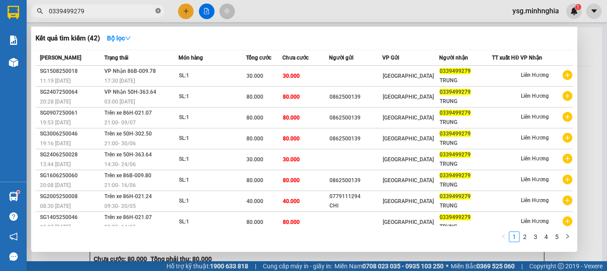
click at [158, 12] on icon "close-circle" at bounding box center [157, 10] width 5 height 5
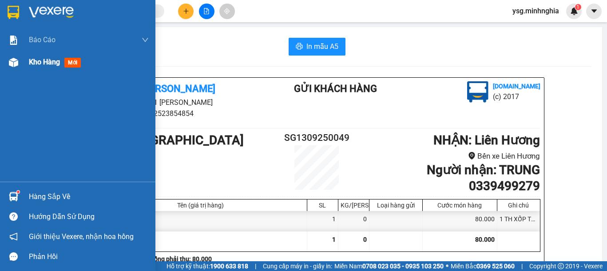
click at [14, 67] on img at bounding box center [13, 62] width 9 height 9
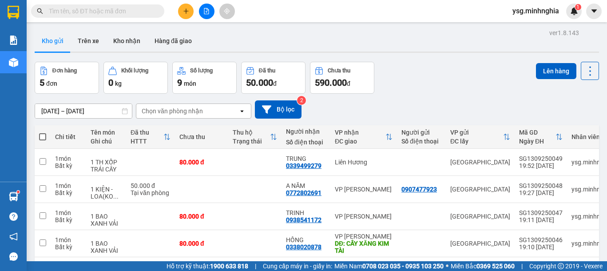
drag, startPoint x: 605, startPoint y: 136, endPoint x: 360, endPoint y: 37, distance: 264.3
click at [360, 94] on div "13/09/2025 – 13/09/2025 Press the down arrow key to interact with the calendar …" at bounding box center [317, 110] width 564 height 32
click at [189, 6] on button at bounding box center [186, 12] width 16 height 16
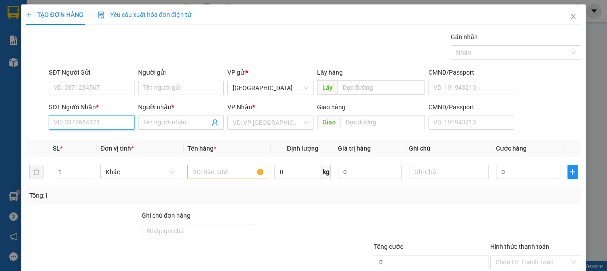
click at [92, 125] on input "SĐT Người Nhận *" at bounding box center [92, 122] width 86 height 14
click at [102, 137] on div "0917428530 - WIN" at bounding box center [91, 140] width 74 height 10
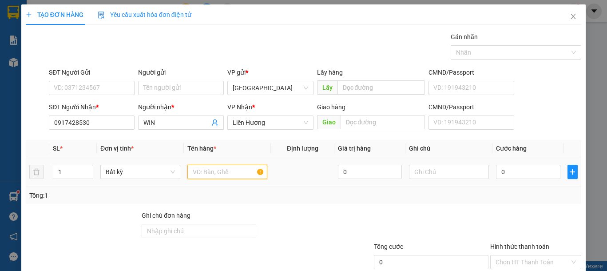
click at [213, 171] on input "text" at bounding box center [227, 172] width 80 height 14
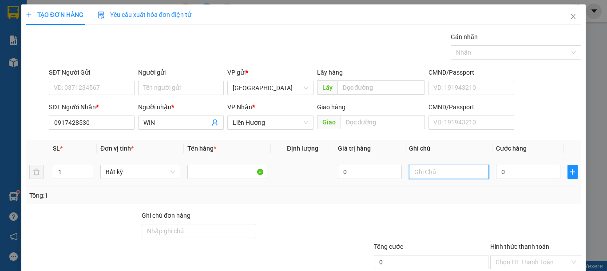
click at [422, 165] on input "text" at bounding box center [449, 172] width 80 height 14
click at [519, 173] on input "0" at bounding box center [528, 172] width 64 height 14
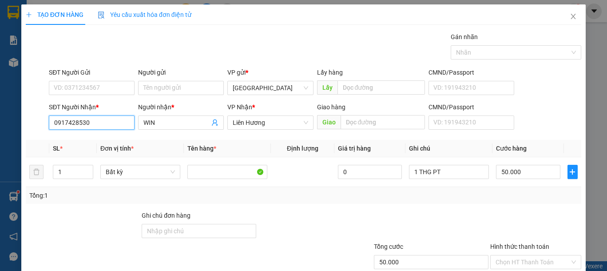
drag, startPoint x: 107, startPoint y: 124, endPoint x: 0, endPoint y: 140, distance: 108.2
click at [0, 140] on div "TẠO ĐƠN HÀNG Yêu cầu xuất hóa đơn điện tử Transit Pickup Surcharge Ids Transit …" at bounding box center [303, 135] width 607 height 271
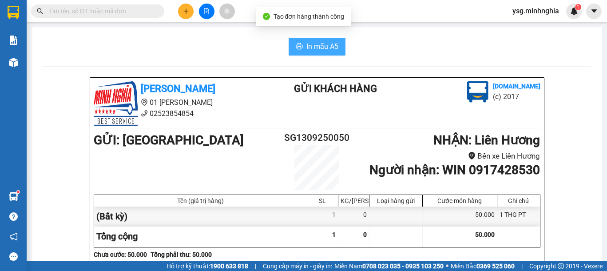
click at [324, 50] on span "In mẫu A5" at bounding box center [322, 46] width 32 height 11
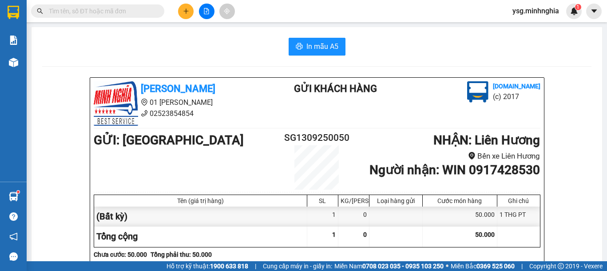
click at [186, 9] on icon "plus" at bounding box center [186, 11] width 6 height 6
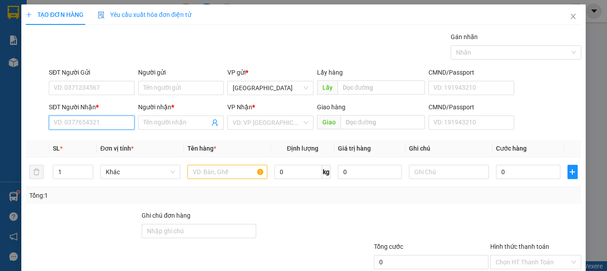
click at [107, 127] on input "SĐT Người Nhận *" at bounding box center [92, 122] width 86 height 14
click at [107, 139] on div "0336329545 - THẤM" at bounding box center [91, 140] width 74 height 10
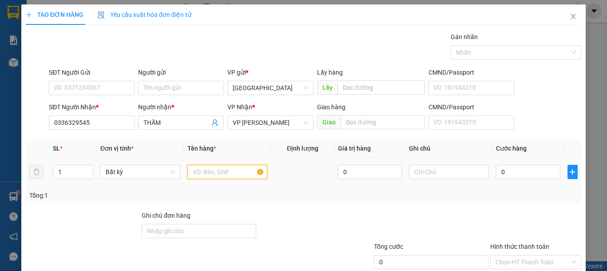
click at [217, 170] on input "text" at bounding box center [227, 172] width 80 height 14
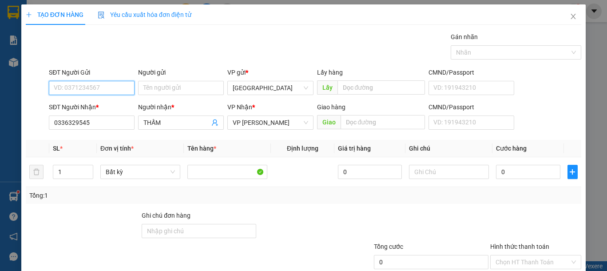
click at [97, 87] on input "SĐT Người Gửi" at bounding box center [92, 88] width 86 height 14
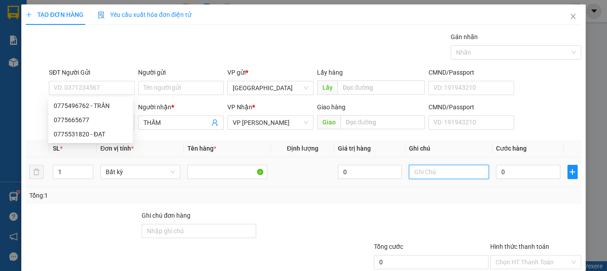
click at [439, 167] on input "text" at bounding box center [449, 172] width 80 height 14
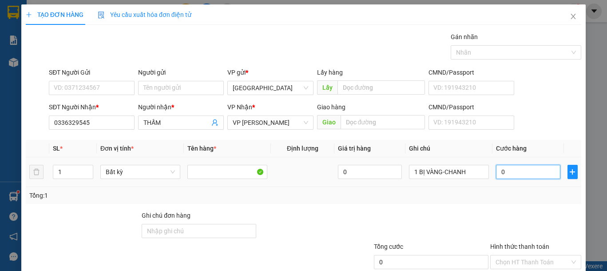
click at [532, 171] on input "0" at bounding box center [528, 172] width 64 height 14
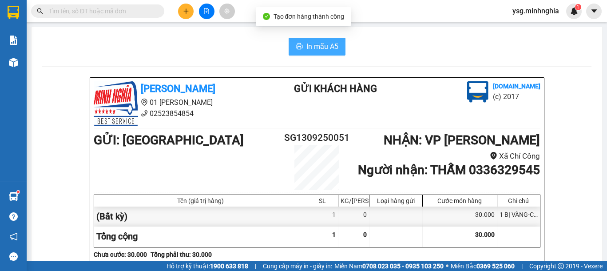
click at [324, 42] on span "In mẫu A5" at bounding box center [322, 46] width 32 height 11
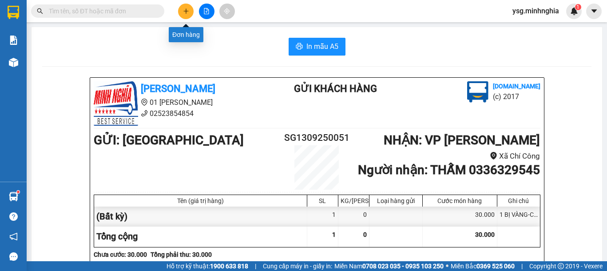
click at [191, 13] on button at bounding box center [186, 12] width 16 height 16
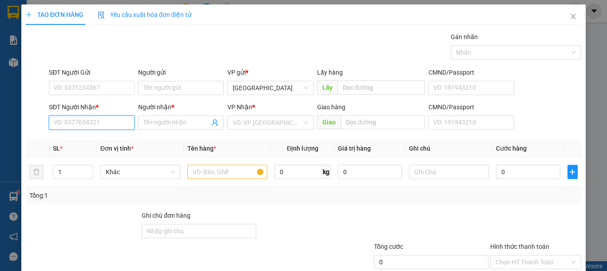
click at [93, 126] on input "SĐT Người Nhận *" at bounding box center [92, 122] width 86 height 14
click at [104, 145] on div "0969069833 - BÉ" at bounding box center [91, 140] width 74 height 10
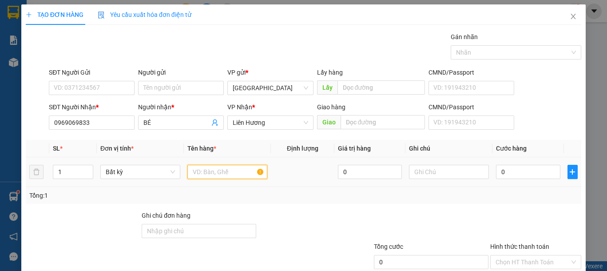
click at [236, 173] on input "text" at bounding box center [227, 172] width 80 height 14
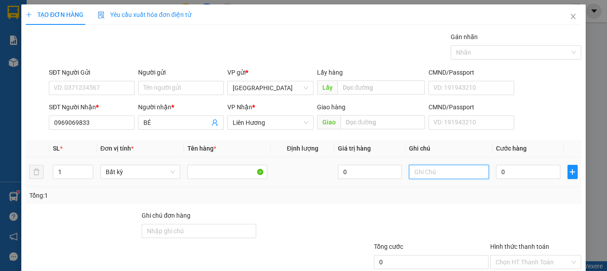
click at [463, 176] on input "text" at bounding box center [449, 172] width 80 height 14
click at [499, 170] on input "0" at bounding box center [528, 172] width 64 height 14
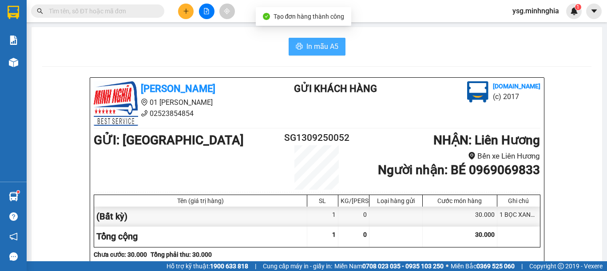
click at [328, 51] on span "In mẫu A5" at bounding box center [322, 46] width 32 height 11
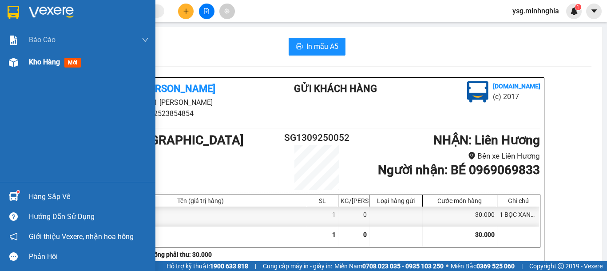
click at [8, 69] on div at bounding box center [14, 63] width 16 height 16
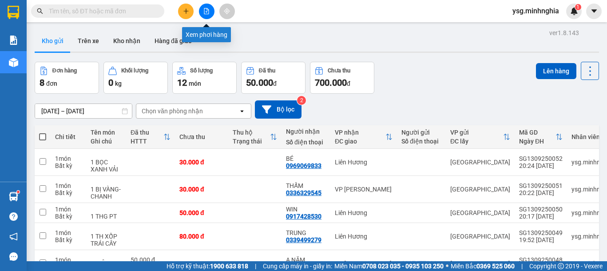
click at [210, 8] on button at bounding box center [207, 12] width 16 height 16
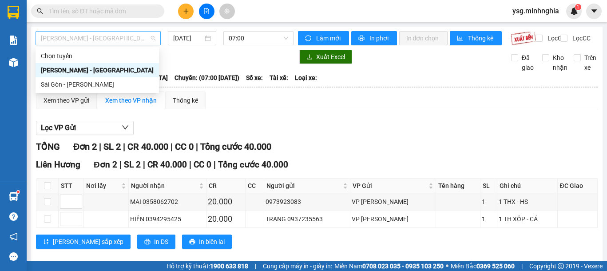
click at [141, 39] on span "[PERSON_NAME] - [GEOGRAPHIC_DATA]" at bounding box center [98, 38] width 115 height 13
click at [108, 82] on div "Sài Gòn - [PERSON_NAME]" at bounding box center [97, 84] width 113 height 10
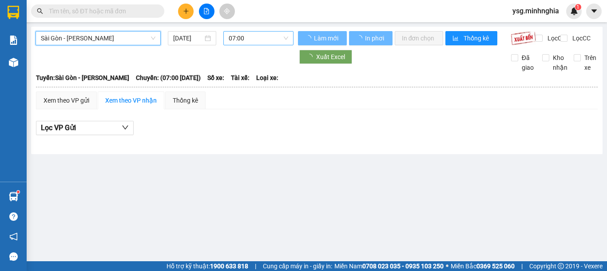
click at [261, 40] on span "07:00" at bounding box center [258, 38] width 59 height 13
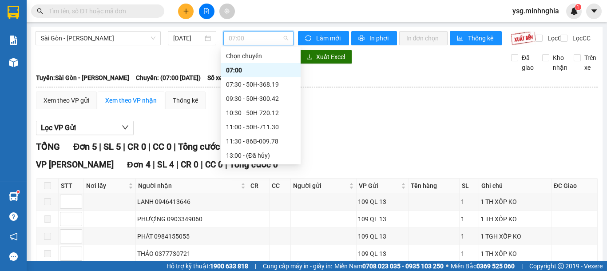
click at [267, 207] on div "21:00 - 86B-009.80" at bounding box center [260, 212] width 69 height 10
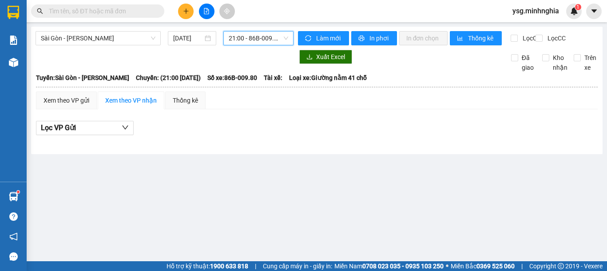
click at [265, 30] on div "Sài Gòn - Phan Rí 13/09/2025 21:00 21:00 - 86B-009.80 Làm mới In phơi In đơn ch…" at bounding box center [316, 90] width 571 height 127
click at [274, 40] on span "21:00 - 86B-009.80" at bounding box center [258, 38] width 59 height 13
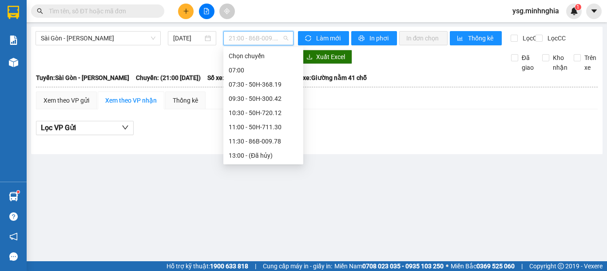
click at [273, 221] on div "21:30 - 86H-021.24" at bounding box center [263, 226] width 69 height 10
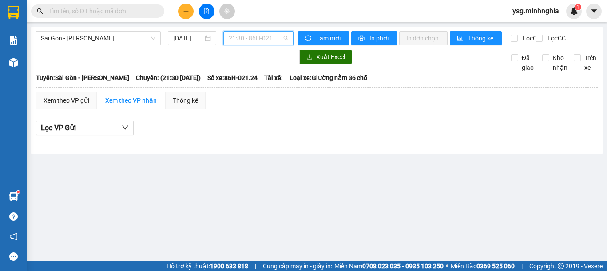
click at [276, 36] on span "21:30 - 86H-021.24" at bounding box center [258, 38] width 59 height 13
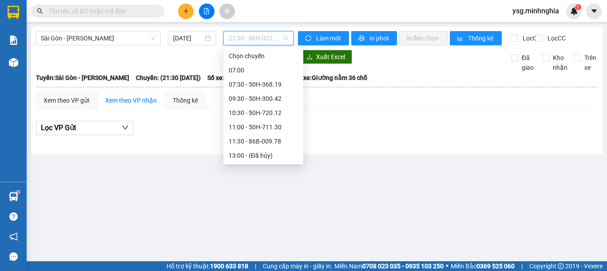
click at [273, 207] on div "21:00 - 86B-009.80" at bounding box center [263, 212] width 69 height 10
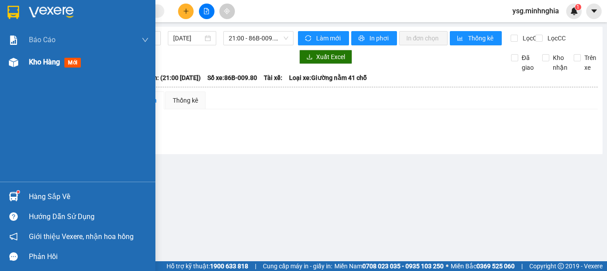
click at [4, 67] on div "Kho hàng mới" at bounding box center [77, 62] width 155 height 22
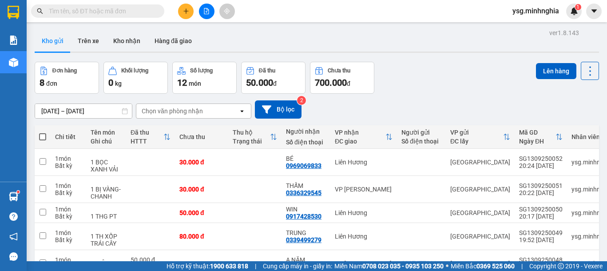
click at [201, 11] on button at bounding box center [207, 12] width 16 height 16
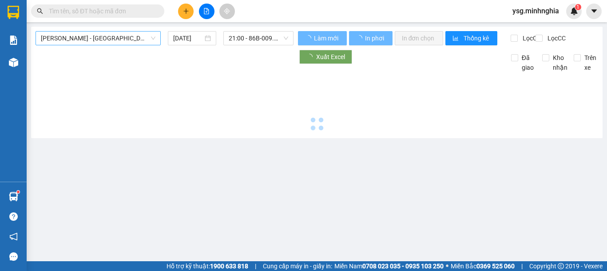
click at [134, 38] on span "[PERSON_NAME] - [GEOGRAPHIC_DATA]" at bounding box center [98, 38] width 115 height 13
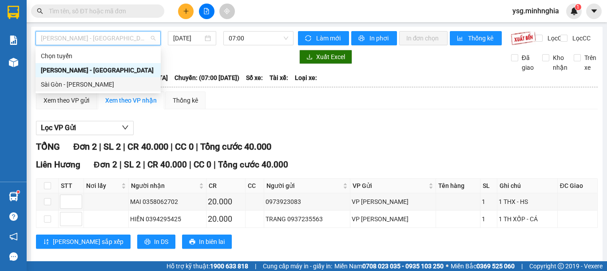
click at [88, 85] on div "Sài Gòn - [PERSON_NAME]" at bounding box center [98, 84] width 115 height 10
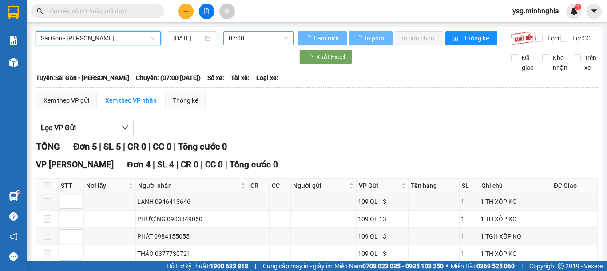
click at [230, 35] on span "07:00" at bounding box center [258, 38] width 59 height 13
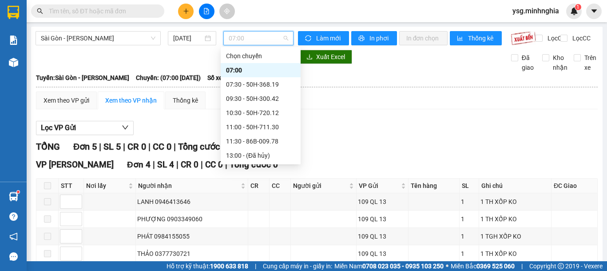
click at [251, 207] on div "21:00 - 86B-009.80" at bounding box center [260, 212] width 69 height 10
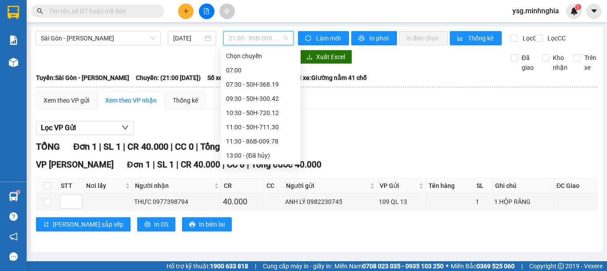
click at [280, 39] on span "21:00 - 86B-009.80" at bounding box center [258, 38] width 59 height 13
click at [265, 221] on div "21:30 - 86H-021.24" at bounding box center [260, 226] width 69 height 10
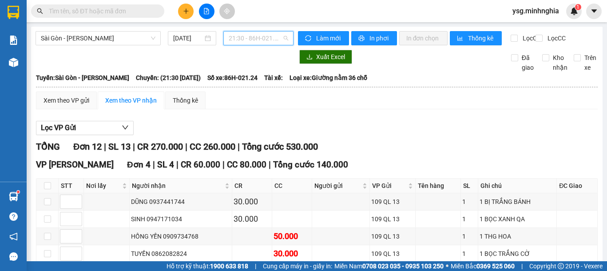
click at [284, 34] on span "21:30 - 86H-021.24" at bounding box center [258, 38] width 59 height 13
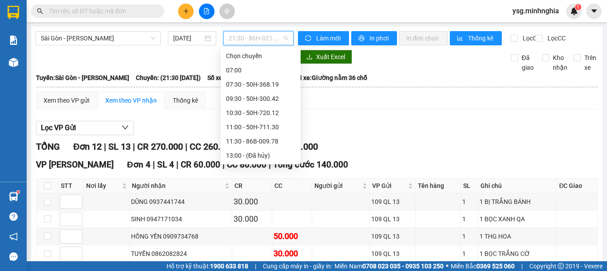
click at [253, 207] on div "21:00 - 86B-009.80" at bounding box center [260, 212] width 69 height 10
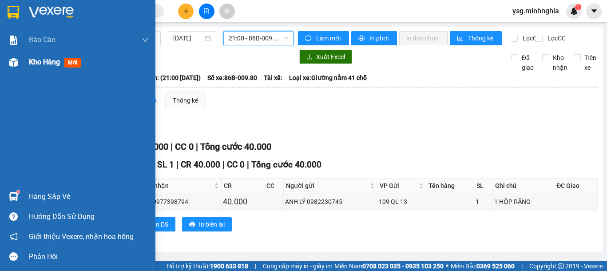
click at [12, 53] on div "Kho hàng mới" at bounding box center [77, 62] width 155 height 22
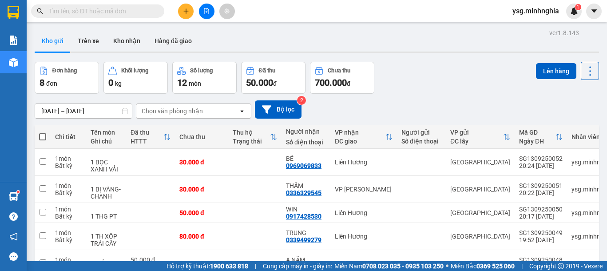
click at [46, 138] on th at bounding box center [43, 137] width 16 height 24
click at [46, 135] on th at bounding box center [43, 137] width 16 height 24
click at [39, 134] on span at bounding box center [42, 136] width 7 height 7
click at [43, 132] on input "checkbox" at bounding box center [43, 132] width 0 height 0
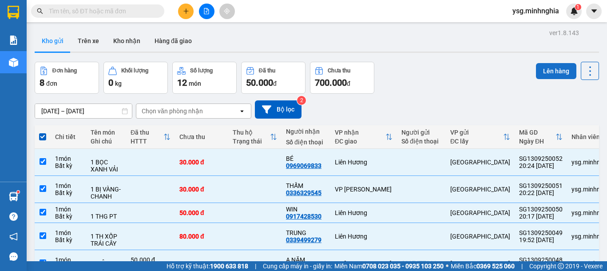
click at [549, 68] on button "Lên hàng" at bounding box center [556, 71] width 40 height 16
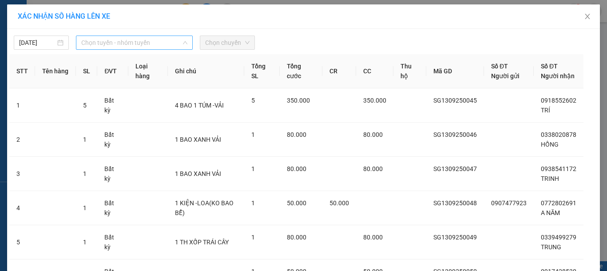
click at [140, 41] on span "Chọn tuyến - nhóm tuyến" at bounding box center [134, 42] width 106 height 13
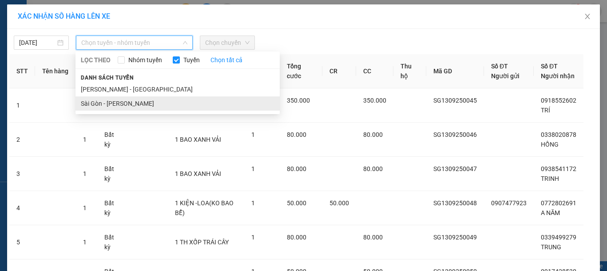
click at [114, 103] on li "Sài Gòn - [PERSON_NAME]" at bounding box center [177, 103] width 204 height 14
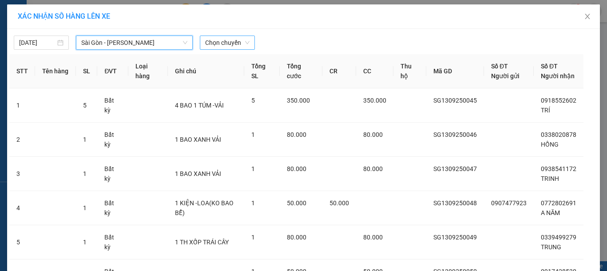
click at [205, 40] on span "Chọn chuyến" at bounding box center [227, 42] width 44 height 13
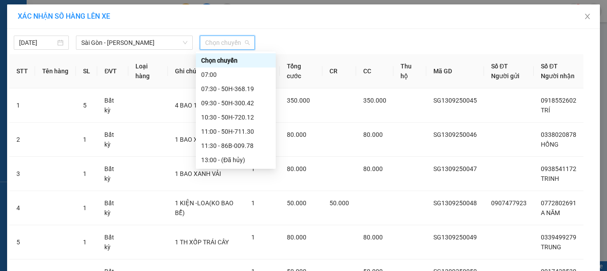
click at [227, 212] on div "21:00 - 86B-009.80" at bounding box center [235, 217] width 69 height 10
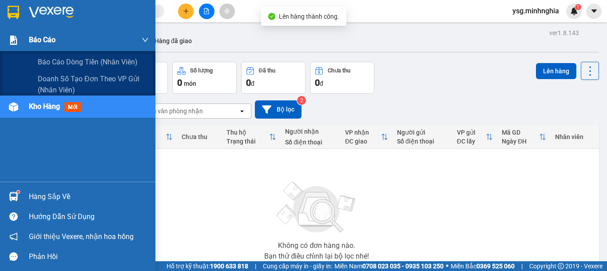
click at [23, 43] on div "Báo cáo" at bounding box center [77, 40] width 155 height 22
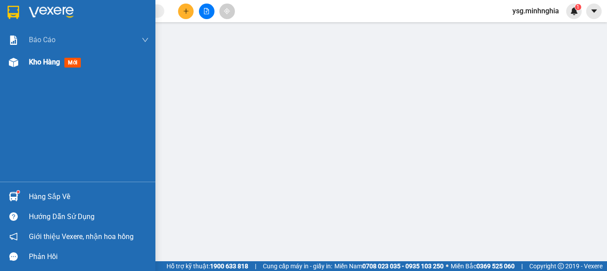
click at [9, 61] on img at bounding box center [13, 62] width 9 height 9
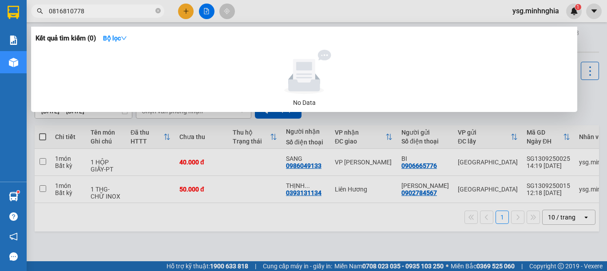
click at [186, 9] on div at bounding box center [303, 135] width 607 height 271
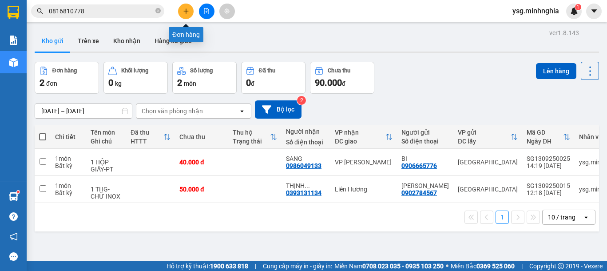
click at [187, 9] on icon "plus" at bounding box center [186, 11] width 6 height 6
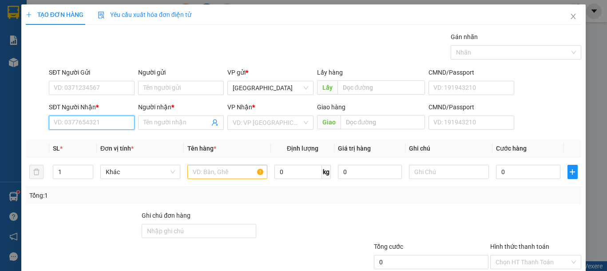
click at [88, 127] on input "SĐT Người Nhận *" at bounding box center [92, 122] width 86 height 14
click at [77, 137] on div "0765363840 - GIÁC" at bounding box center [91, 140] width 74 height 10
type input "0765363840"
type input "GIÁC"
type input "0765363840"
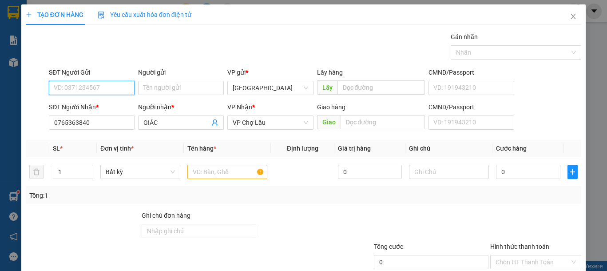
click at [105, 87] on input "SĐT Người Gửi" at bounding box center [92, 88] width 86 height 14
click at [99, 107] on div "0966605662" at bounding box center [91, 106] width 74 height 10
type input "0966605662"
click at [207, 166] on input "text" at bounding box center [227, 172] width 80 height 14
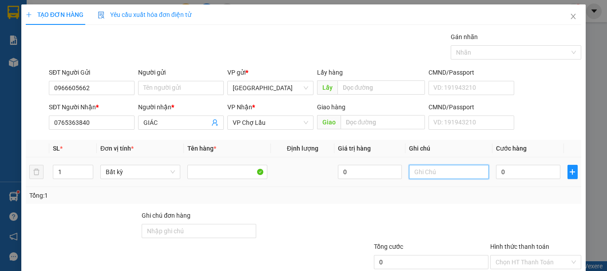
click at [443, 171] on input "text" at bounding box center [449, 172] width 80 height 14
click at [445, 171] on input "text" at bounding box center [449, 172] width 80 height 14
type input "1 HỘP GIẤY-PT"
click at [506, 170] on input "0" at bounding box center [528, 172] width 64 height 14
type input "4"
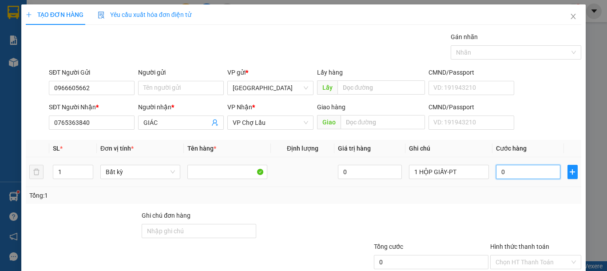
type input "4"
type input "40"
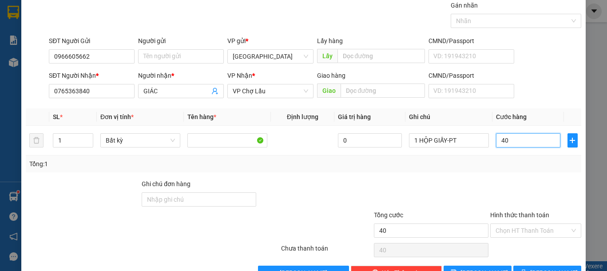
scroll to position [58, 0]
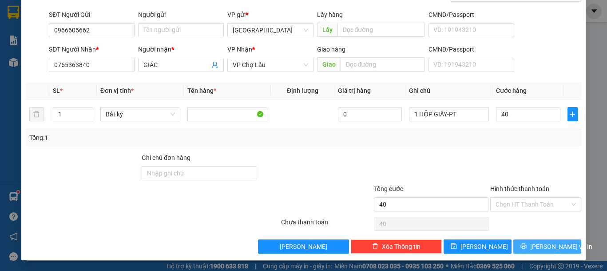
type input "40.000"
click at [529, 244] on button "[PERSON_NAME] và In" at bounding box center [547, 246] width 68 height 14
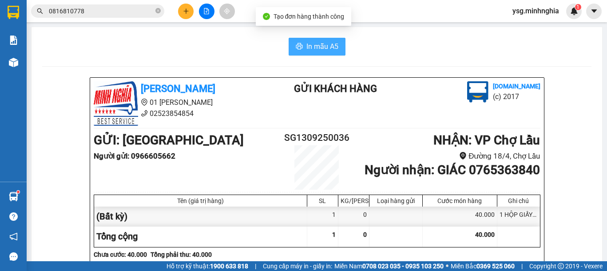
click at [311, 49] on span "In mẫu A5" at bounding box center [322, 46] width 32 height 11
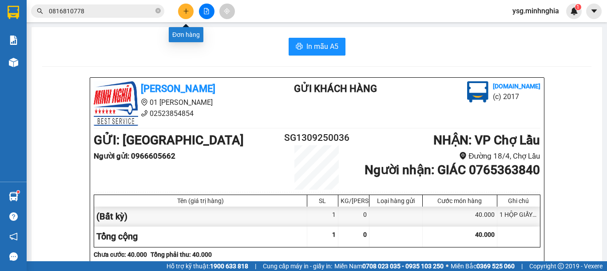
click at [190, 11] on button at bounding box center [186, 12] width 16 height 16
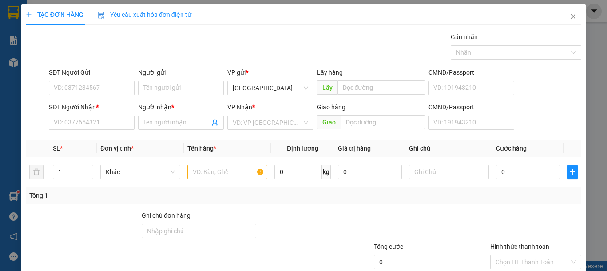
click at [89, 114] on div "SĐT Người Nhận *" at bounding box center [92, 108] width 86 height 13
click at [97, 127] on input "SĐT Người Nhận *" at bounding box center [92, 122] width 86 height 14
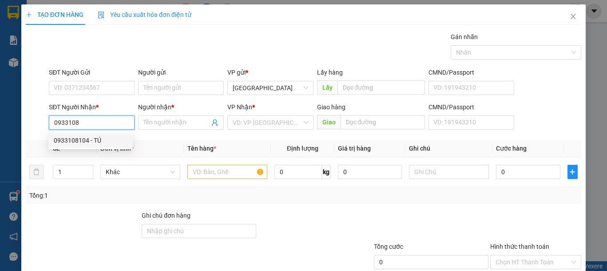
click at [100, 146] on div "0933108104 - TÚ" at bounding box center [90, 140] width 84 height 14
type input "0933108104"
type input "TÚ"
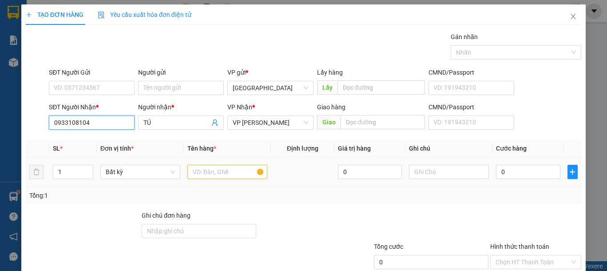
type input "0933108104"
click at [208, 163] on div at bounding box center [227, 172] width 80 height 18
click at [216, 170] on input "text" at bounding box center [227, 172] width 80 height 14
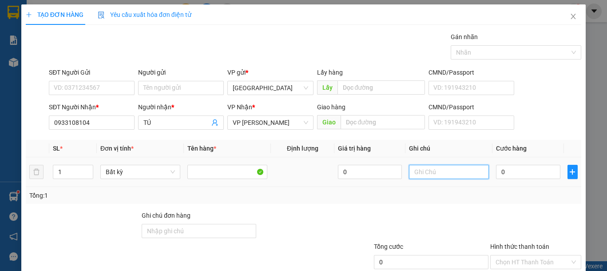
click at [435, 170] on input "text" at bounding box center [449, 172] width 80 height 14
type input "1 CỤC ĐEN QA,CÂY CỜ"
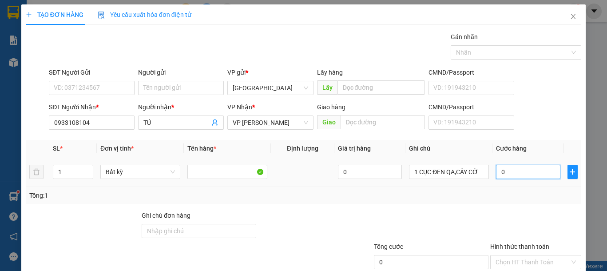
click at [506, 166] on input "0" at bounding box center [528, 172] width 64 height 14
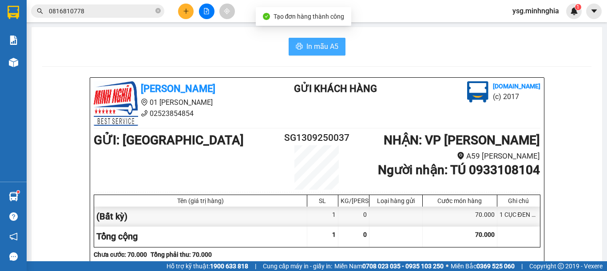
click at [321, 47] on span "In mẫu A5" at bounding box center [322, 46] width 32 height 11
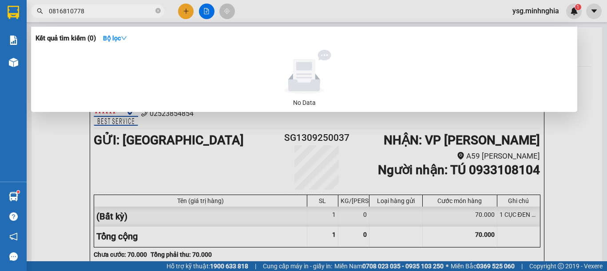
drag, startPoint x: 106, startPoint y: 10, endPoint x: 0, endPoint y: 34, distance: 108.8
click at [0, 34] on section "Kết quả tìm kiếm ( 0 ) Bộ lọc No Data 0816810778 ysg.minhnghia 1 Báo cáo Báo cá…" at bounding box center [303, 135] width 607 height 271
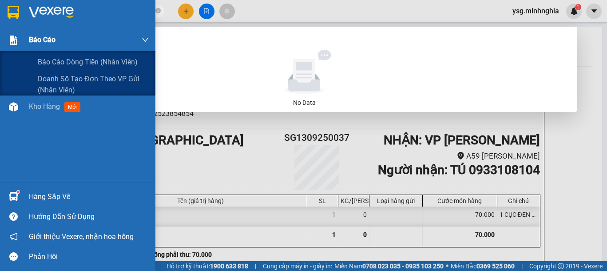
paste input "917360237"
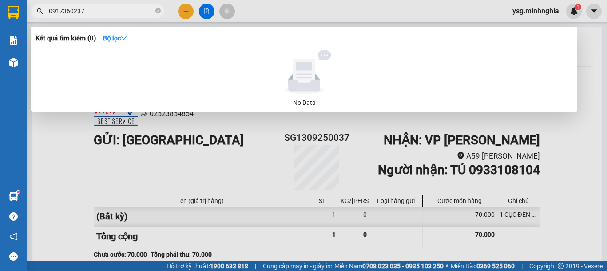
type input "0917360237"
click at [181, 9] on div at bounding box center [303, 135] width 607 height 271
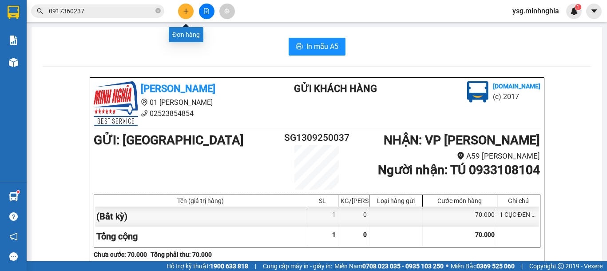
click at [179, 13] on button at bounding box center [186, 12] width 16 height 16
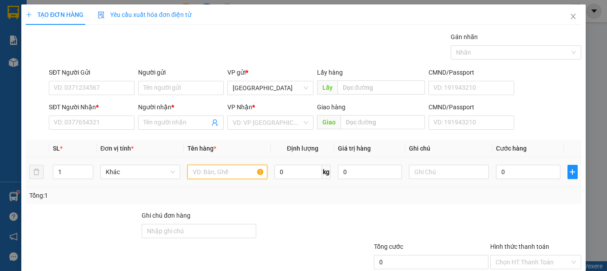
click at [200, 171] on input "text" at bounding box center [227, 172] width 80 height 14
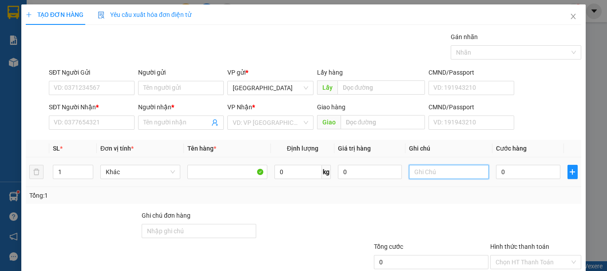
click at [410, 174] on input "text" at bounding box center [449, 172] width 80 height 14
type input "1 TH XỐP KO CÓ TRÁI SẦU RIÊNG"
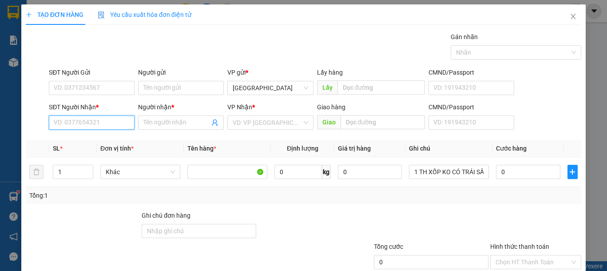
click at [80, 129] on input "SĐT Người Nhận *" at bounding box center [92, 122] width 86 height 14
click at [83, 140] on div "0332546787" at bounding box center [91, 140] width 74 height 10
type input "0332546787"
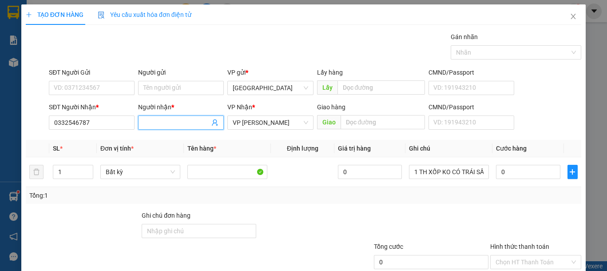
click at [158, 118] on input "Người nhận *" at bounding box center [176, 123] width 66 height 10
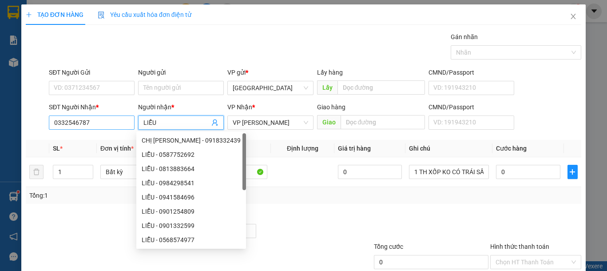
type input "LIỄU"
drag, startPoint x: 103, startPoint y: 124, endPoint x: 0, endPoint y: 133, distance: 103.8
click at [0, 133] on div "TẠO ĐƠN HÀNG Yêu cầu xuất hóa đơn điện tử Transit Pickup Surcharge Ids Transit …" at bounding box center [303, 135] width 607 height 271
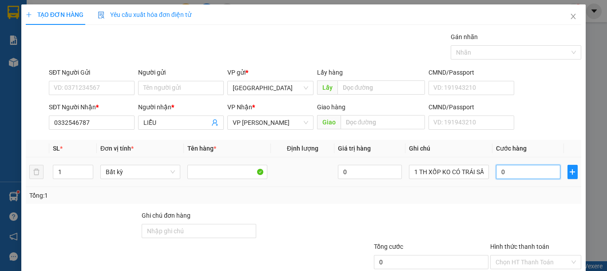
click at [515, 176] on input "0" at bounding box center [528, 172] width 64 height 14
type input "4"
type input "40"
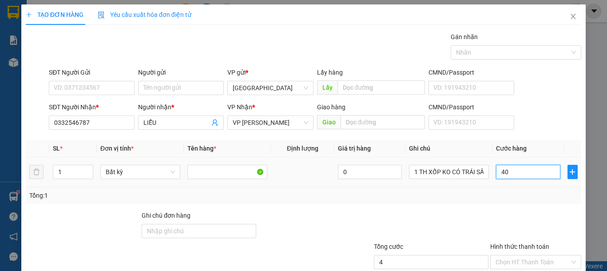
type input "40"
type input "40.000"
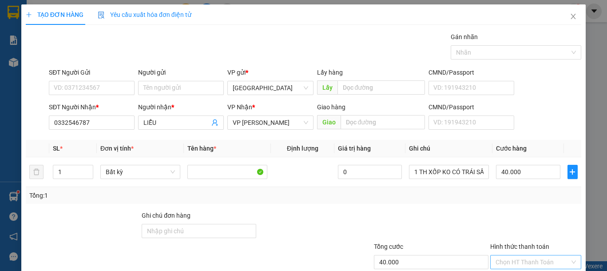
click at [526, 255] on input "Hình thức thanh toán" at bounding box center [532, 261] width 74 height 13
type input "0"
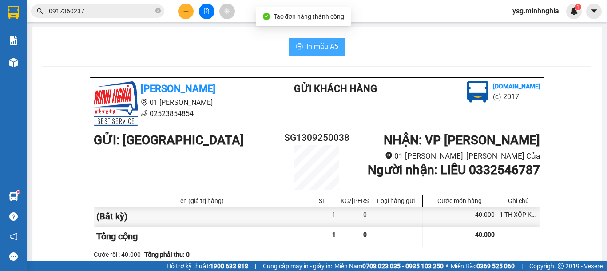
click at [307, 49] on span "In mẫu A5" at bounding box center [322, 46] width 32 height 11
click at [331, 51] on span "In mẫu A5" at bounding box center [322, 46] width 32 height 11
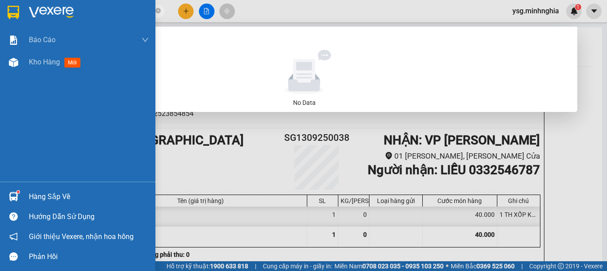
drag, startPoint x: 115, startPoint y: 12, endPoint x: 0, endPoint y: 20, distance: 114.8
click at [0, 20] on section "Kết quả tìm kiếm ( 0 ) Bộ lọc No Data 0917360237 ysg.minhnghia 1 Báo cáo Báo cá…" at bounding box center [303, 135] width 607 height 271
paste input "79581510"
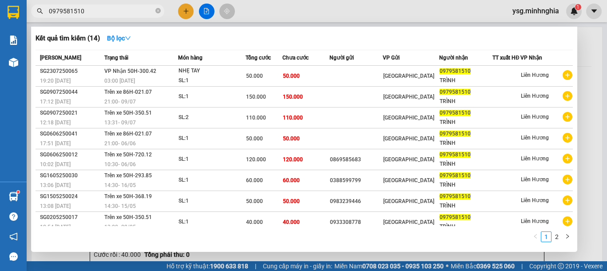
type input "0979581510"
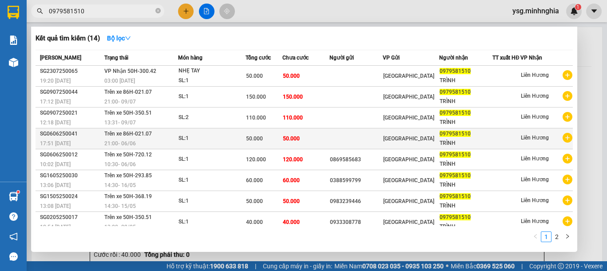
click at [296, 135] on span "50.000" at bounding box center [291, 138] width 17 height 6
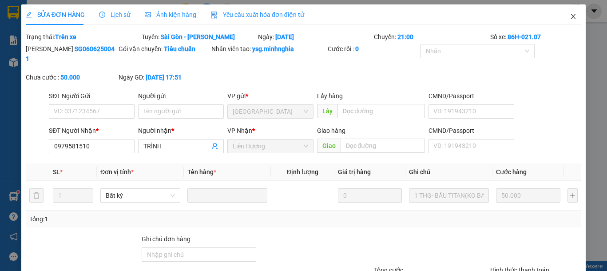
click at [569, 16] on icon "close" at bounding box center [572, 16] width 7 height 7
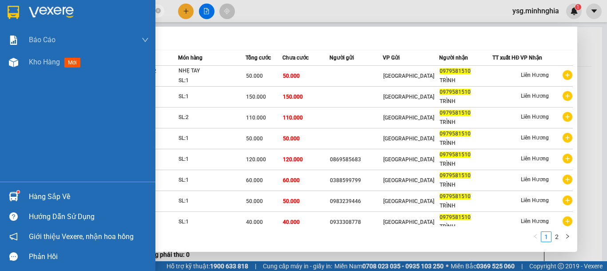
click at [0, 16] on section "Kết quả tìm kiếm ( 14 ) Bộ lọc Mã ĐH Trạng thái Món hàng Tổng cước Chưa cước Ng…" at bounding box center [303, 135] width 607 height 271
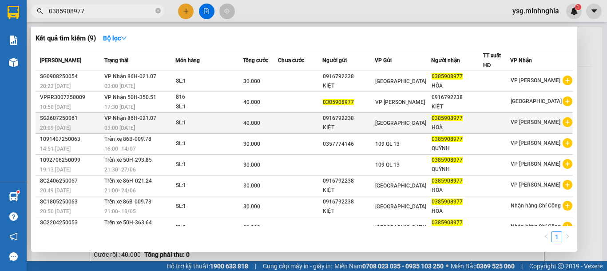
type input "0385908977"
click at [254, 115] on td "40.000" at bounding box center [260, 123] width 35 height 21
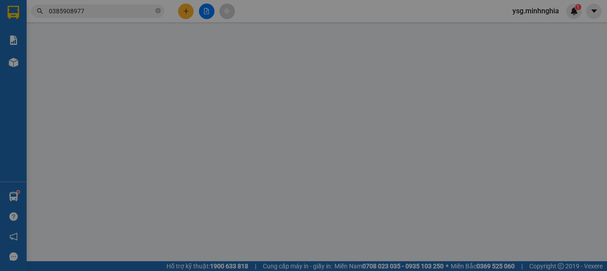
type input "0916792238"
type input "0385908977"
type input "40.000"
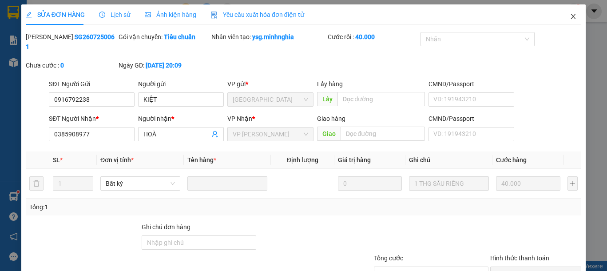
click at [569, 13] on icon "close" at bounding box center [572, 16] width 7 height 7
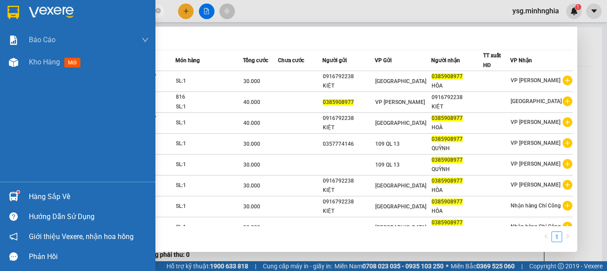
drag, startPoint x: 88, startPoint y: 12, endPoint x: 0, endPoint y: 12, distance: 87.9
click at [0, 12] on section "Kết quả tìm kiếm ( 9 ) Bộ lọc Mã ĐH Trạng thái Món hàng Tổng cước Chưa cước Ngư…" at bounding box center [303, 135] width 607 height 271
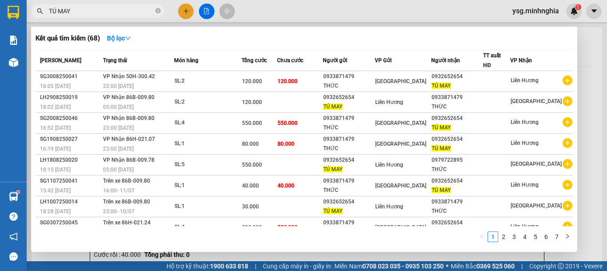
type input "TÚ MAY"
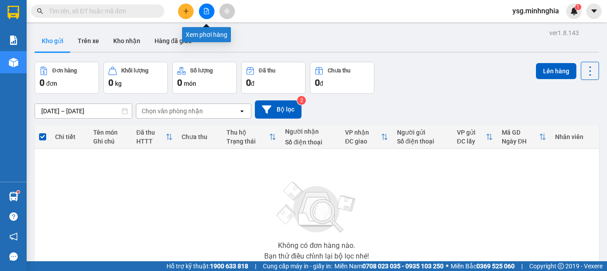
click at [210, 13] on button at bounding box center [207, 12] width 16 height 16
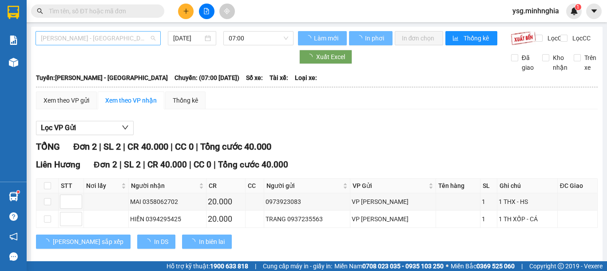
click at [89, 36] on span "[PERSON_NAME] - [GEOGRAPHIC_DATA]" at bounding box center [98, 38] width 115 height 13
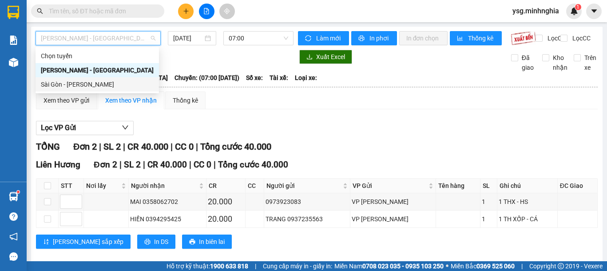
click at [68, 87] on hr at bounding box center [316, 87] width 561 height 1
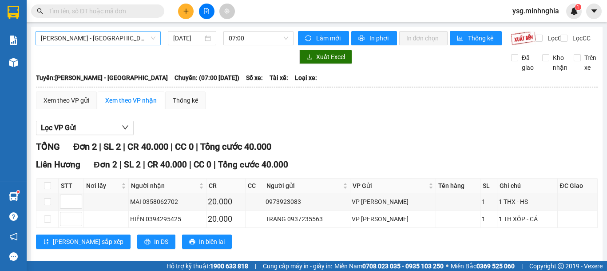
click at [107, 44] on span "Phan Rí - Sài Gòn" at bounding box center [98, 38] width 115 height 13
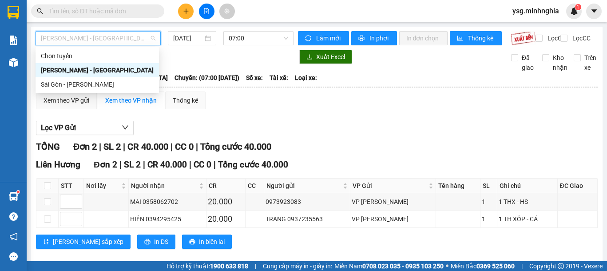
click at [90, 79] on div "Sài Gòn - Phan Rí" at bounding box center [97, 84] width 123 height 14
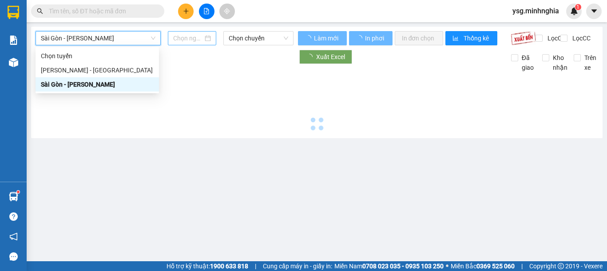
type input "13/09/2025"
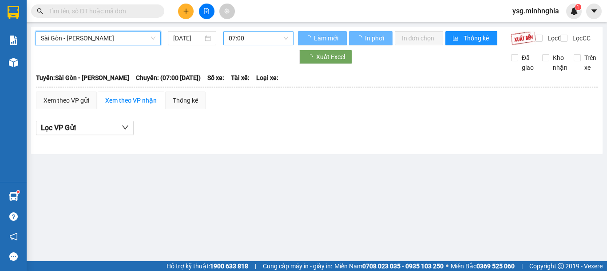
click at [237, 30] on div "Sài Gòn - Phan Rí Sài Gòn - Phan Rí 13/09/2025 07:00 Làm mới In phơi In đơn chọ…" at bounding box center [316, 90] width 571 height 127
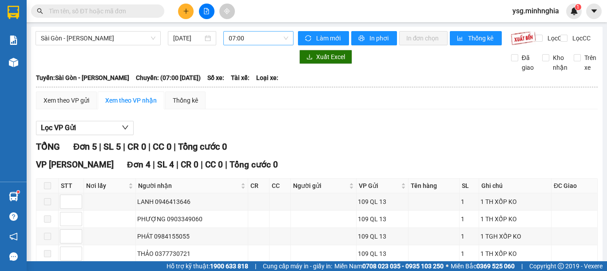
click at [239, 35] on span "07:00" at bounding box center [258, 38] width 59 height 13
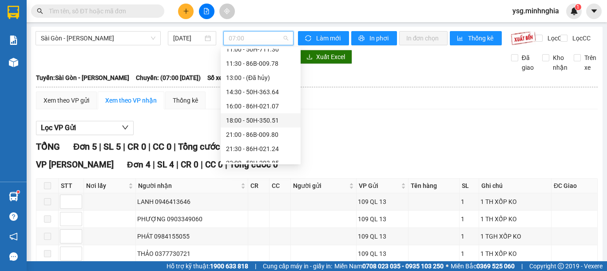
scroll to position [85, 0]
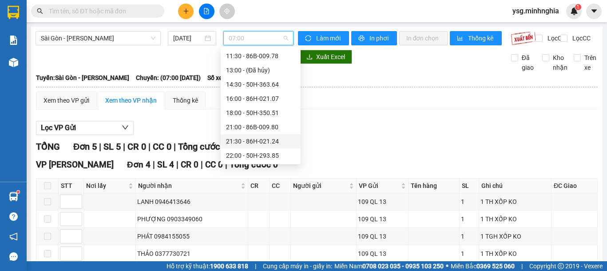
click at [255, 138] on div "21:30 - 86H-021.24" at bounding box center [260, 141] width 69 height 10
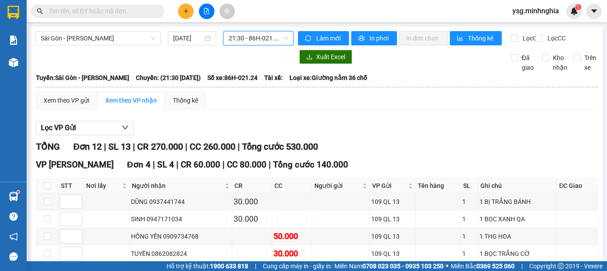
click at [184, 8] on icon "plus" at bounding box center [186, 11] width 6 height 6
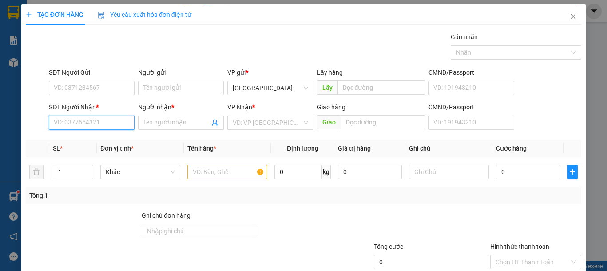
click at [89, 124] on input "SĐT Người Nhận *" at bounding box center [92, 122] width 86 height 14
type input "999"
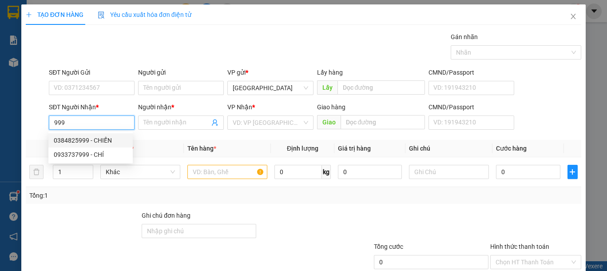
drag, startPoint x: 57, startPoint y: 124, endPoint x: 36, endPoint y: 124, distance: 21.3
click at [36, 124] on div "SĐT Người Nhận * 999 Người nhận * Tên người nhận VP Nhận * VD: VP Sài Gòn Giao …" at bounding box center [303, 117] width 557 height 31
click at [216, 171] on input "text" at bounding box center [227, 172] width 80 height 14
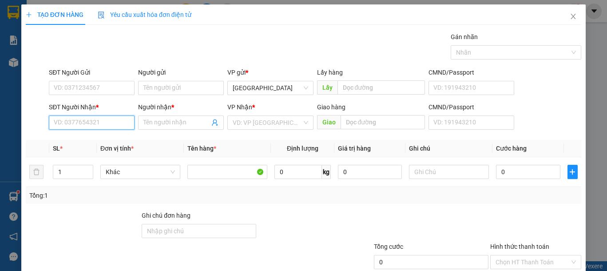
click at [106, 124] on input "SĐT Người Nhận *" at bounding box center [92, 122] width 86 height 14
click at [108, 140] on div "0388428301 - CHỊ 5" at bounding box center [91, 140] width 74 height 10
type input "0388428301"
type input "CHỊ 5"
type input "0388428301"
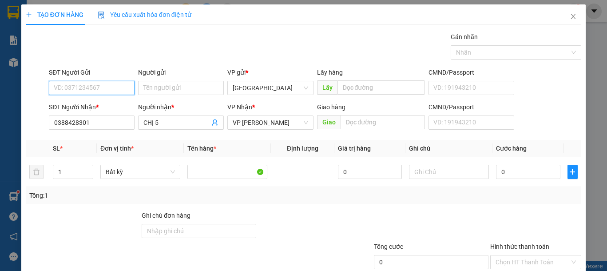
click at [101, 83] on input "SĐT Người Gửi" at bounding box center [92, 88] width 86 height 14
type input "0777976560"
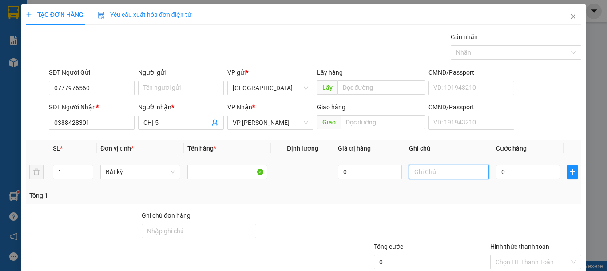
click at [442, 174] on input "text" at bounding box center [449, 172] width 80 height 14
type input "1 TÚM CAM-GẠO, ĐỒ ĂN"
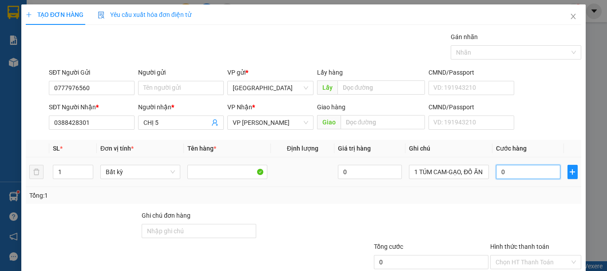
scroll to position [0, 0]
click at [505, 172] on input "0" at bounding box center [528, 172] width 64 height 14
type input "4"
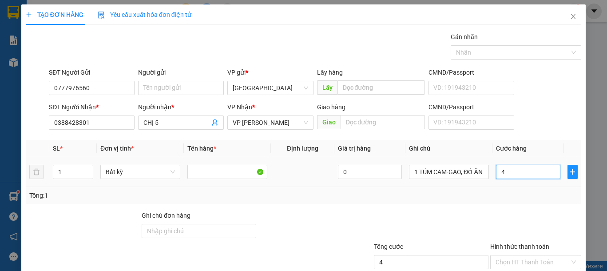
type input "40"
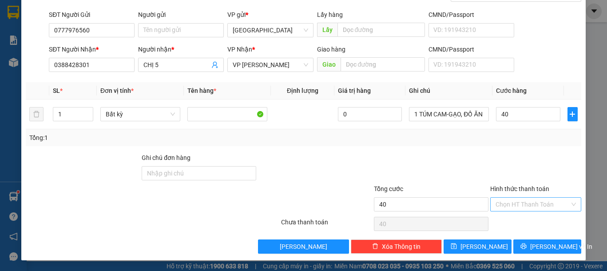
type input "40.000"
click at [524, 206] on input "Hình thức thanh toán" at bounding box center [532, 204] width 74 height 13
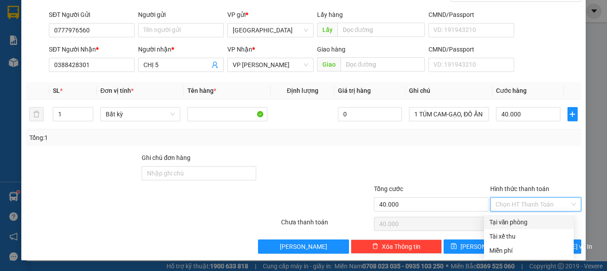
click at [524, 220] on div "Tại văn phòng" at bounding box center [528, 222] width 79 height 10
type input "0"
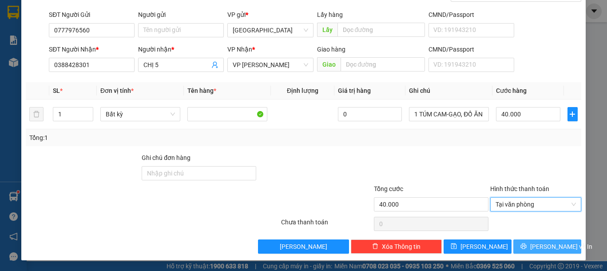
click at [536, 240] on button "Lưu và In" at bounding box center [547, 246] width 68 height 14
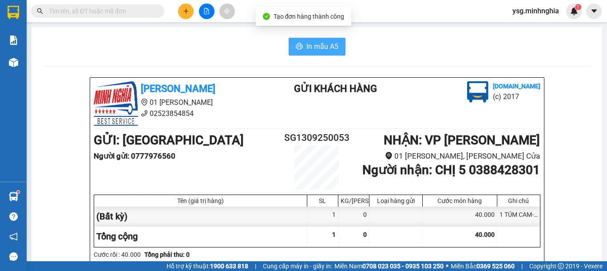
click at [306, 47] on span "In mẫu A5" at bounding box center [322, 46] width 32 height 11
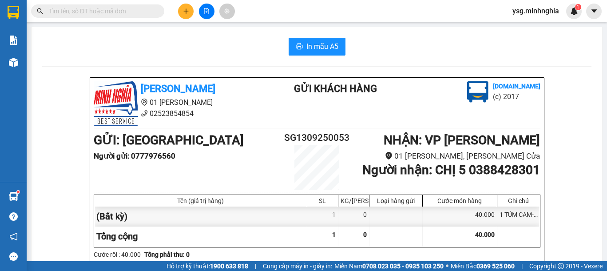
click at [185, 6] on button at bounding box center [186, 12] width 16 height 16
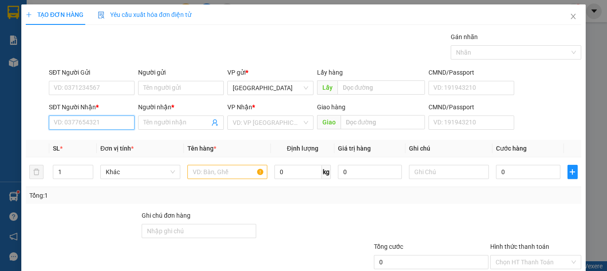
click at [70, 123] on input "SĐT Người Nhận *" at bounding box center [92, 122] width 86 height 14
type input "2345"
drag, startPoint x: 80, startPoint y: 125, endPoint x: 38, endPoint y: 123, distance: 42.2
click at [38, 123] on div "SĐT Người Nhận * 2345 2345 Người nhận * Tên người nhận VP Nhận * VD: VP Sài Gòn…" at bounding box center [303, 117] width 557 height 31
type input "058873245"
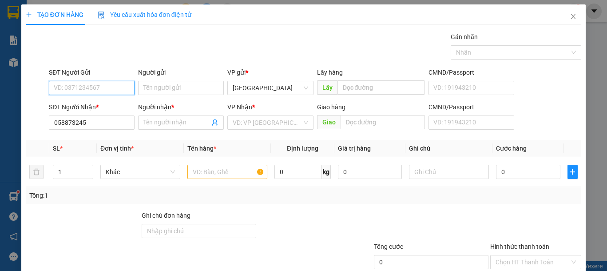
click at [92, 89] on input "SĐT Người Gửi" at bounding box center [92, 88] width 86 height 14
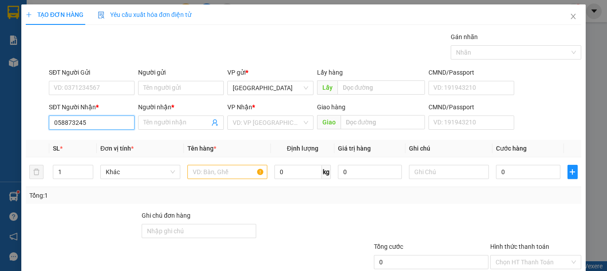
drag, startPoint x: 99, startPoint y: 127, endPoint x: 0, endPoint y: 135, distance: 98.9
click at [0, 135] on div "TẠO ĐƠN HÀNG Yêu cầu xuất hóa đơn điện tử Transit Pickup Surcharge Ids Transit …" at bounding box center [303, 135] width 607 height 271
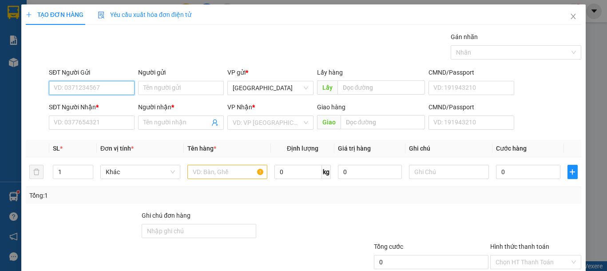
click at [103, 85] on input "SĐT Người Gửi" at bounding box center [92, 88] width 86 height 14
click at [104, 104] on div "0971047245 - ANH BA" at bounding box center [91, 106] width 74 height 10
type input "0971047245"
type input "ANH BA"
type input "0917534813"
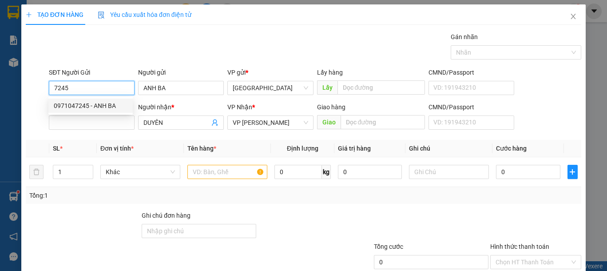
type input "DUYÊN"
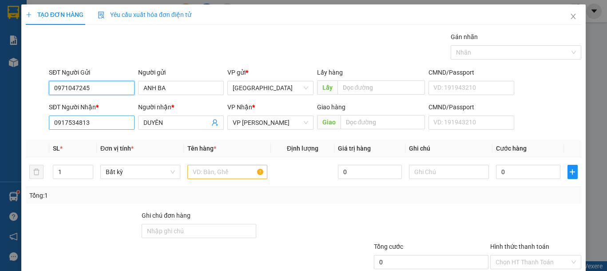
type input "0971047245"
drag, startPoint x: 104, startPoint y: 120, endPoint x: 0, endPoint y: 116, distance: 104.4
click at [0, 116] on div "TẠO ĐƠN HÀNG Yêu cầu xuất hóa đơn điện tử Transit Pickup Surcharge Ids Transit …" at bounding box center [303, 135] width 607 height 271
type input "0588732345"
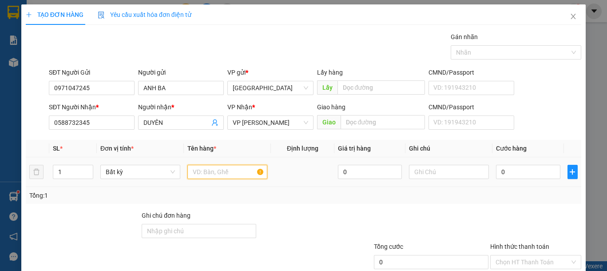
click at [210, 176] on input "text" at bounding box center [227, 172] width 80 height 14
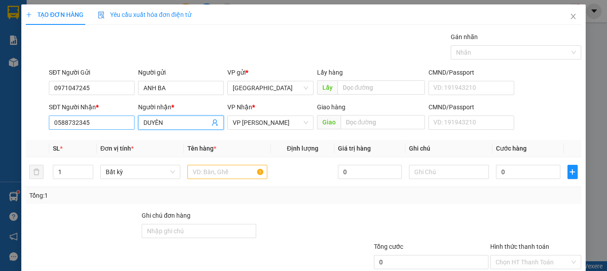
drag, startPoint x: 180, startPoint y: 119, endPoint x: 104, endPoint y: 123, distance: 76.0
click at [104, 123] on div "SĐT Người Nhận * 0588732345 Người nhận * DUYÊN DUYÊN VP Nhận * VP Phan Thiết Gi…" at bounding box center [315, 117] width 536 height 31
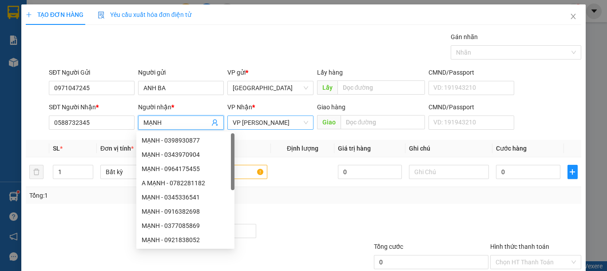
click at [282, 126] on span "VP [PERSON_NAME]" at bounding box center [270, 122] width 75 height 13
type input "MẠNH"
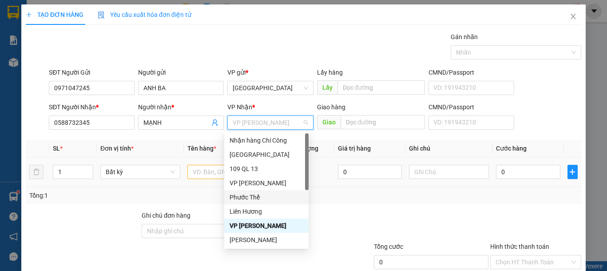
drag, startPoint x: 260, startPoint y: 194, endPoint x: 184, endPoint y: 177, distance: 77.7
click at [260, 193] on div "Phước Thể" at bounding box center [266, 197] width 74 height 10
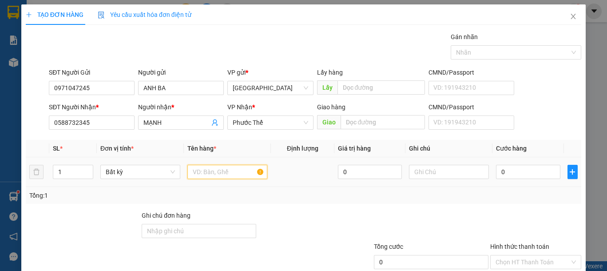
drag, startPoint x: 204, startPoint y: 173, endPoint x: 294, endPoint y: 173, distance: 90.5
click at [205, 173] on input "text" at bounding box center [227, 172] width 80 height 14
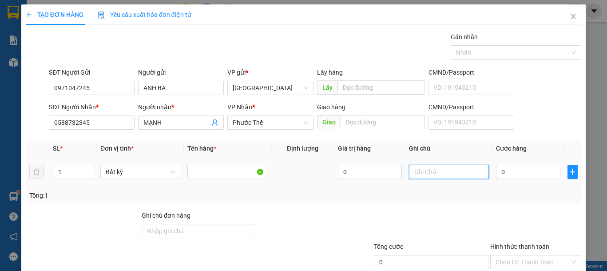
click at [418, 176] on input "text" at bounding box center [449, 172] width 80 height 14
type input "1 HỘP RĂNG"
click at [514, 176] on input "0" at bounding box center [528, 172] width 64 height 14
type input "3"
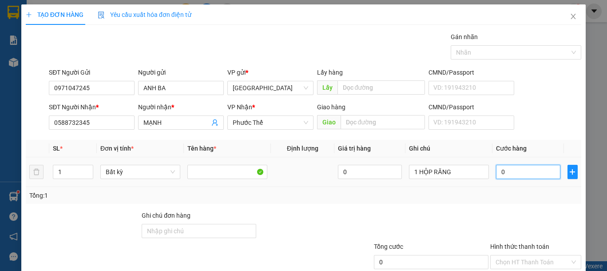
type input "3"
type input "30"
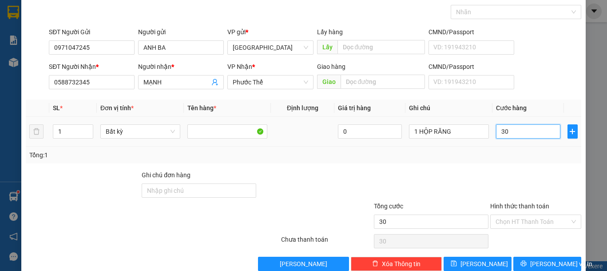
scroll to position [58, 0]
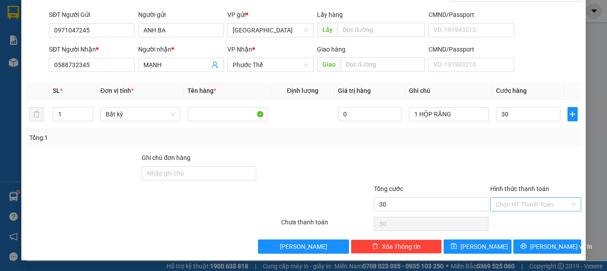
type input "30.000"
click at [523, 201] on input "Hình thức thanh toán" at bounding box center [532, 204] width 74 height 13
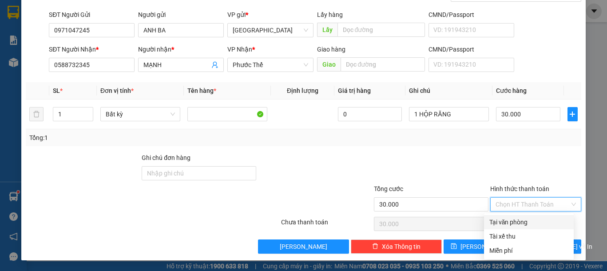
click at [511, 225] on div "Tại văn phòng" at bounding box center [528, 222] width 79 height 10
type input "0"
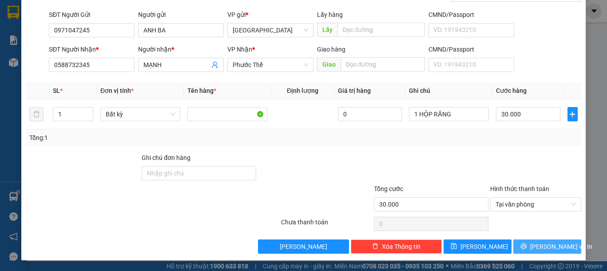
click at [522, 244] on icon "printer" at bounding box center [523, 246] width 6 height 6
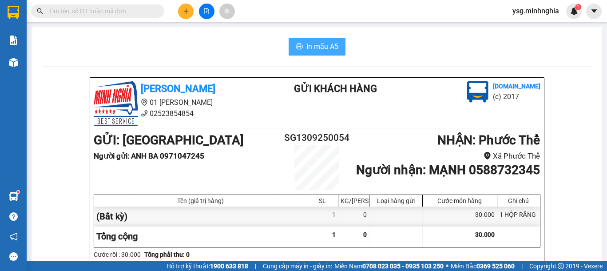
click at [310, 41] on span "In mẫu A5" at bounding box center [322, 46] width 32 height 11
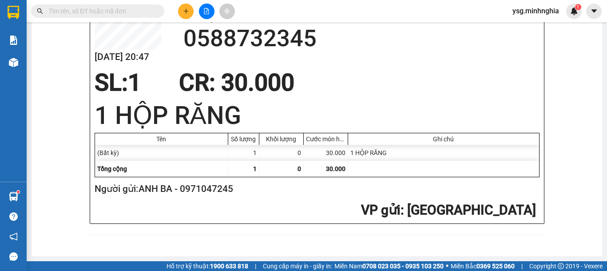
click at [186, 8] on icon "plus" at bounding box center [186, 11] width 6 height 6
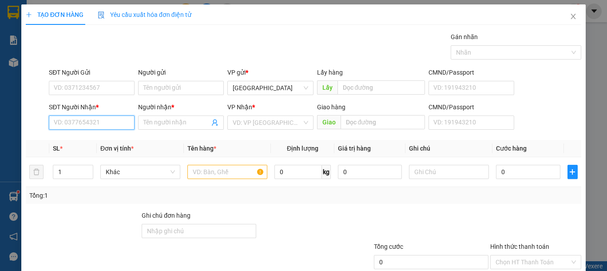
click at [88, 125] on input "SĐT Người Nhận *" at bounding box center [92, 122] width 86 height 14
click at [103, 142] on div "0765363840 - GIÁC" at bounding box center [91, 140] width 74 height 10
type input "0765363840"
type input "GIÁC"
type input "0765363840"
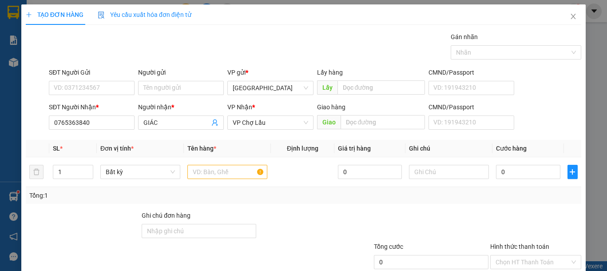
click at [110, 95] on div "SĐT Người Gửi VD: 0371234567" at bounding box center [92, 82] width 86 height 31
click at [110, 88] on input "SĐT Người Gửi" at bounding box center [92, 88] width 86 height 14
type input "0866847174"
click at [202, 172] on input "text" at bounding box center [227, 172] width 80 height 14
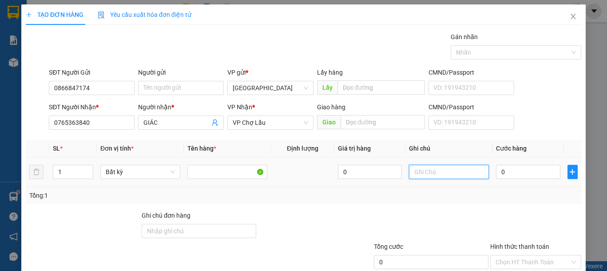
click at [438, 175] on input "text" at bounding box center [449, 172] width 80 height 14
type input "1 HỘP GIẤY PT"
click at [513, 172] on input "0" at bounding box center [528, 172] width 64 height 14
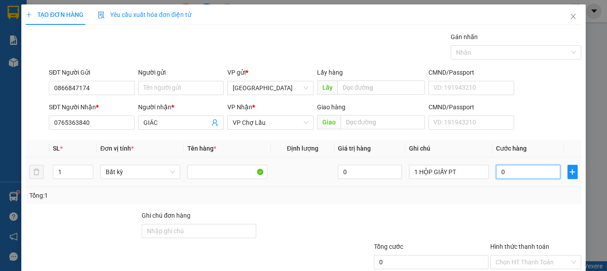
type input "3"
type input "30"
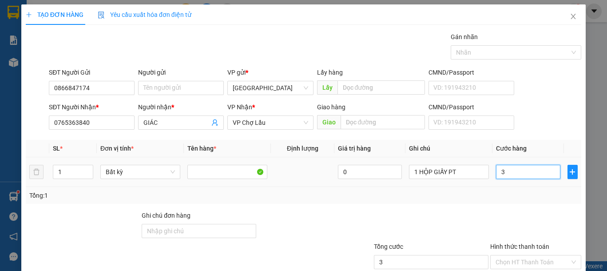
type input "30"
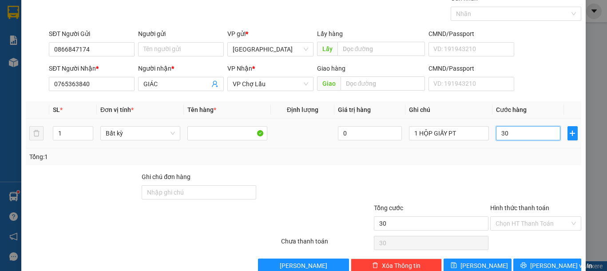
scroll to position [58, 0]
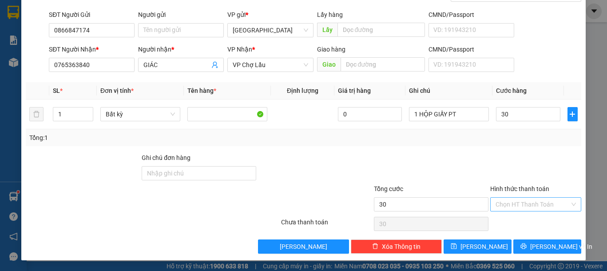
click at [534, 205] on input "Hình thức thanh toán" at bounding box center [532, 204] width 74 height 13
type input "30.000"
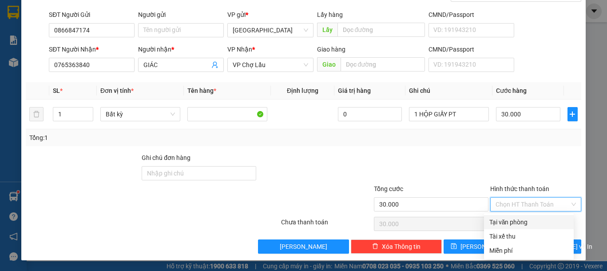
click at [529, 224] on div "Tại văn phòng" at bounding box center [528, 222] width 79 height 10
type input "0"
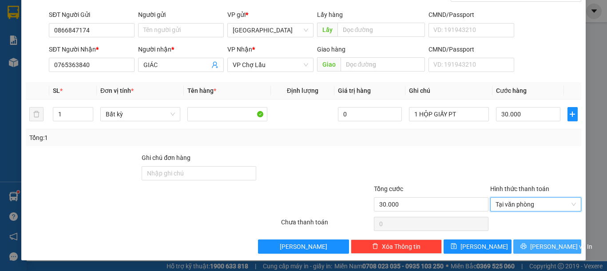
click at [531, 245] on button "[PERSON_NAME] và In" at bounding box center [547, 246] width 68 height 14
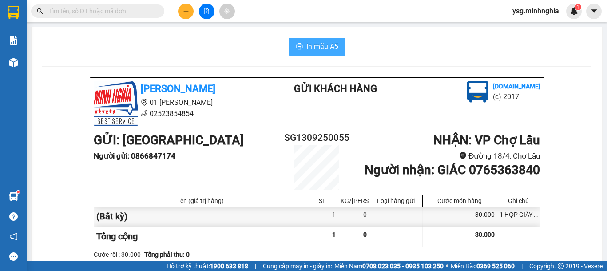
click at [324, 42] on span "In mẫu A5" at bounding box center [322, 46] width 32 height 11
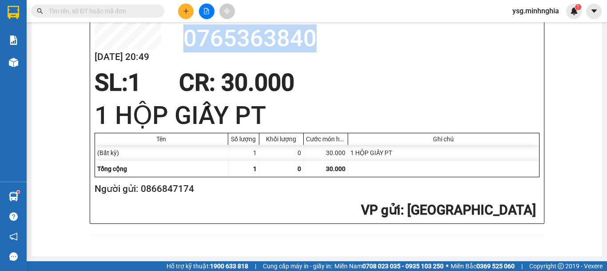
drag, startPoint x: 184, startPoint y: 40, endPoint x: 325, endPoint y: 45, distance: 141.2
click at [325, 45] on h2 "0765363840" at bounding box center [361, 38] width 356 height 28
copy h2 "0765363840"
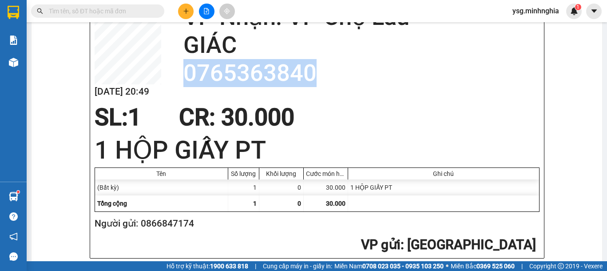
scroll to position [443, 0]
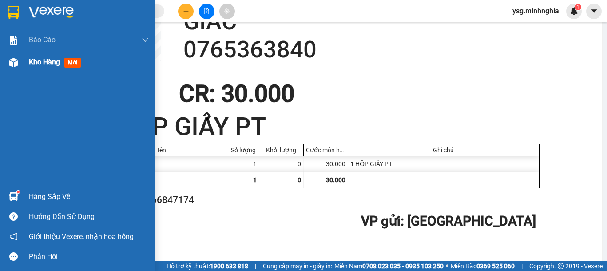
click at [11, 67] on div at bounding box center [14, 63] width 16 height 16
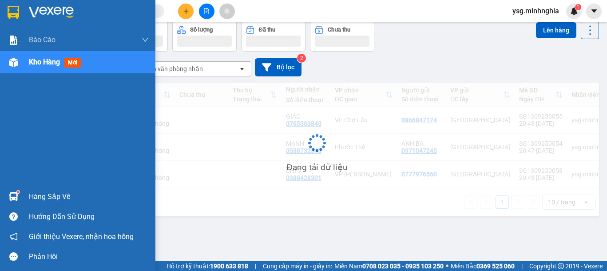
scroll to position [41, 0]
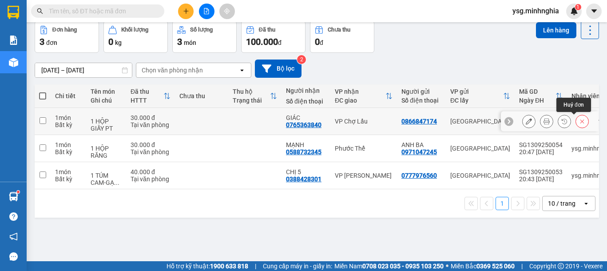
click at [579, 119] on icon at bounding box center [582, 121] width 6 height 6
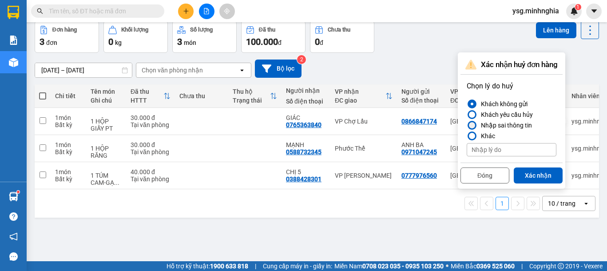
click at [508, 127] on div "Nhập sai thông tin" at bounding box center [504, 125] width 55 height 11
click at [467, 125] on input "Nhập sai thông tin" at bounding box center [467, 125] width 0 height 0
click at [546, 173] on button "Xác nhận" at bounding box center [538, 175] width 49 height 16
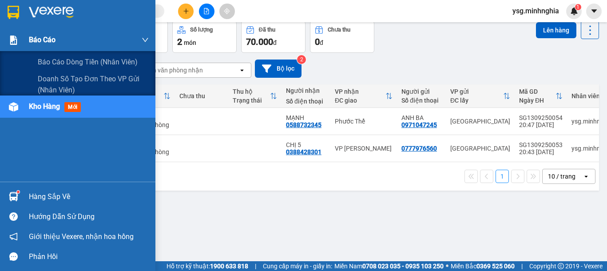
click at [20, 42] on div at bounding box center [14, 40] width 16 height 16
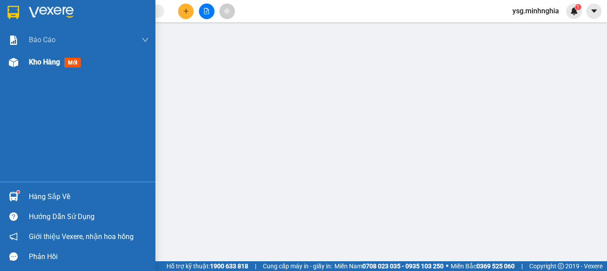
click at [14, 61] on img at bounding box center [13, 62] width 9 height 9
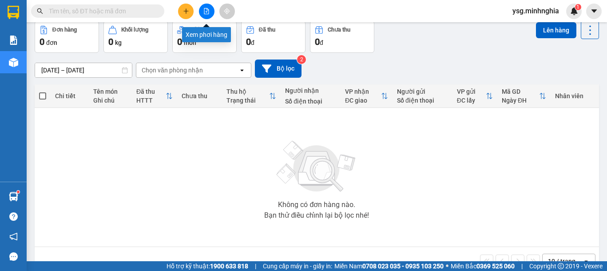
click at [206, 9] on icon "file-add" at bounding box center [206, 11] width 6 height 6
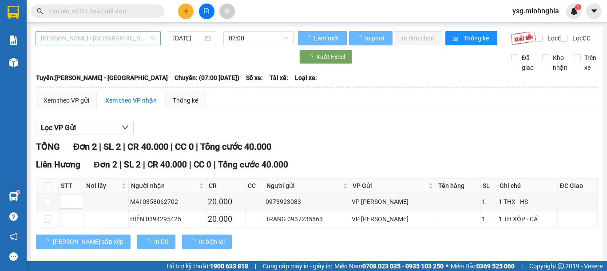
click at [95, 34] on span "[PERSON_NAME] - [GEOGRAPHIC_DATA]" at bounding box center [98, 38] width 115 height 13
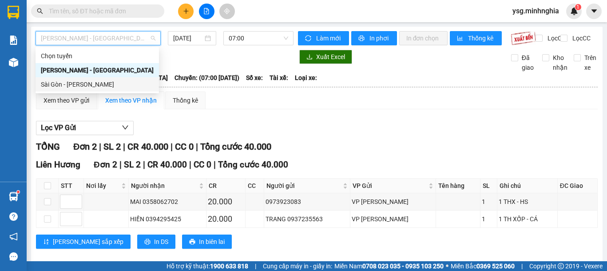
click at [57, 85] on div "Sài Gòn - [PERSON_NAME]" at bounding box center [97, 84] width 113 height 10
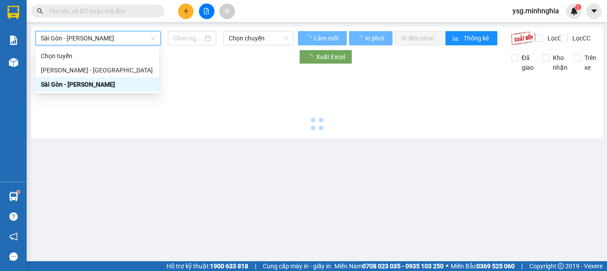
type input "[DATE]"
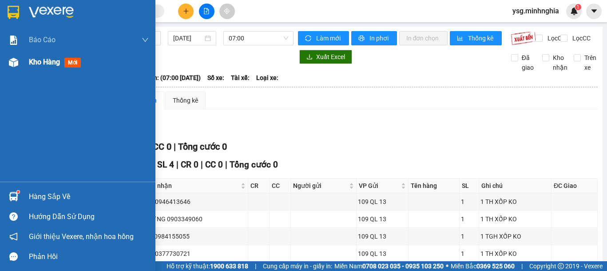
click at [18, 66] on img at bounding box center [13, 62] width 9 height 9
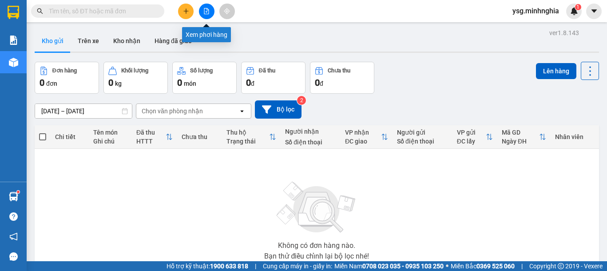
click at [208, 9] on icon "file-add" at bounding box center [206, 11] width 5 height 6
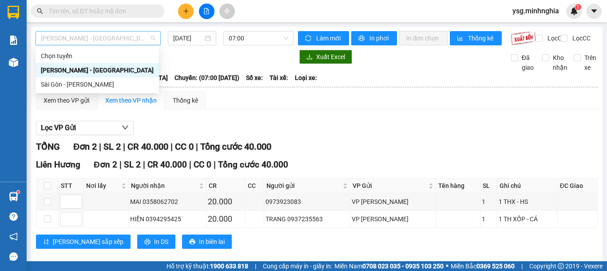
click at [127, 39] on span "[PERSON_NAME] - [GEOGRAPHIC_DATA]" at bounding box center [98, 38] width 115 height 13
click at [97, 87] on div "Sài Gòn - [PERSON_NAME]" at bounding box center [97, 84] width 113 height 10
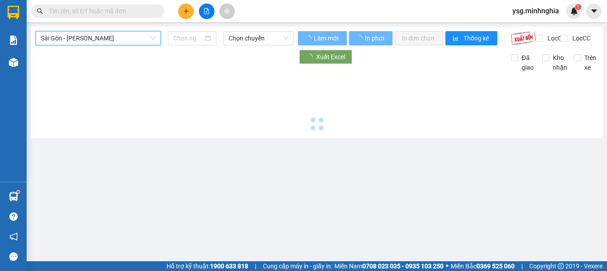
type input "[DATE]"
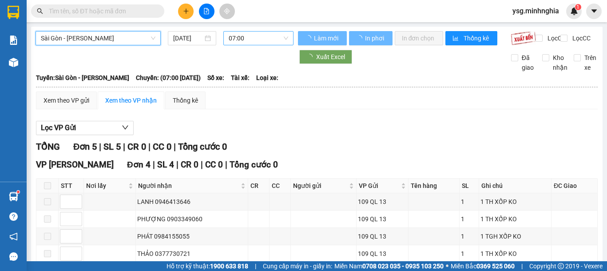
click at [237, 38] on span "07:00" at bounding box center [258, 38] width 59 height 13
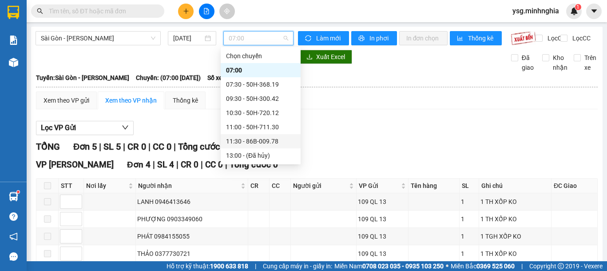
scroll to position [85, 0]
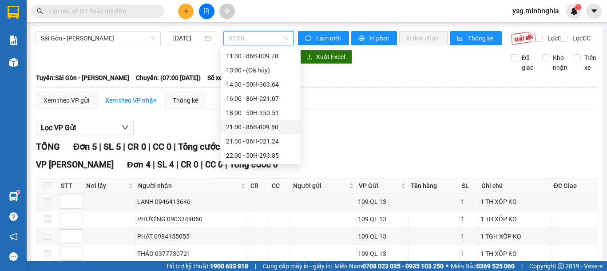
click at [264, 130] on div "21:00 - 86B-009.80" at bounding box center [260, 127] width 69 height 10
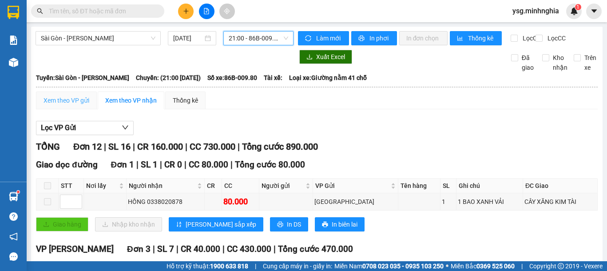
click at [72, 109] on div "Xem theo VP gửi" at bounding box center [66, 100] width 61 height 18
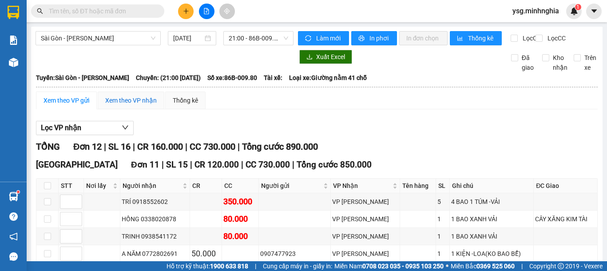
click at [127, 105] on div "Xem theo VP nhận" at bounding box center [130, 100] width 51 height 10
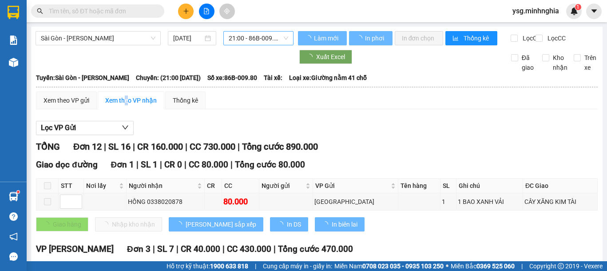
click at [255, 40] on span "21:00 - 86B-009.80" at bounding box center [258, 38] width 59 height 13
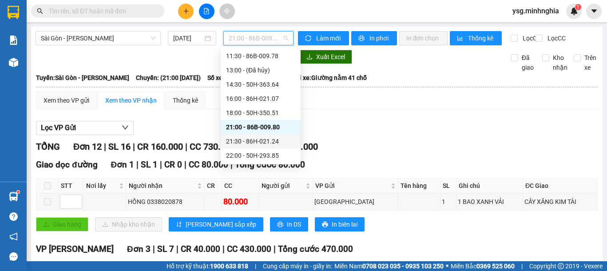
click at [246, 138] on div "21:30 - 86H-021.24" at bounding box center [260, 141] width 69 height 10
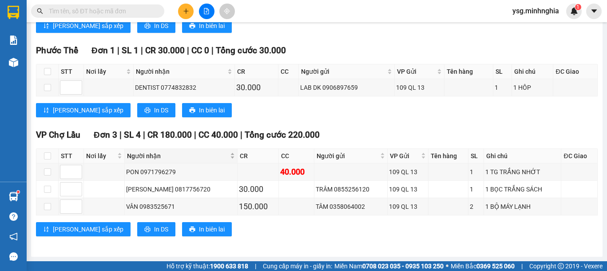
scroll to position [409, 0]
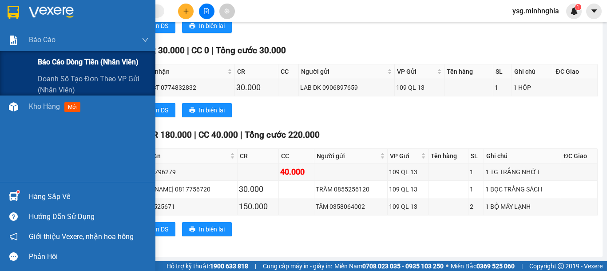
click at [20, 65] on div "Báo cáo dòng tiền (nhân viên)" at bounding box center [77, 62] width 155 height 22
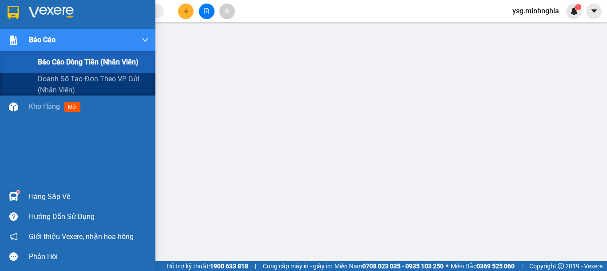
scroll to position [170, 0]
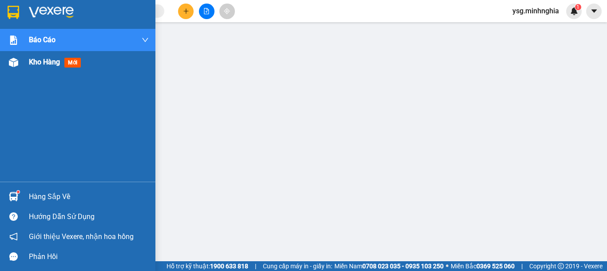
click at [12, 59] on img at bounding box center [13, 62] width 9 height 9
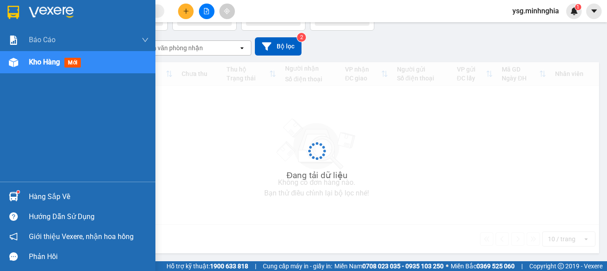
scroll to position [63, 0]
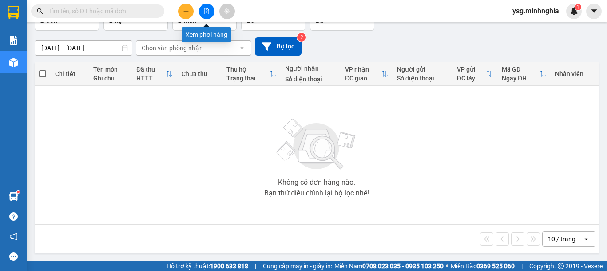
click at [202, 7] on button at bounding box center [207, 12] width 16 height 16
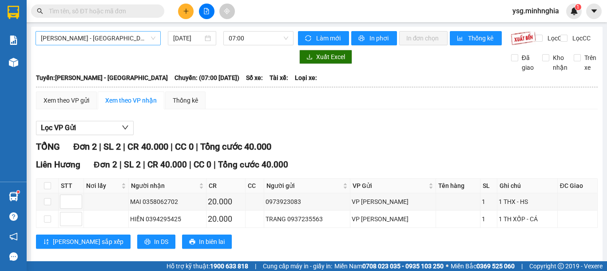
click at [111, 43] on span "[PERSON_NAME] - [GEOGRAPHIC_DATA]" at bounding box center [98, 38] width 115 height 13
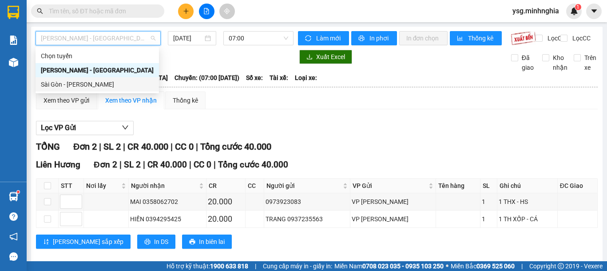
click at [91, 82] on div "Sài Gòn - [PERSON_NAME]" at bounding box center [97, 84] width 113 height 10
type input "[DATE]"
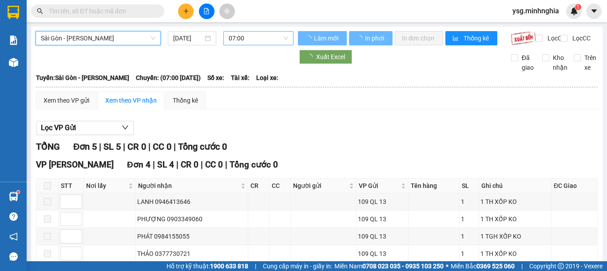
click at [260, 36] on span "07:00" at bounding box center [258, 38] width 59 height 13
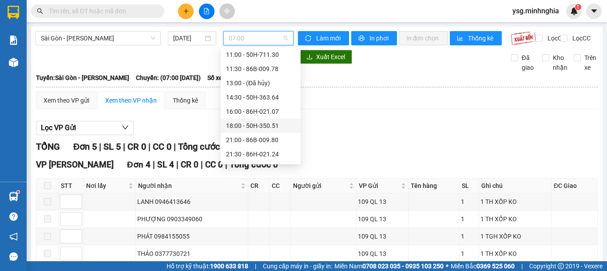
scroll to position [85, 0]
click at [257, 140] on div "21:30 - 86H-021.24" at bounding box center [260, 141] width 69 height 10
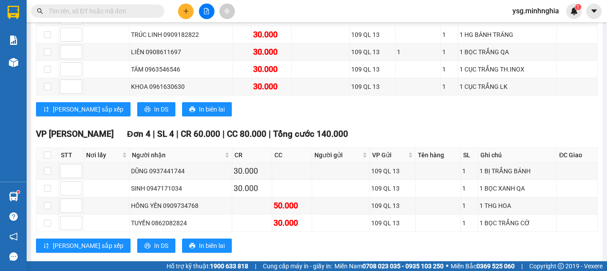
scroll to position [191, 0]
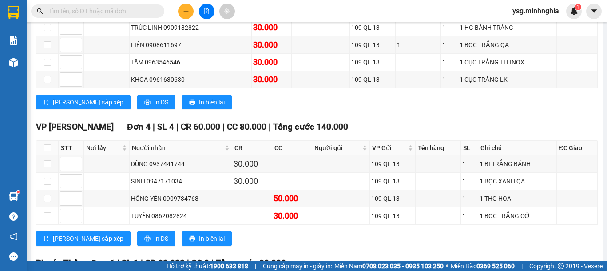
click at [184, 9] on icon "plus" at bounding box center [186, 11] width 6 height 6
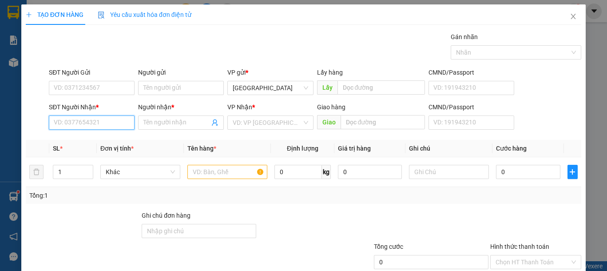
click at [118, 116] on input "SĐT Người Nhận *" at bounding box center [92, 122] width 86 height 14
type input "0347979786"
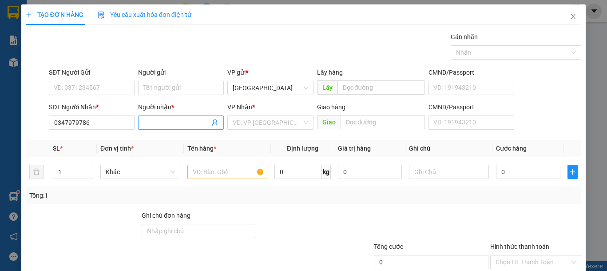
click at [179, 126] on input "Người nhận *" at bounding box center [176, 123] width 66 height 10
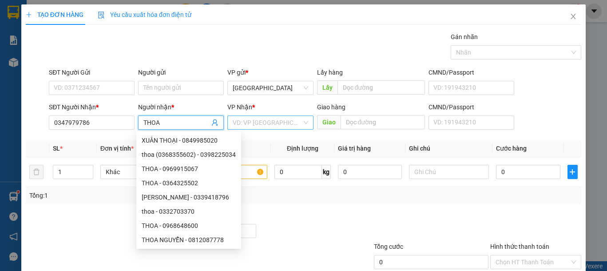
type input "THOA"
click at [277, 122] on input "search" at bounding box center [267, 122] width 69 height 13
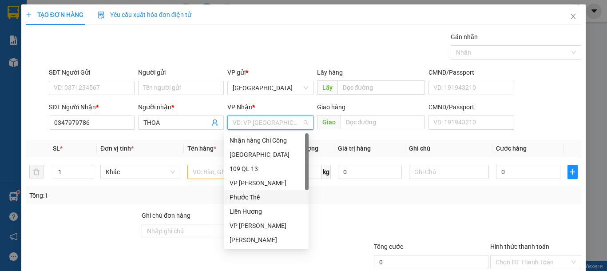
click at [245, 196] on div "Phước Thể" at bounding box center [266, 197] width 74 height 10
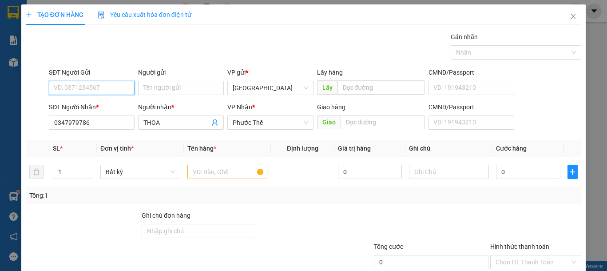
click at [107, 90] on input "SĐT Người Gửi" at bounding box center [92, 88] width 86 height 14
click at [203, 173] on input "text" at bounding box center [227, 172] width 80 height 14
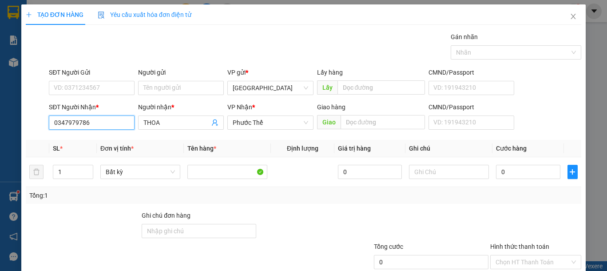
drag, startPoint x: 99, startPoint y: 120, endPoint x: 0, endPoint y: 123, distance: 98.6
click at [0, 123] on div "TẠO ĐƠN HÀNG Yêu cầu xuất hóa đơn điện tử Transit Pickup Surcharge Ids Transit …" at bounding box center [303, 135] width 607 height 271
type input "0386765863"
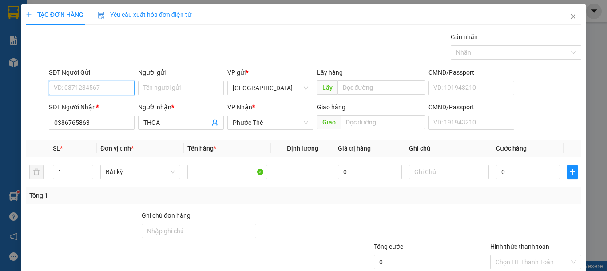
click at [83, 84] on input "SĐT Người Gửi" at bounding box center [92, 88] width 86 height 14
type input "0347979786"
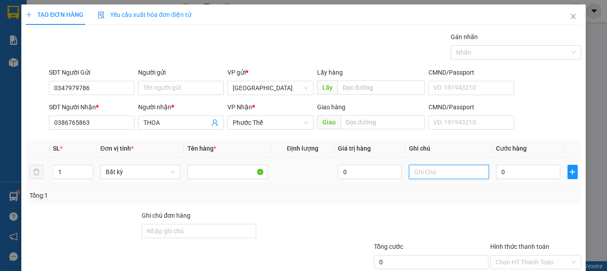
click at [440, 175] on input "text" at bounding box center [449, 172] width 80 height 14
type input "1 BÌA GT"
click at [512, 176] on input "0" at bounding box center [528, 172] width 64 height 14
type input "3"
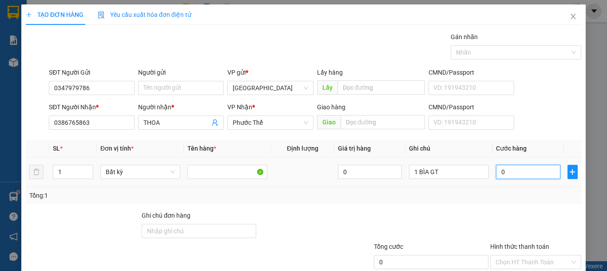
type input "3"
type input "30"
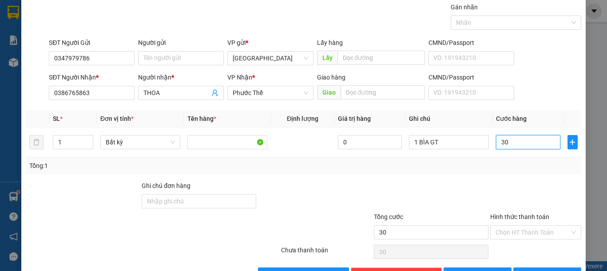
scroll to position [58, 0]
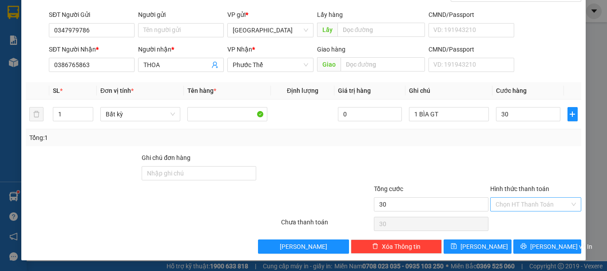
type input "30.000"
click at [530, 208] on input "Hình thức thanh toán" at bounding box center [532, 204] width 74 height 13
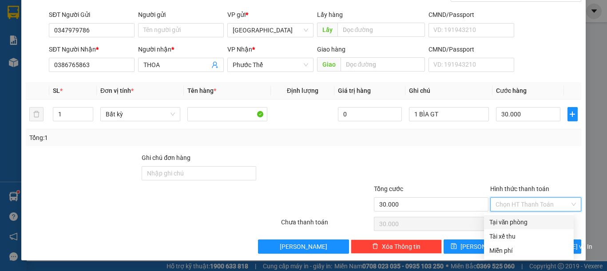
click at [518, 222] on div "Tại văn phòng" at bounding box center [528, 222] width 79 height 10
type input "0"
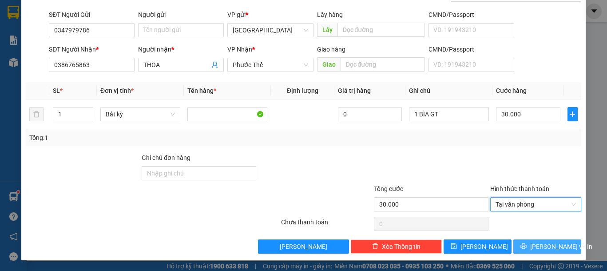
click at [526, 245] on icon "printer" at bounding box center [523, 246] width 6 height 6
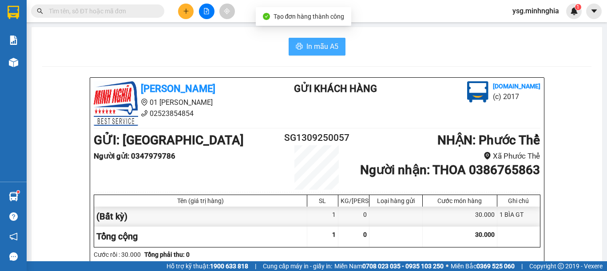
click at [323, 52] on button "In mẫu A5" at bounding box center [317, 47] width 57 height 18
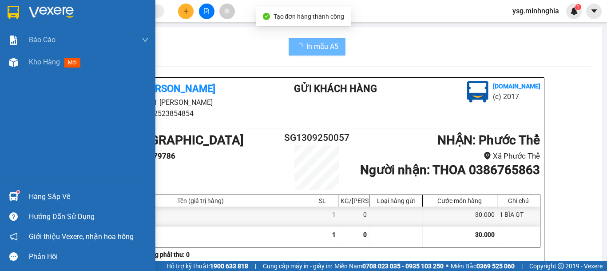
scroll to position [461, 0]
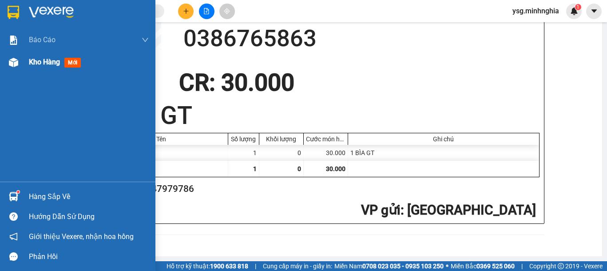
click at [16, 65] on img at bounding box center [13, 62] width 9 height 9
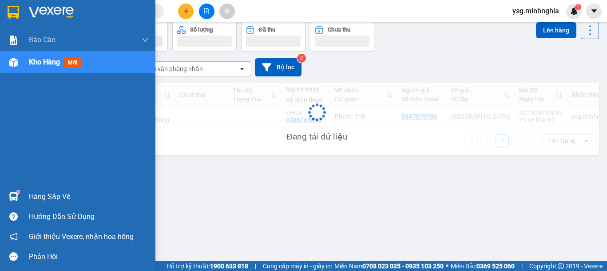
scroll to position [41, 0]
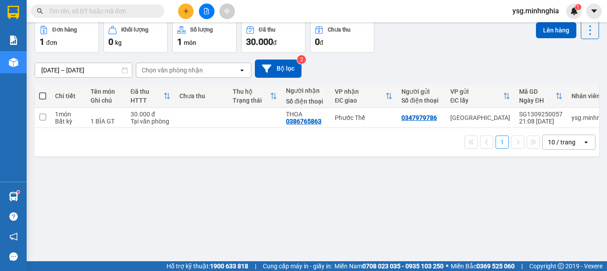
click at [212, 14] on button at bounding box center [207, 12] width 16 height 16
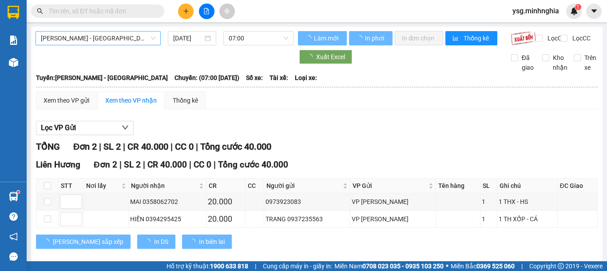
click at [134, 36] on span "[PERSON_NAME] - [GEOGRAPHIC_DATA]" at bounding box center [98, 38] width 115 height 13
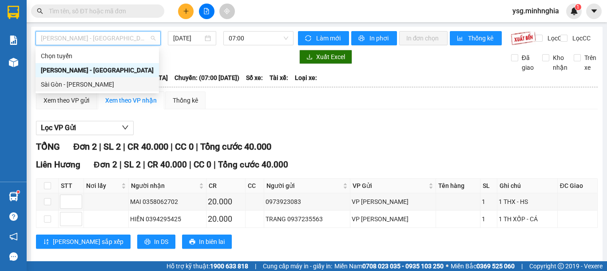
click at [81, 83] on div "Sài Gòn - [PERSON_NAME]" at bounding box center [97, 84] width 113 height 10
type input "[DATE]"
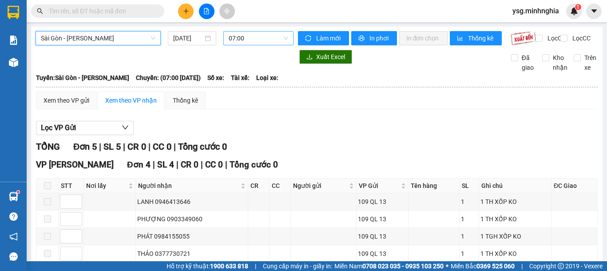
click at [261, 40] on span "07:00" at bounding box center [258, 38] width 59 height 13
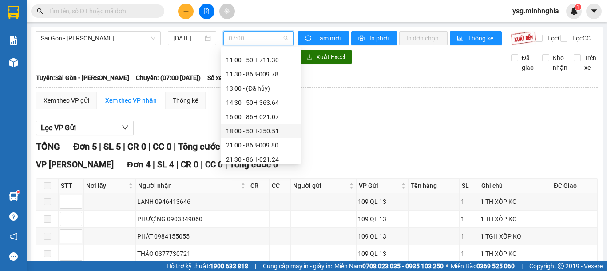
scroll to position [85, 0]
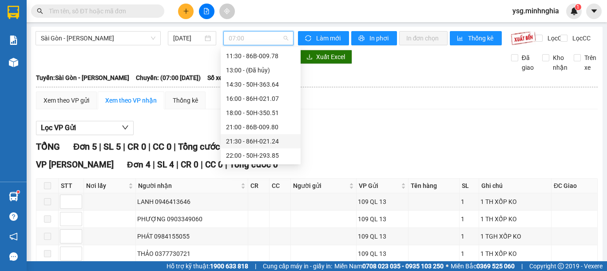
click at [256, 136] on div "21:30 - 86H-021.24" at bounding box center [260, 141] width 69 height 10
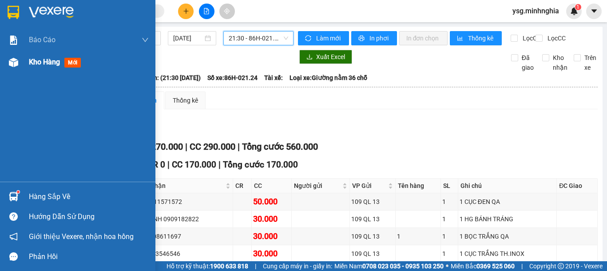
click at [7, 65] on div at bounding box center [14, 63] width 16 height 16
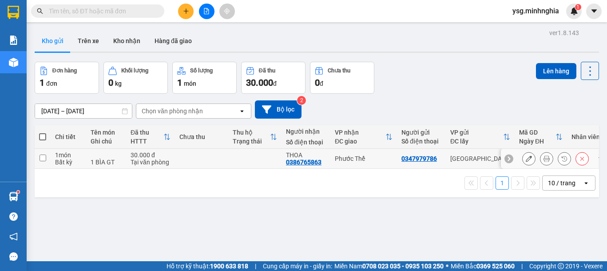
click at [230, 157] on td at bounding box center [254, 159] width 53 height 20
checkbox input "true"
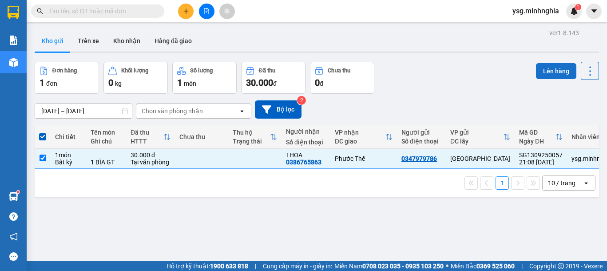
click at [538, 67] on button "Lên hàng" at bounding box center [556, 71] width 40 height 16
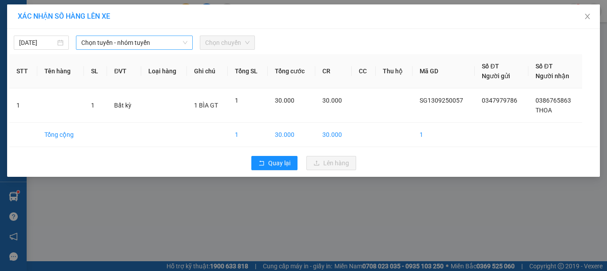
click at [115, 43] on span "Chọn tuyến - nhóm tuyến" at bounding box center [134, 42] width 106 height 13
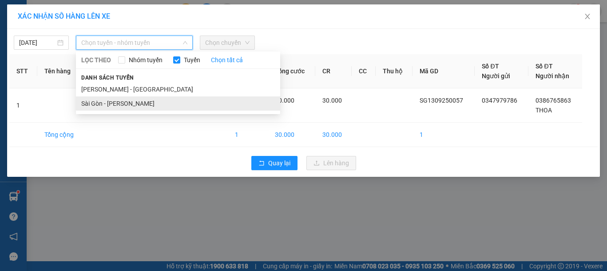
click at [91, 103] on li "Sài Gòn - [PERSON_NAME]" at bounding box center [178, 103] width 204 height 14
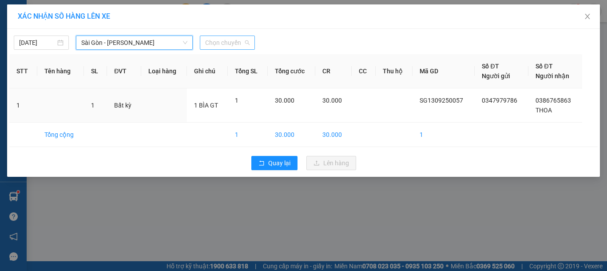
click at [229, 44] on span "Chọn chuyến" at bounding box center [227, 42] width 44 height 13
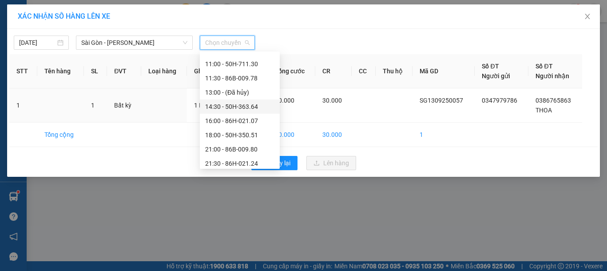
scroll to position [85, 0]
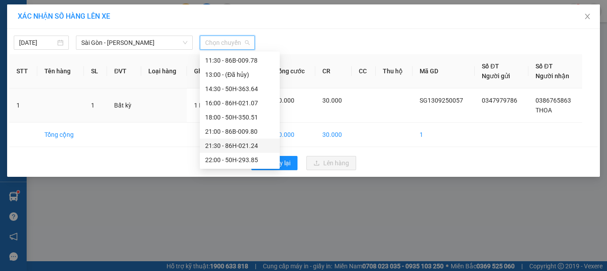
click at [234, 147] on div "21:30 - 86H-021.24" at bounding box center [239, 146] width 69 height 10
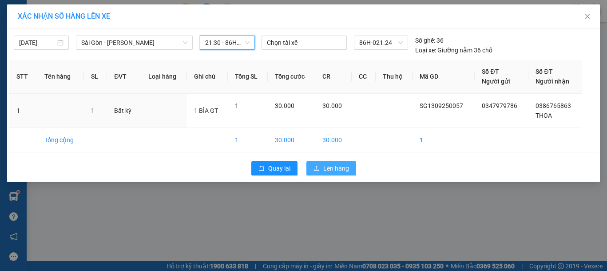
click at [324, 167] on span "Lên hàng" at bounding box center [336, 168] width 26 height 10
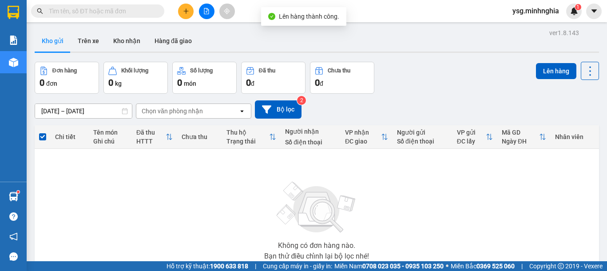
click at [211, 12] on button at bounding box center [207, 12] width 16 height 16
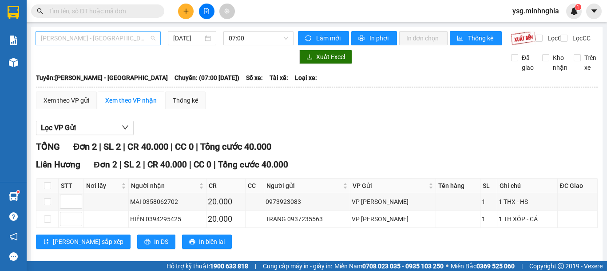
click at [112, 42] on span "[PERSON_NAME] - [GEOGRAPHIC_DATA]" at bounding box center [98, 38] width 115 height 13
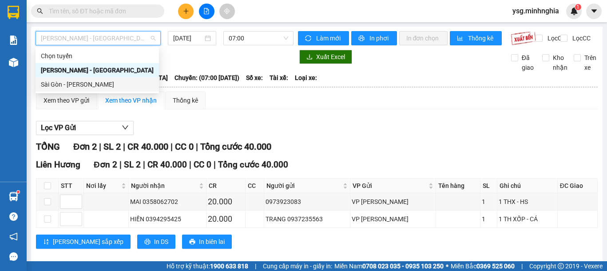
click at [64, 84] on div "Sài Gòn - [PERSON_NAME]" at bounding box center [97, 84] width 113 height 10
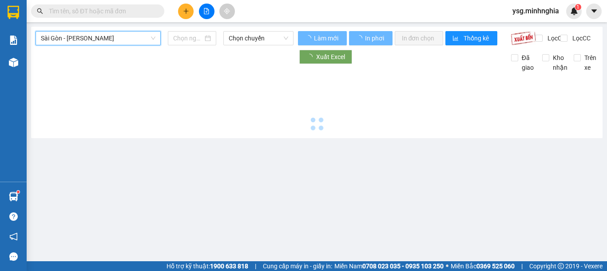
type input "[DATE]"
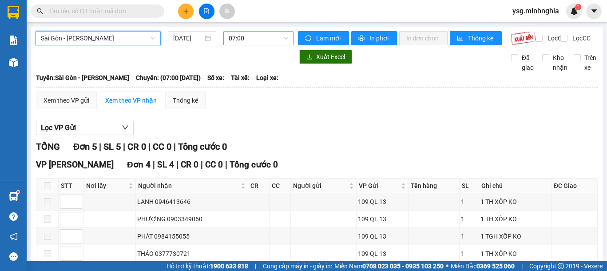
click at [260, 32] on span "07:00" at bounding box center [258, 38] width 59 height 13
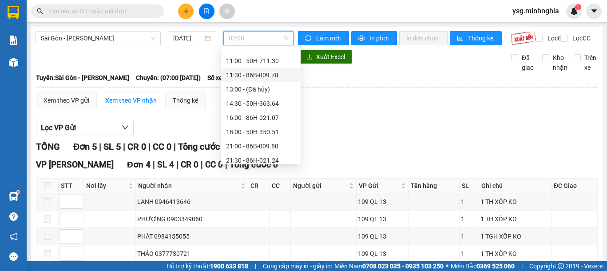
scroll to position [85, 0]
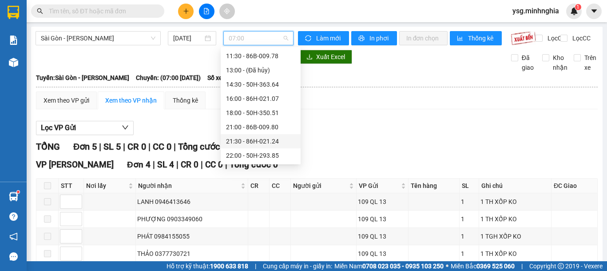
click at [247, 142] on div "21:30 - 86H-021.24" at bounding box center [260, 141] width 69 height 10
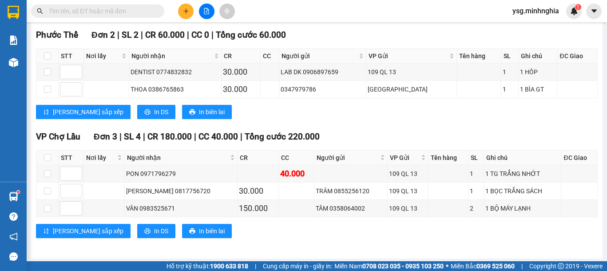
scroll to position [429, 0]
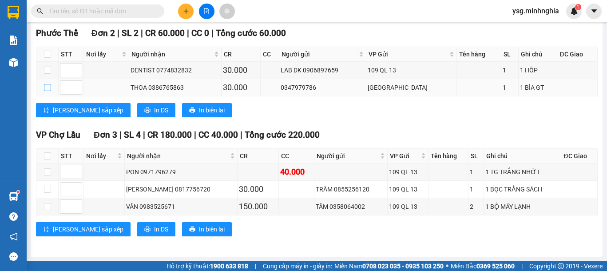
click at [47, 86] on input "checkbox" at bounding box center [47, 87] width 7 height 7
checkbox input "true"
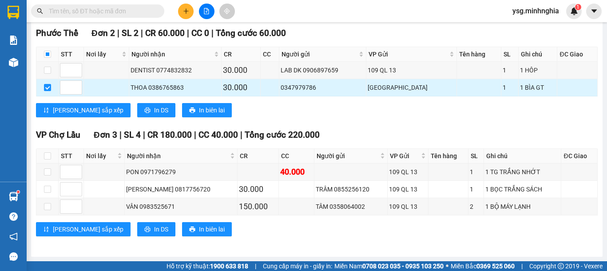
drag, startPoint x: 295, startPoint y: 91, endPoint x: 331, endPoint y: 95, distance: 36.3
click at [331, 95] on td "0347979786" at bounding box center [322, 87] width 87 height 17
copy div "0347979786"
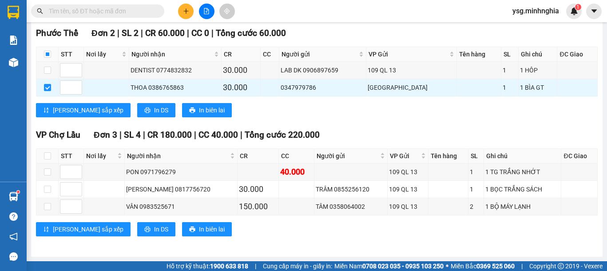
click at [136, 6] on input "text" at bounding box center [101, 11] width 105 height 10
paste input "0347979786"
type input "0347979786"
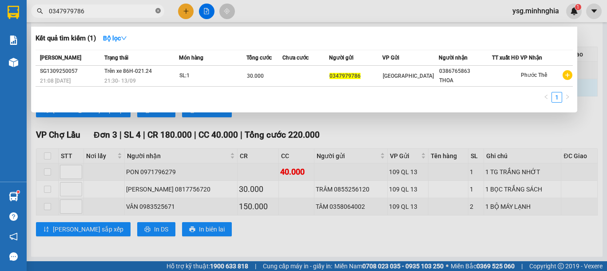
click at [158, 9] on icon "close-circle" at bounding box center [157, 10] width 5 height 5
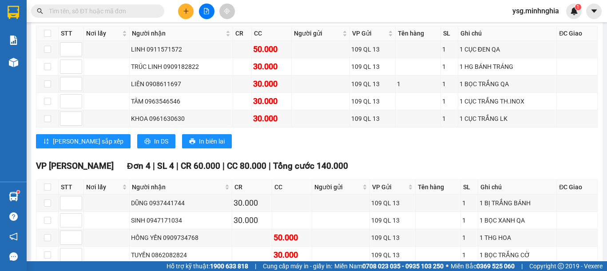
scroll to position [142, 0]
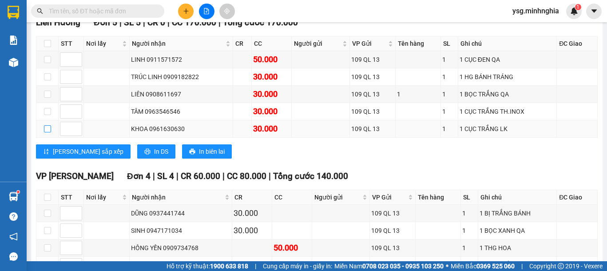
click at [49, 132] on input "checkbox" at bounding box center [47, 128] width 7 height 7
checkbox input "true"
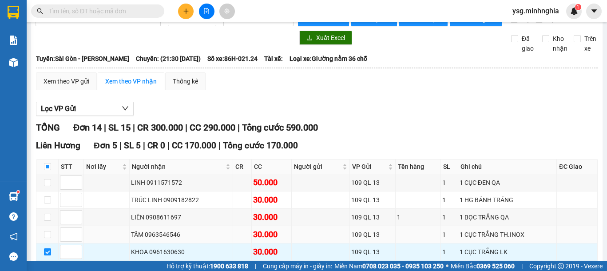
scroll to position [0, 0]
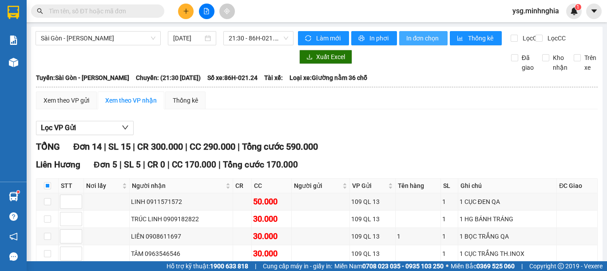
click at [418, 33] on span "In đơn chọn" at bounding box center [423, 38] width 34 height 10
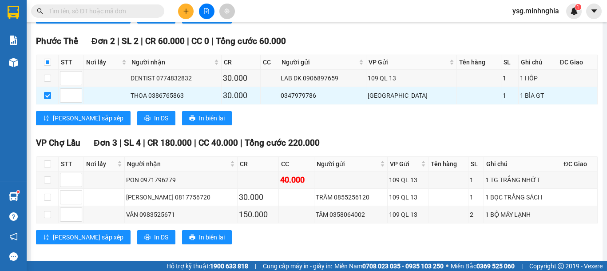
scroll to position [429, 0]
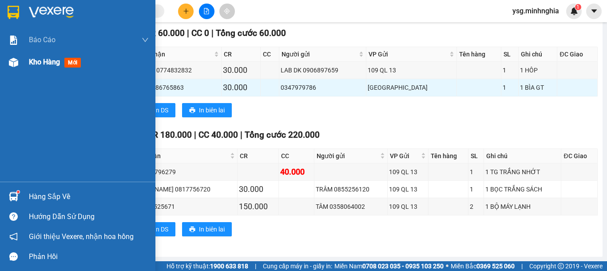
click at [8, 70] on div at bounding box center [14, 63] width 16 height 16
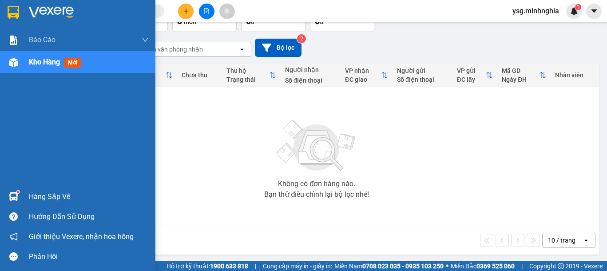
scroll to position [63, 0]
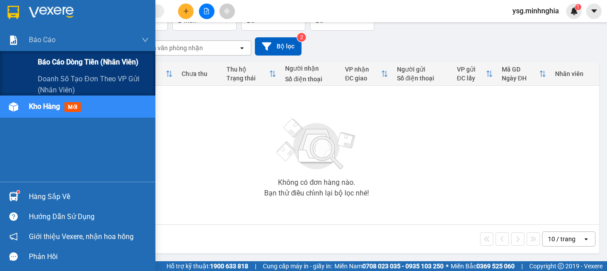
click at [70, 68] on div "Báo cáo dòng tiền (nhân viên)" at bounding box center [93, 62] width 111 height 22
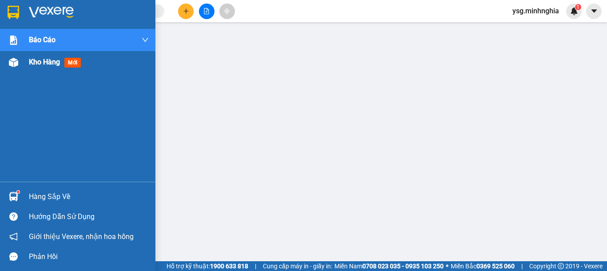
click at [12, 62] on img at bounding box center [13, 62] width 9 height 9
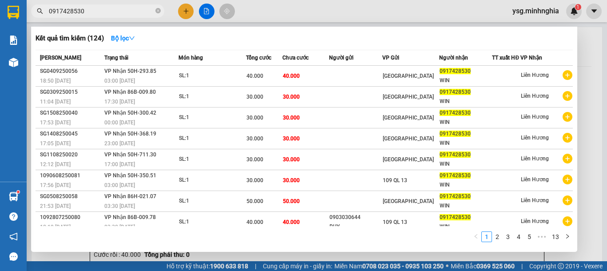
click at [184, 15] on div at bounding box center [303, 135] width 607 height 271
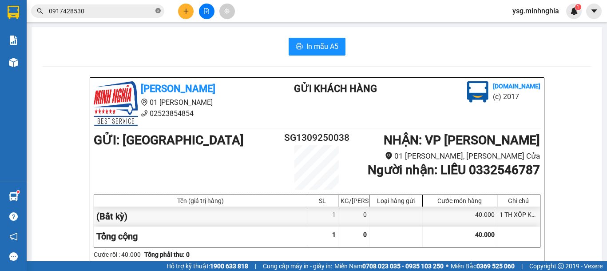
click at [159, 11] on icon "close-circle" at bounding box center [157, 10] width 5 height 5
click at [185, 11] on icon "plus" at bounding box center [185, 11] width 5 height 0
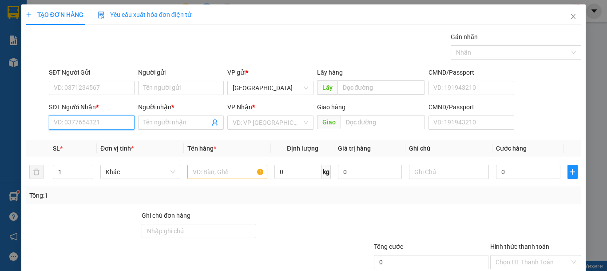
click at [105, 126] on input "SĐT Người Nhận *" at bounding box center [92, 122] width 86 height 14
paste input "0765363840"
type input "0765363840"
click at [121, 140] on div "0765363840 - GIÁC" at bounding box center [91, 140] width 74 height 10
type input "GIÁC"
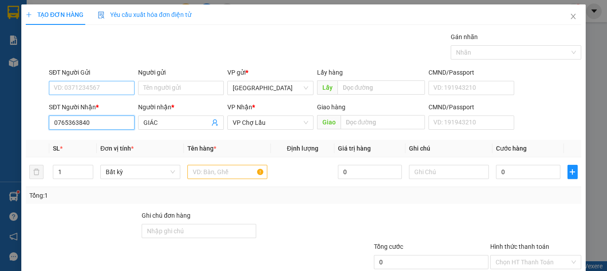
type input "0765363840"
click at [94, 89] on input "SĐT Người Gửi" at bounding box center [92, 88] width 86 height 14
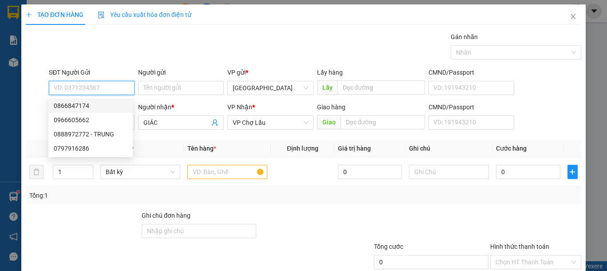
click at [89, 107] on div "0866847174" at bounding box center [91, 106] width 74 height 10
type input "0866847174"
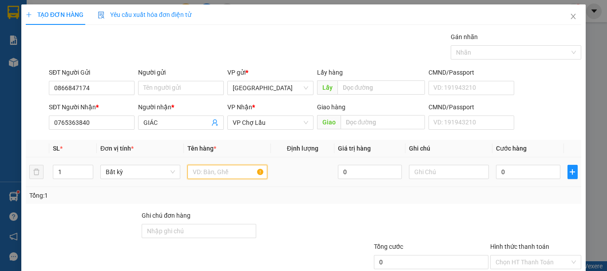
click at [232, 177] on input "text" at bounding box center [227, 172] width 80 height 14
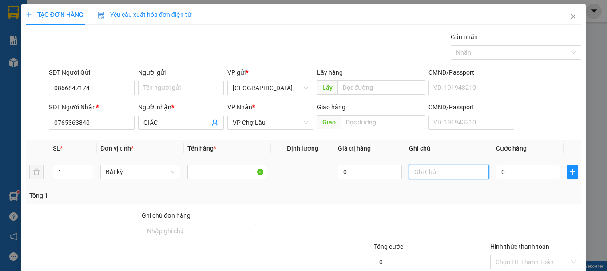
click at [435, 174] on input "text" at bounding box center [449, 172] width 80 height 14
type input "1 HỘP GIẤY PT"
click at [530, 173] on input "0" at bounding box center [528, 172] width 64 height 14
type input "3"
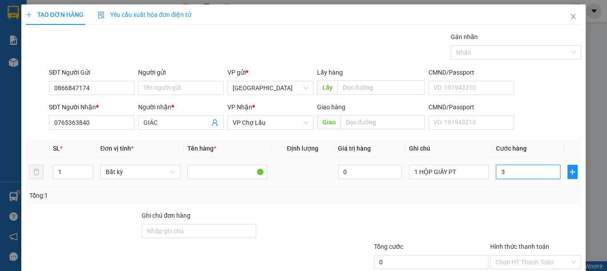
type input "3"
type input "30"
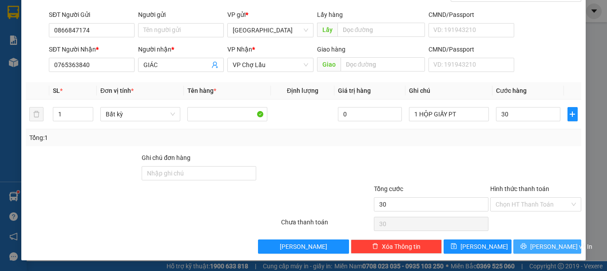
type input "30.000"
click at [556, 246] on span "[PERSON_NAME] và In" at bounding box center [561, 246] width 62 height 10
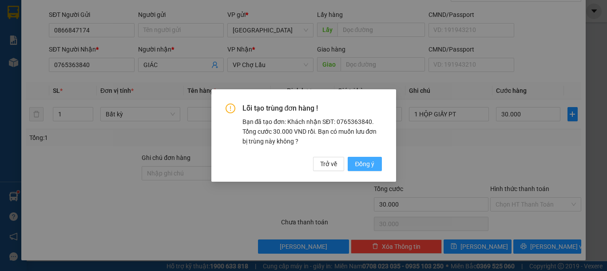
click at [366, 158] on button "Đồng ý" at bounding box center [365, 164] width 34 height 14
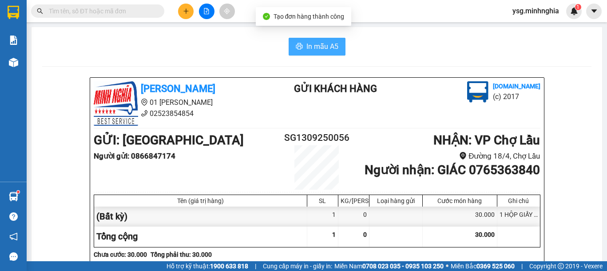
click at [328, 51] on span "In mẫu A5" at bounding box center [322, 46] width 32 height 11
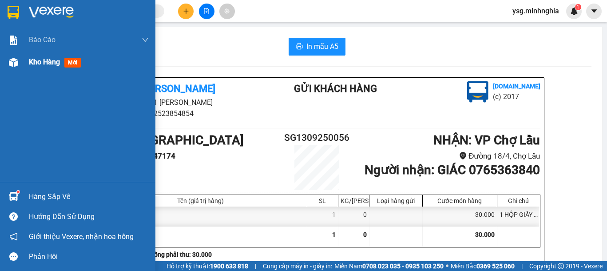
click at [17, 72] on div "Kho hàng mới" at bounding box center [77, 62] width 155 height 22
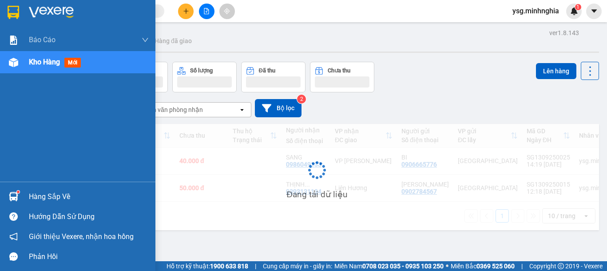
click at [17, 72] on div "Kho hàng mới" at bounding box center [77, 62] width 155 height 22
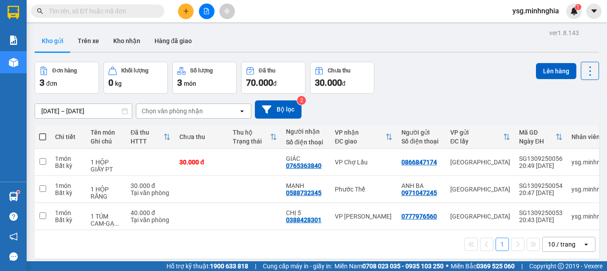
click at [43, 133] on span at bounding box center [42, 136] width 7 height 7
click at [43, 132] on input "checkbox" at bounding box center [43, 132] width 0 height 0
checkbox input "true"
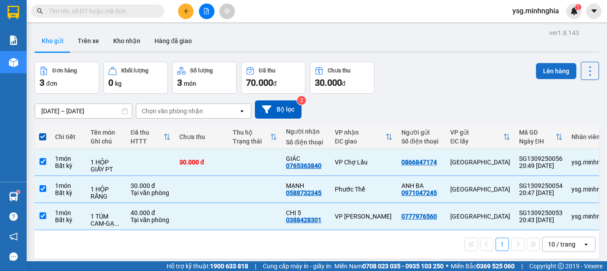
click at [538, 68] on button "Lên hàng" at bounding box center [556, 71] width 40 height 16
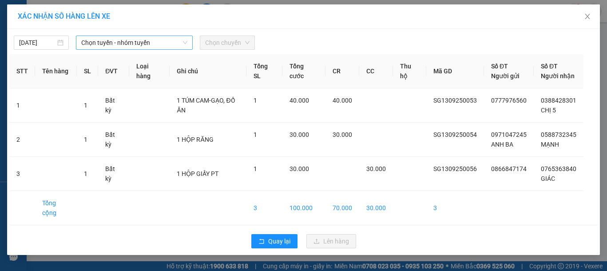
click at [116, 40] on span "Chọn tuyến - nhóm tuyến" at bounding box center [134, 42] width 106 height 13
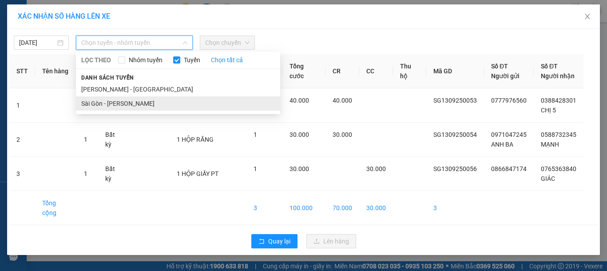
click at [116, 102] on li "Sài Gòn - [PERSON_NAME]" at bounding box center [178, 103] width 204 height 14
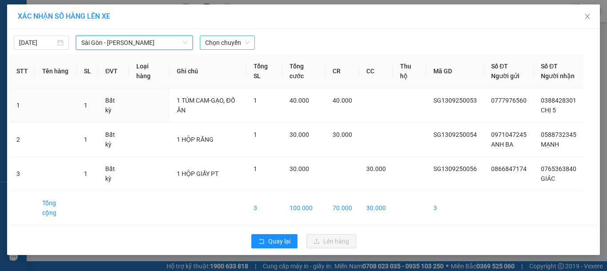
click at [221, 40] on span "Chọn chuyến" at bounding box center [227, 42] width 44 height 13
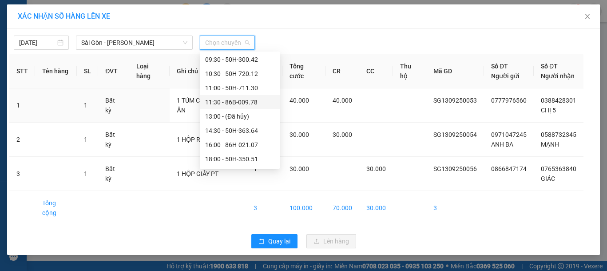
scroll to position [85, 0]
click at [237, 132] on div "21:00 - 86B-009.80" at bounding box center [239, 132] width 69 height 10
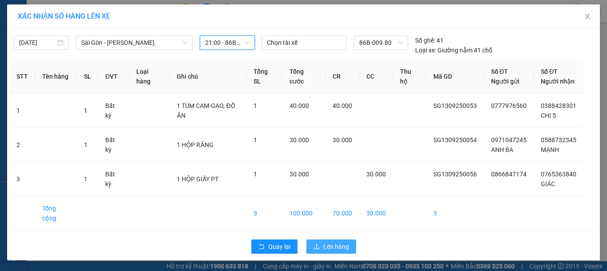
click at [330, 241] on span "Lên hàng" at bounding box center [336, 246] width 26 height 10
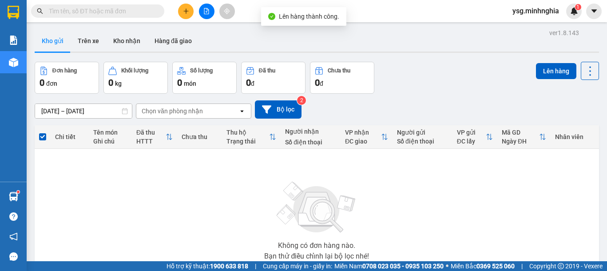
click at [207, 12] on icon "file-add" at bounding box center [206, 11] width 5 height 6
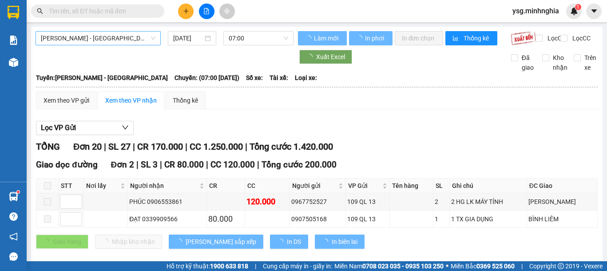
click at [130, 36] on span "[PERSON_NAME] - [GEOGRAPHIC_DATA]" at bounding box center [98, 38] width 115 height 13
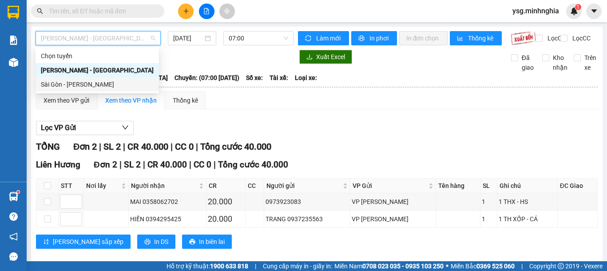
click at [91, 84] on div "Sài Gòn - [PERSON_NAME]" at bounding box center [97, 84] width 113 height 10
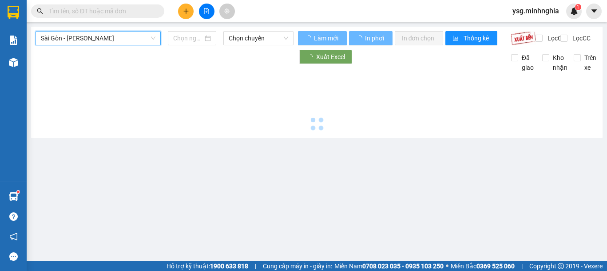
type input "[DATE]"
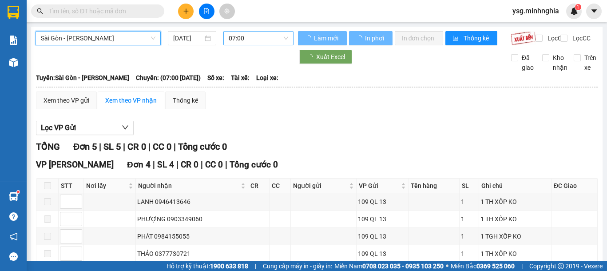
click at [237, 45] on div "Sài Gòn - Phan Rí [GEOGRAPHIC_DATA] - Phan Rí [DATE] 07:00" at bounding box center [165, 38] width 258 height 14
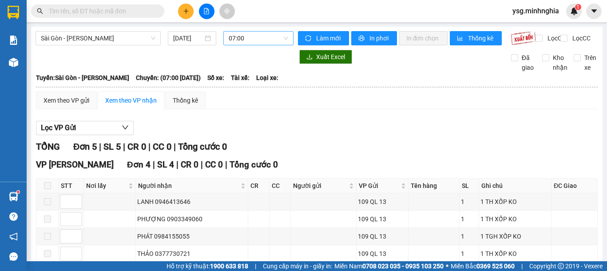
drag, startPoint x: 243, startPoint y: 35, endPoint x: 236, endPoint y: 45, distance: 11.8
click at [244, 35] on span "07:00" at bounding box center [258, 38] width 59 height 13
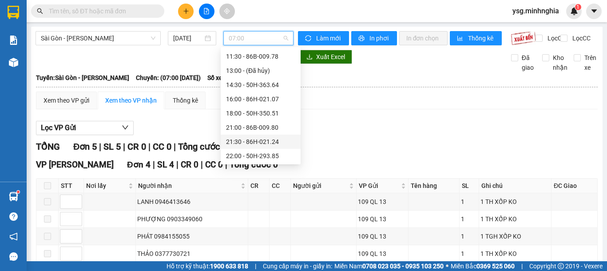
scroll to position [85, 0]
click at [253, 127] on div "21:00 - 86B-009.80" at bounding box center [260, 127] width 69 height 10
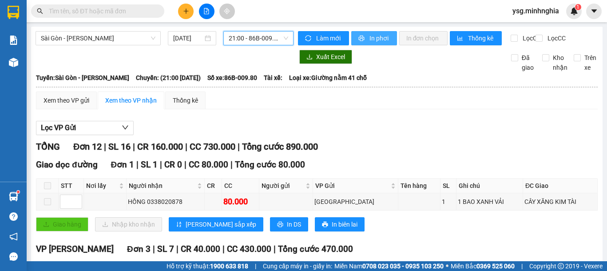
click at [379, 40] on span "In phơi" at bounding box center [379, 38] width 20 height 10
click at [275, 43] on span "21:00 - 86B-009.80" at bounding box center [258, 38] width 59 height 13
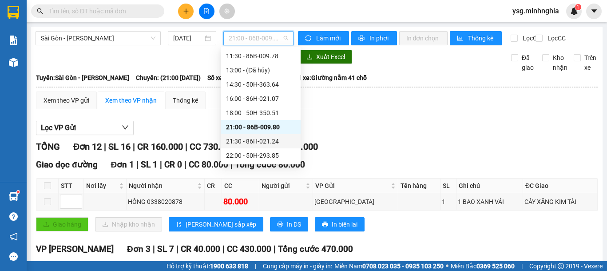
click at [255, 141] on div "21:30 - 86H-021.24" at bounding box center [260, 141] width 69 height 10
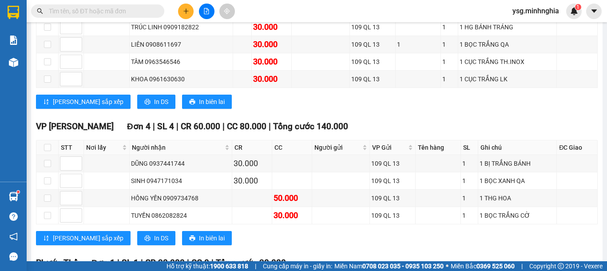
scroll to position [194, 0]
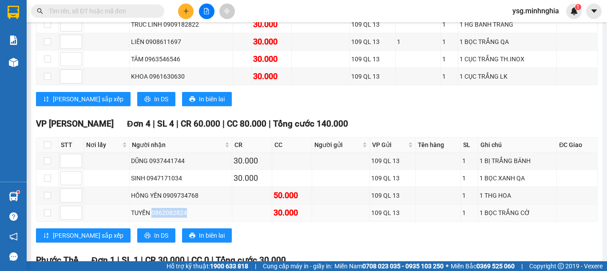
drag, startPoint x: 152, startPoint y: 222, endPoint x: 189, endPoint y: 219, distance: 37.4
click at [189, 217] on div "TUYỀN 0862082824" at bounding box center [180, 213] width 99 height 10
copy div "0862082824"
click at [60, 13] on input "text" at bounding box center [101, 11] width 105 height 10
paste input "0862082824"
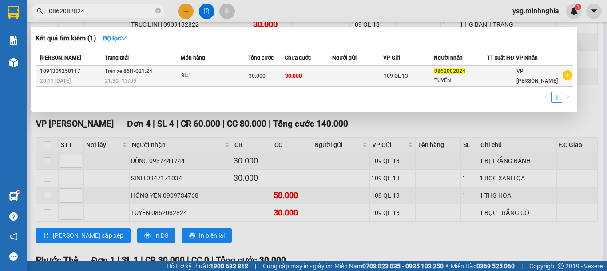
type input "0862082824"
click at [255, 75] on span "30.000" at bounding box center [257, 76] width 17 height 6
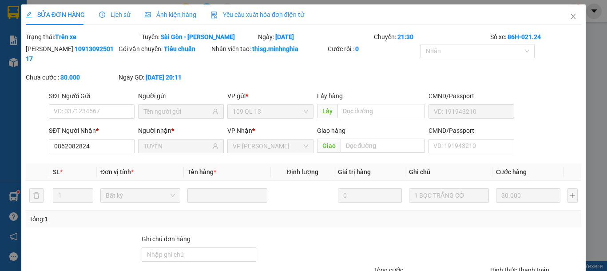
type input "0862082824"
type input "TUYỀN"
type input "30.000"
click at [569, 15] on icon "close" at bounding box center [572, 16] width 7 height 7
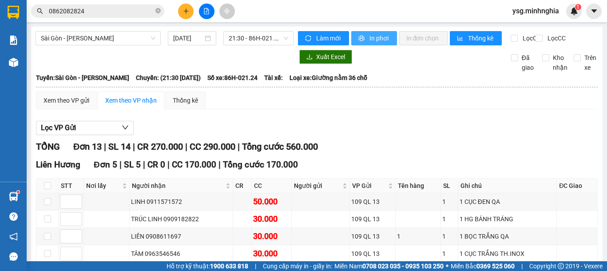
click at [383, 40] on span "In phơi" at bounding box center [379, 38] width 20 height 10
